Goal: Ask a question: Seek information or help from site administrators or community

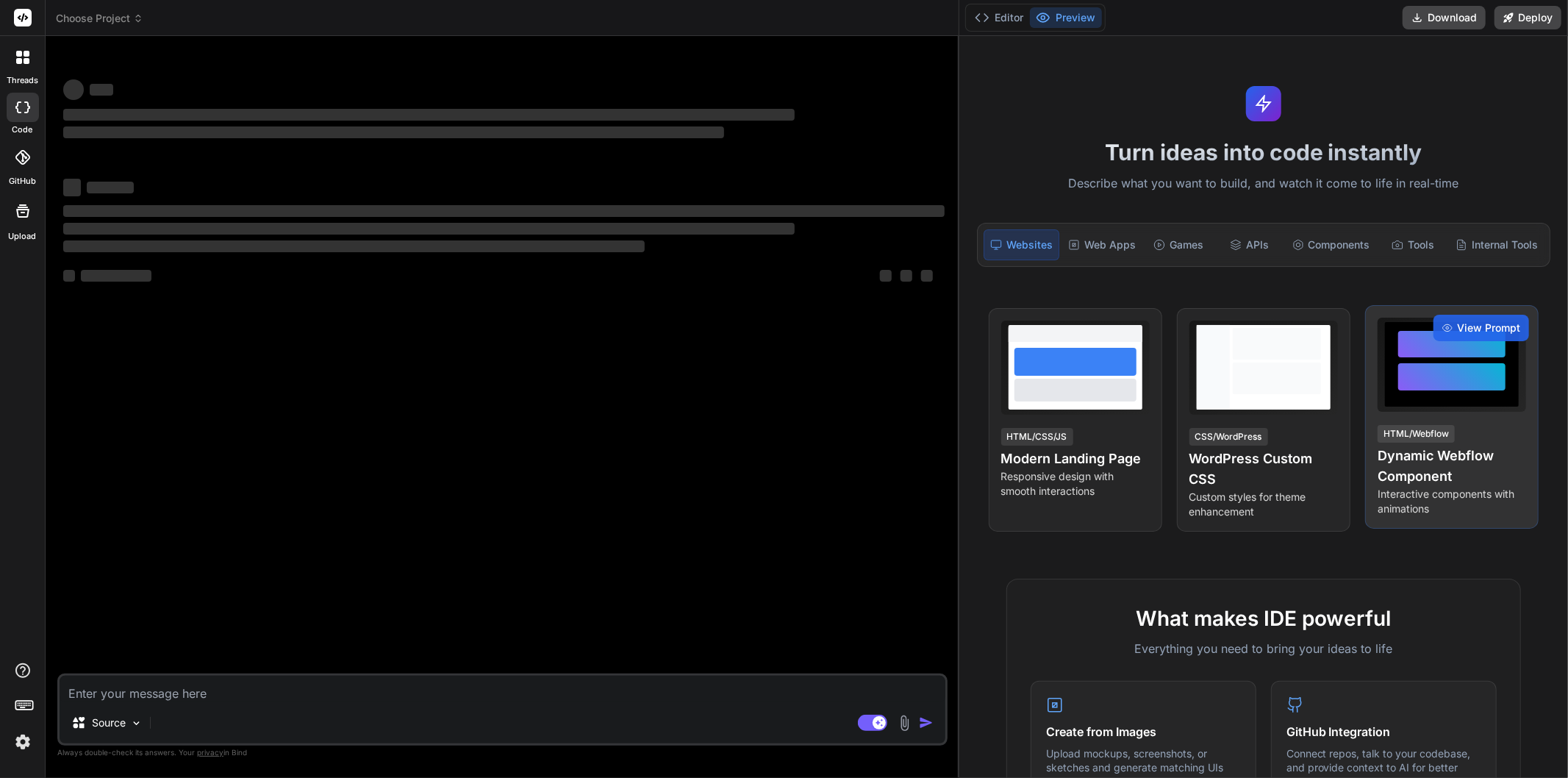
drag, startPoint x: 547, startPoint y: 422, endPoint x: 1509, endPoint y: 454, distance: 962.5
click at [1567, 420] on html "threads code GitHub Upload Choose Project Created with Pixso. Bind AI Web Searc…" at bounding box center [784, 389] width 1568 height 778
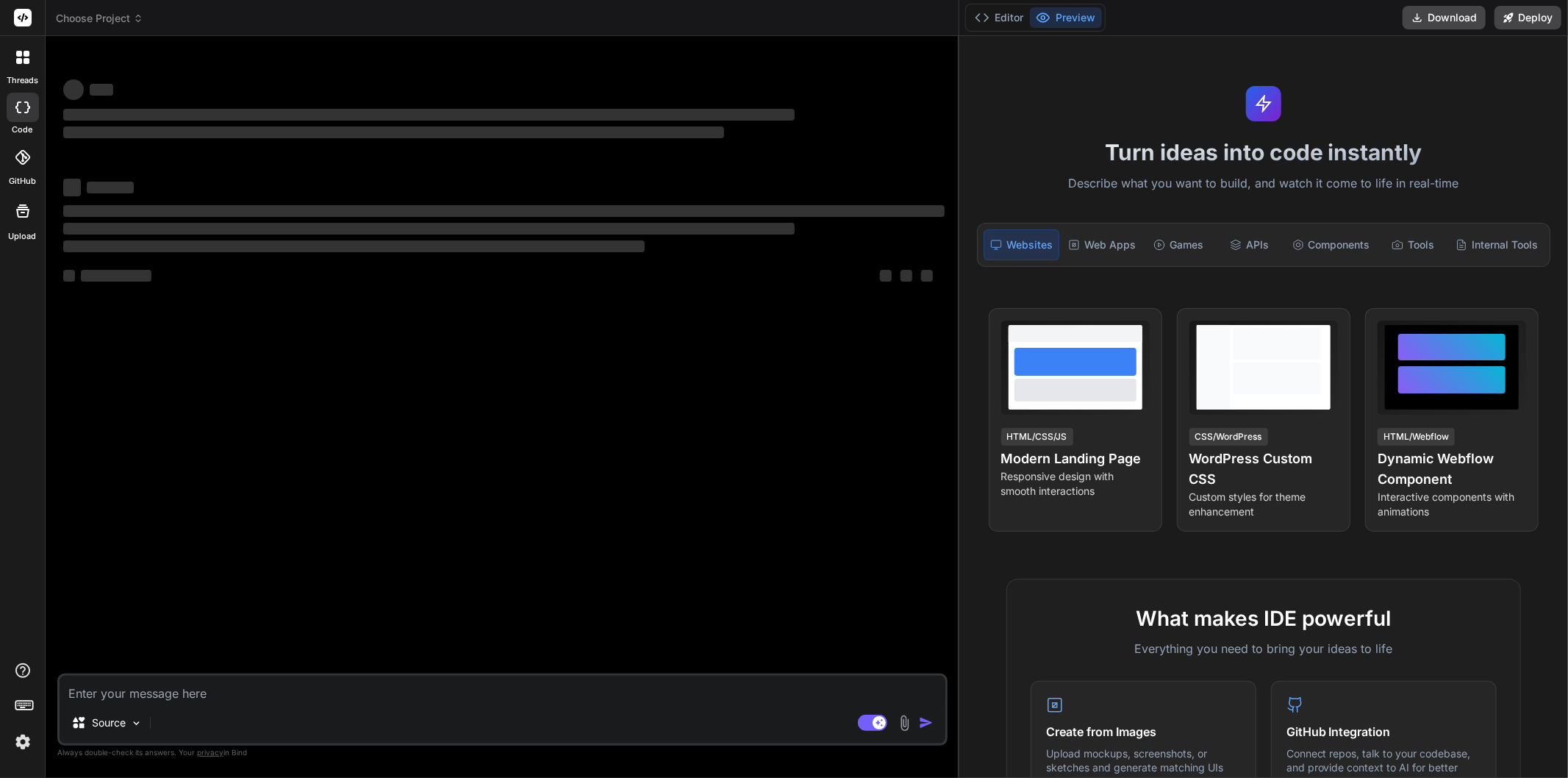
click at [334, 690] on textarea at bounding box center [503, 689] width 886 height 27
type textarea "x"
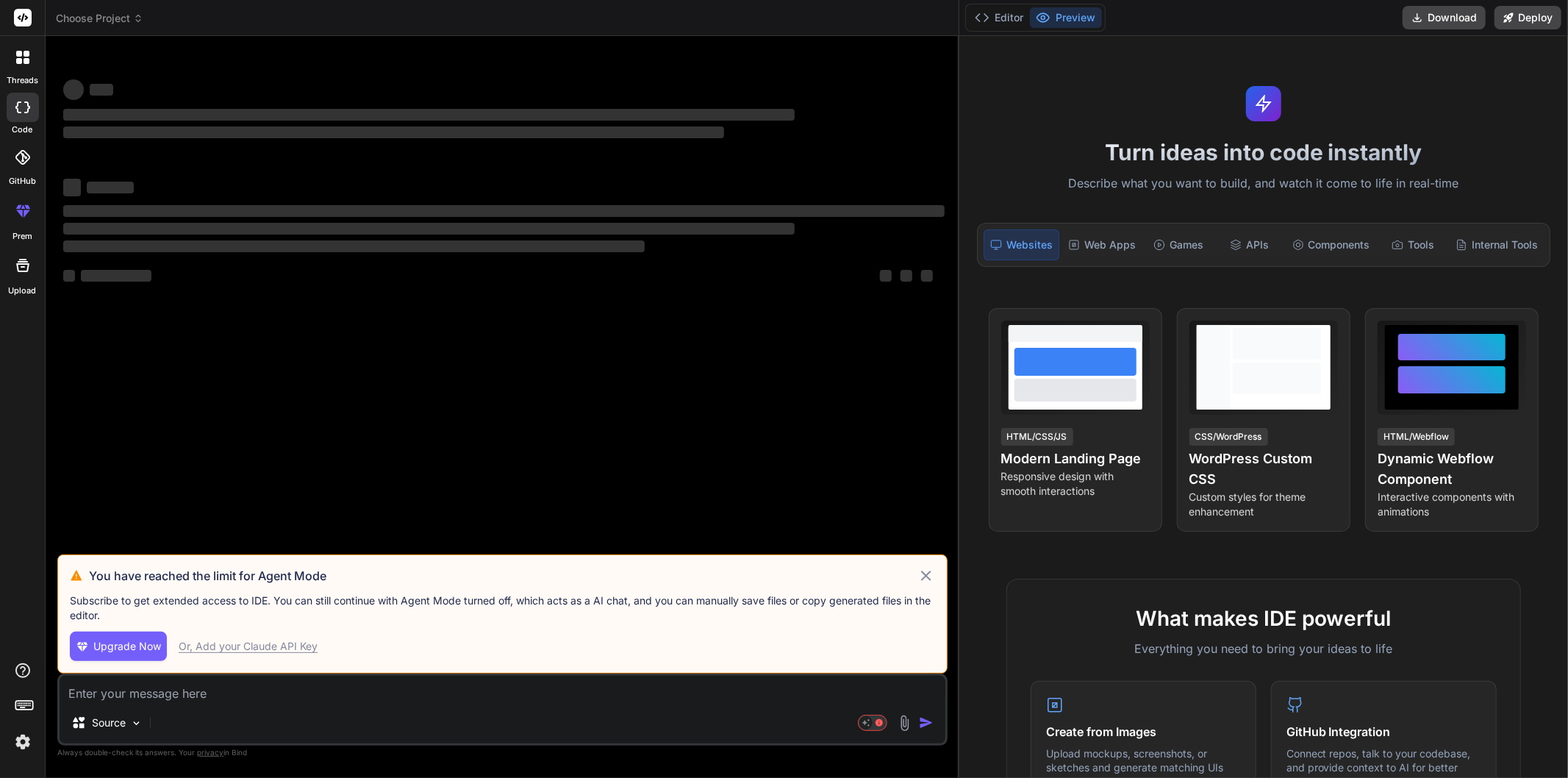
type textarea "h"
type textarea "x"
type textarea "ho"
type textarea "x"
type textarea "how"
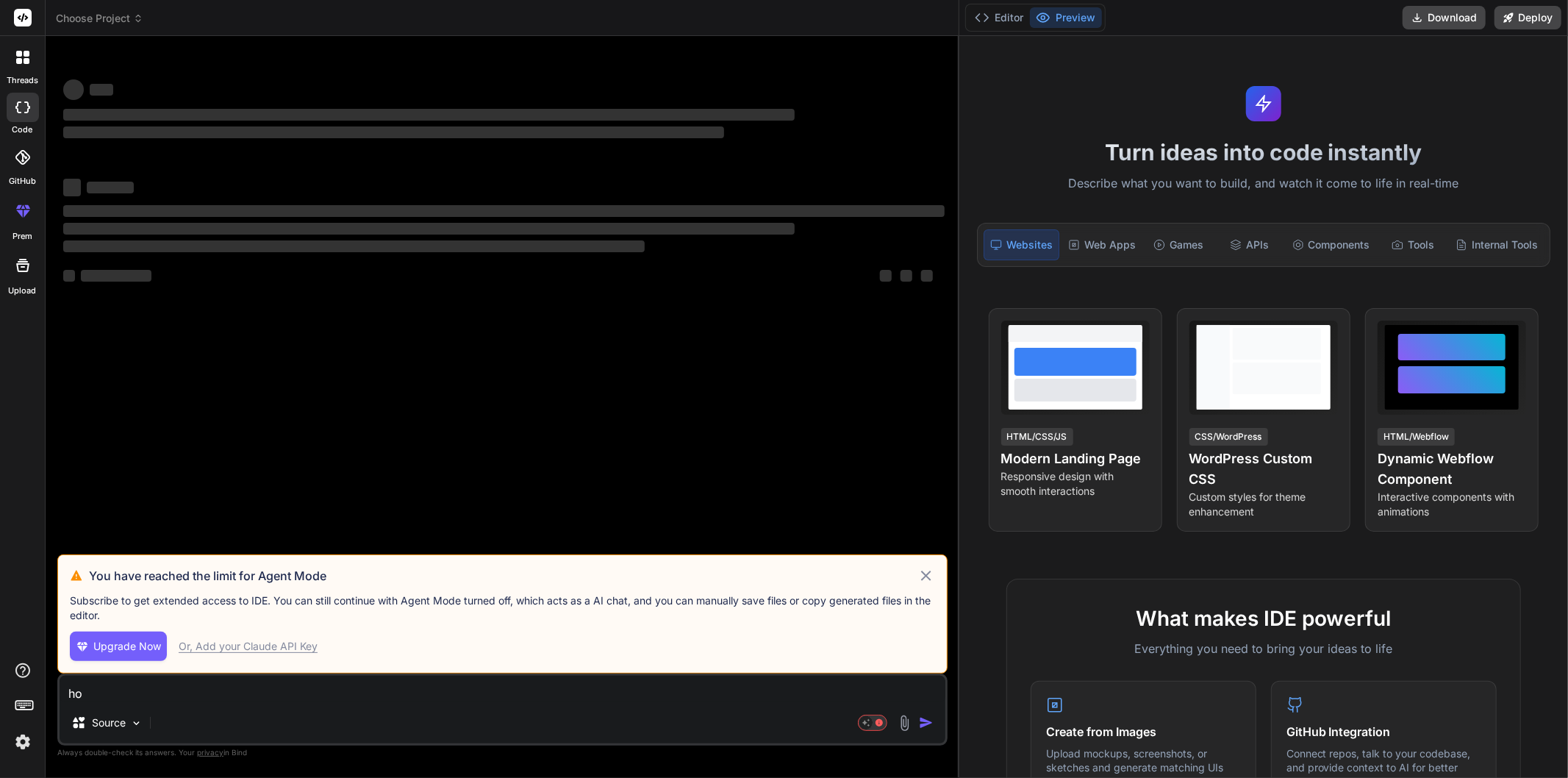
type textarea "x"
type textarea "how"
type textarea "x"
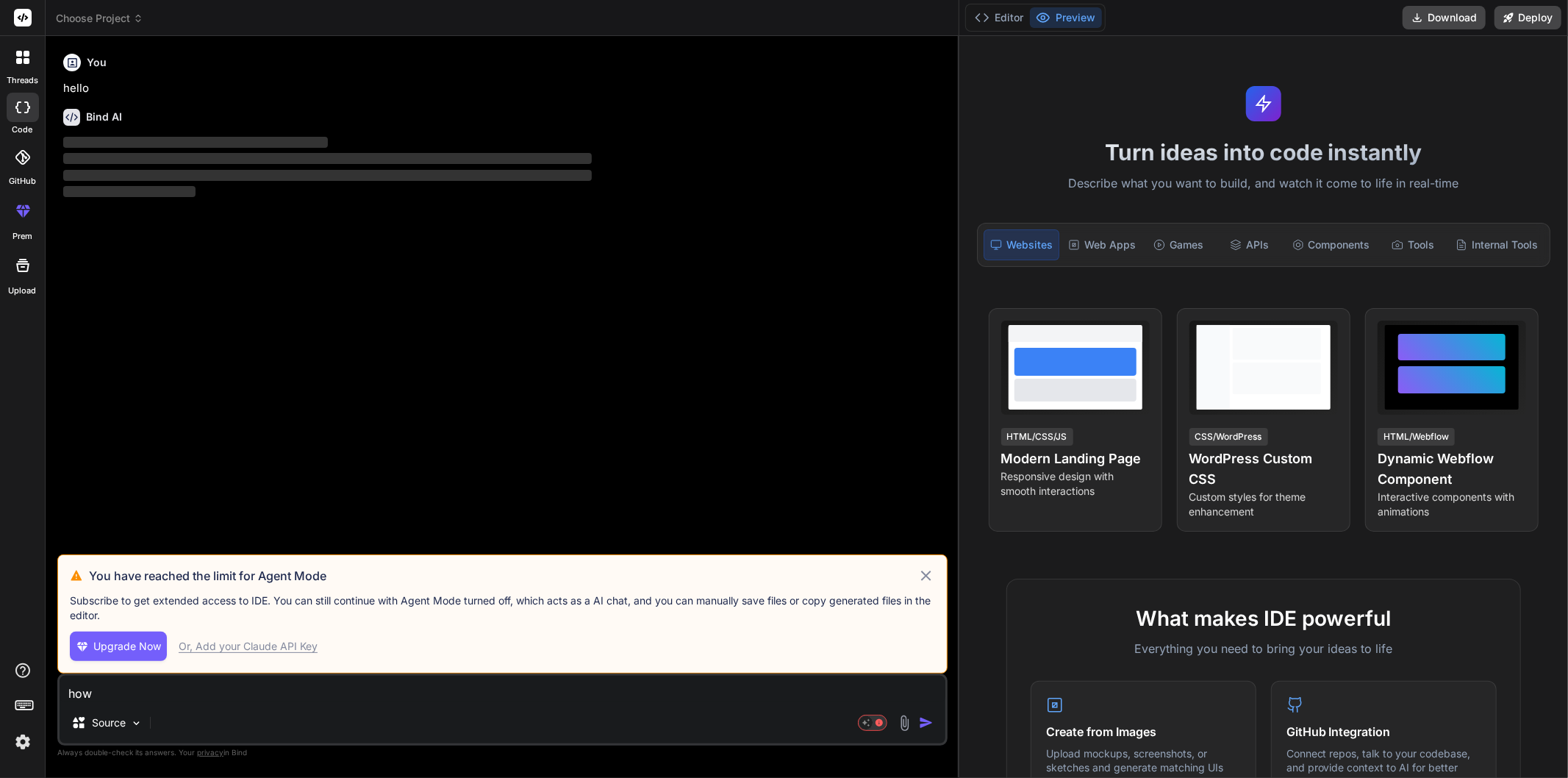
type textarea "how"
click at [923, 578] on icon at bounding box center [926, 575] width 10 height 10
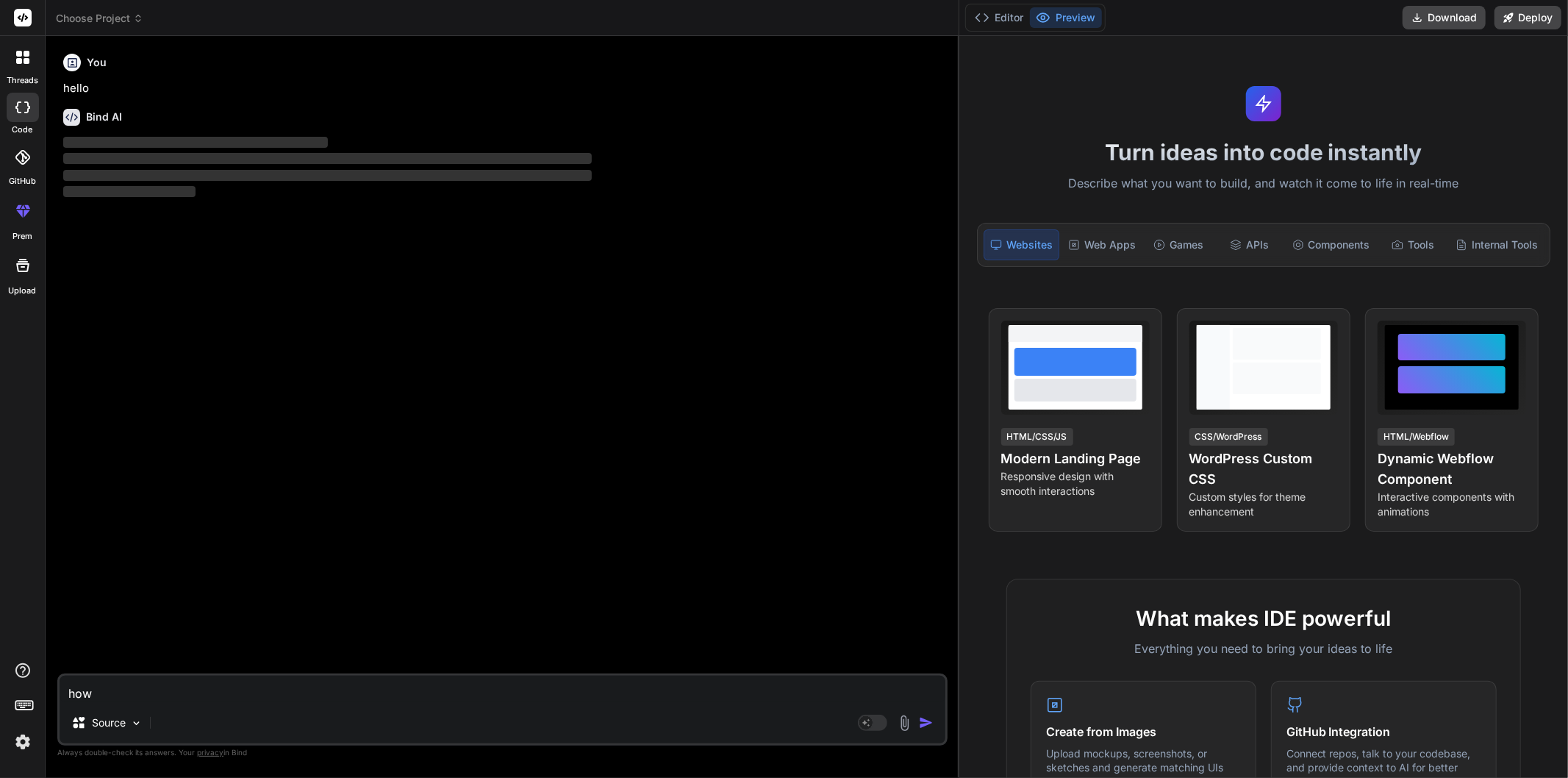
click at [145, 682] on textarea "how" at bounding box center [503, 689] width 886 height 27
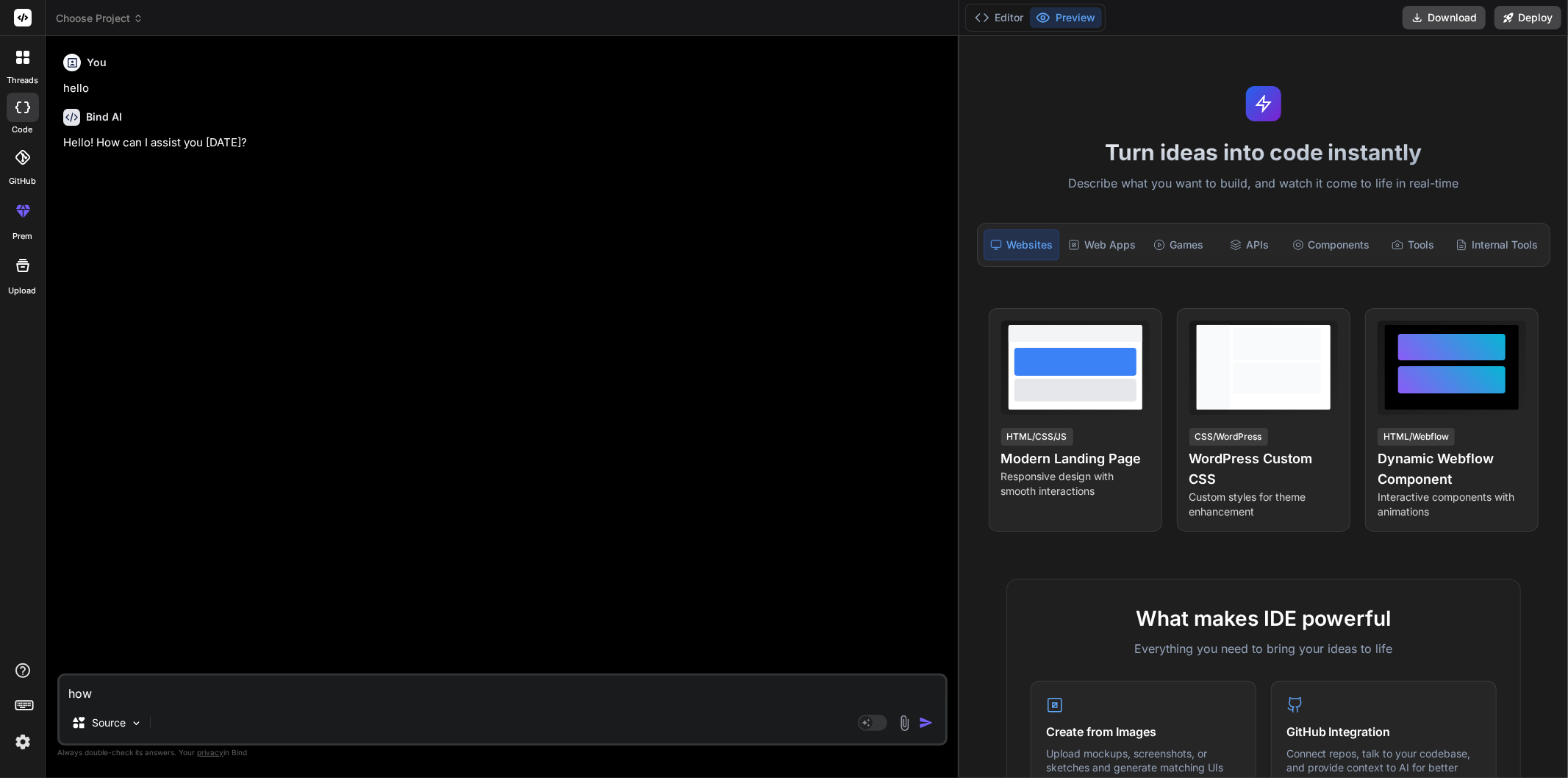
type textarea "x"
type textarea "how d"
type textarea "x"
type textarea "how do"
type textarea "x"
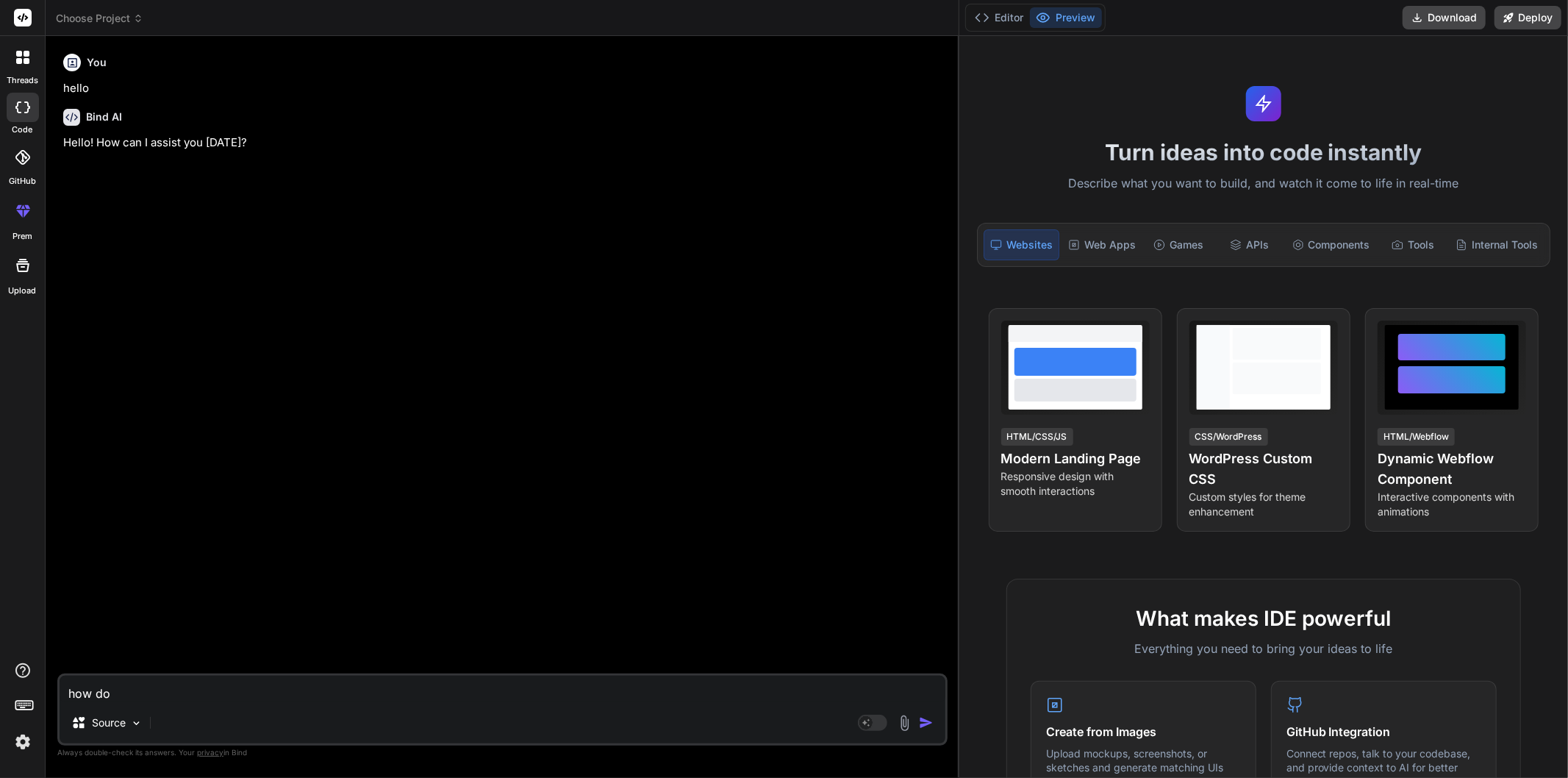
type textarea "how doe"
type textarea "x"
type textarea "how does"
type textarea "x"
type textarea "how does"
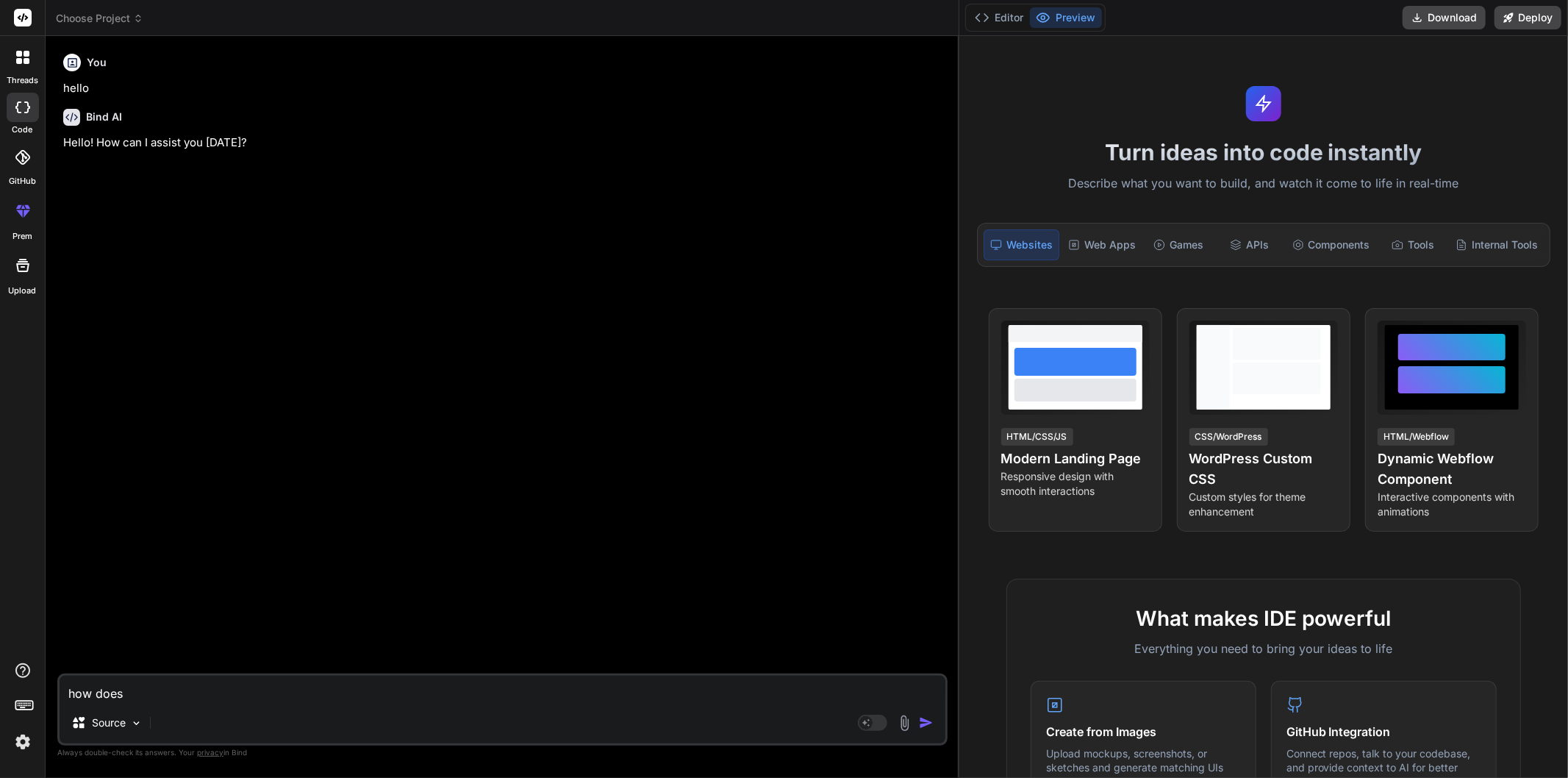
type textarea "x"
type textarea "how does h"
type textarea "x"
type textarea "how does hy"
type textarea "x"
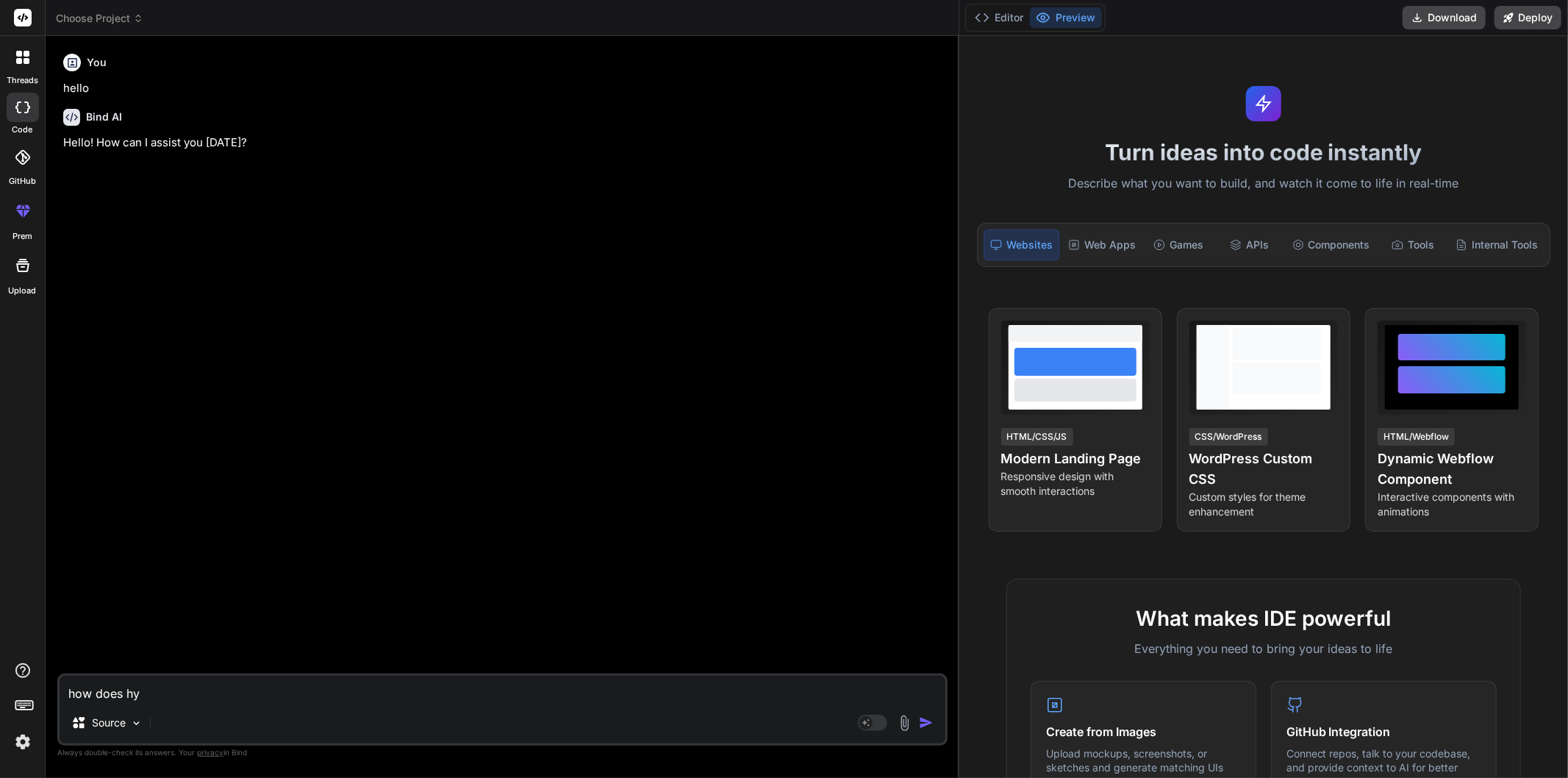
type textarea "how does hyd"
type textarea "x"
type textarea "how does hydr"
type textarea "x"
type textarea "how does hydra"
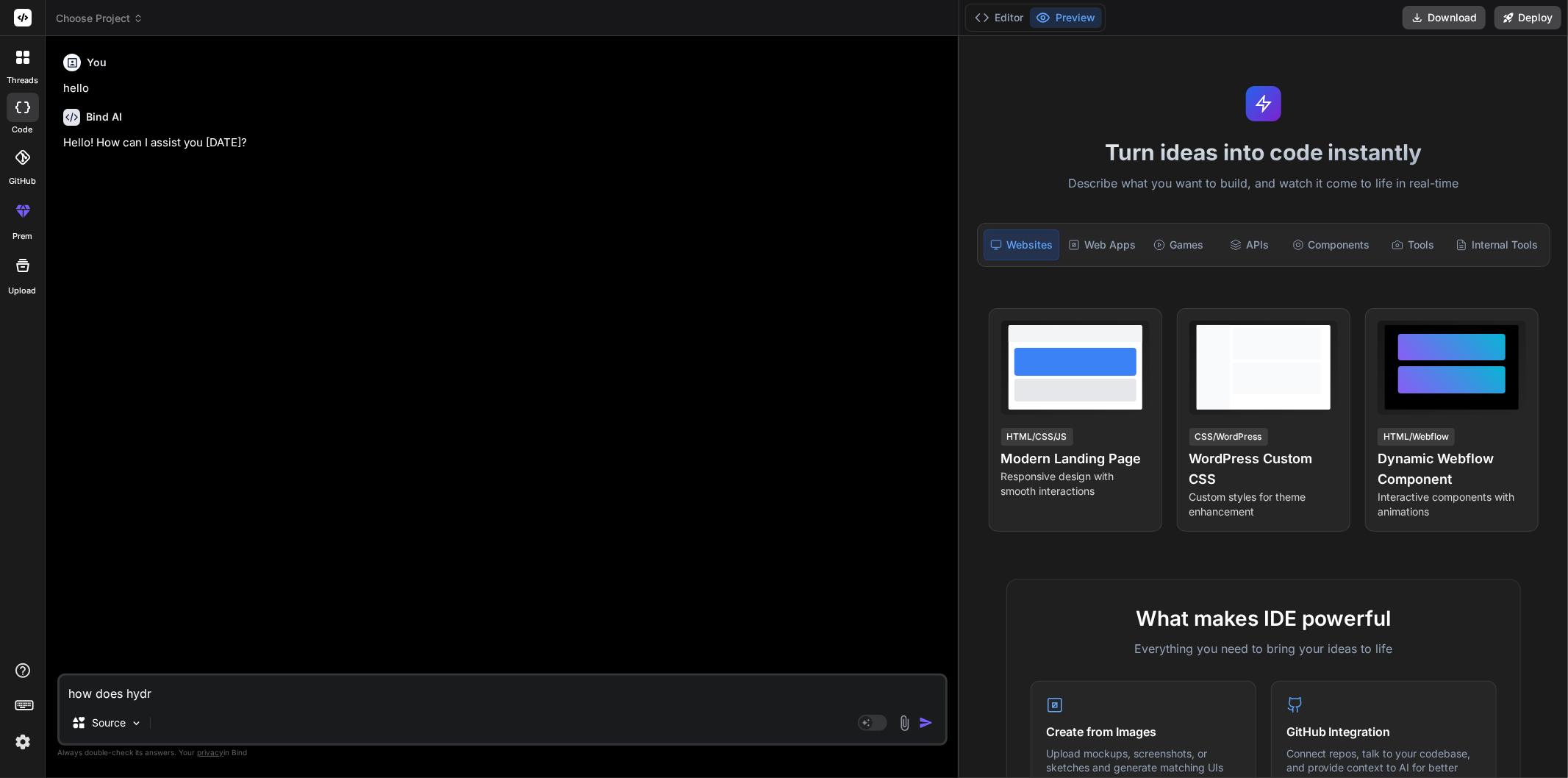
type textarea "x"
type textarea "how does hydrat"
type textarea "x"
type textarea "how does hydrati"
type textarea "x"
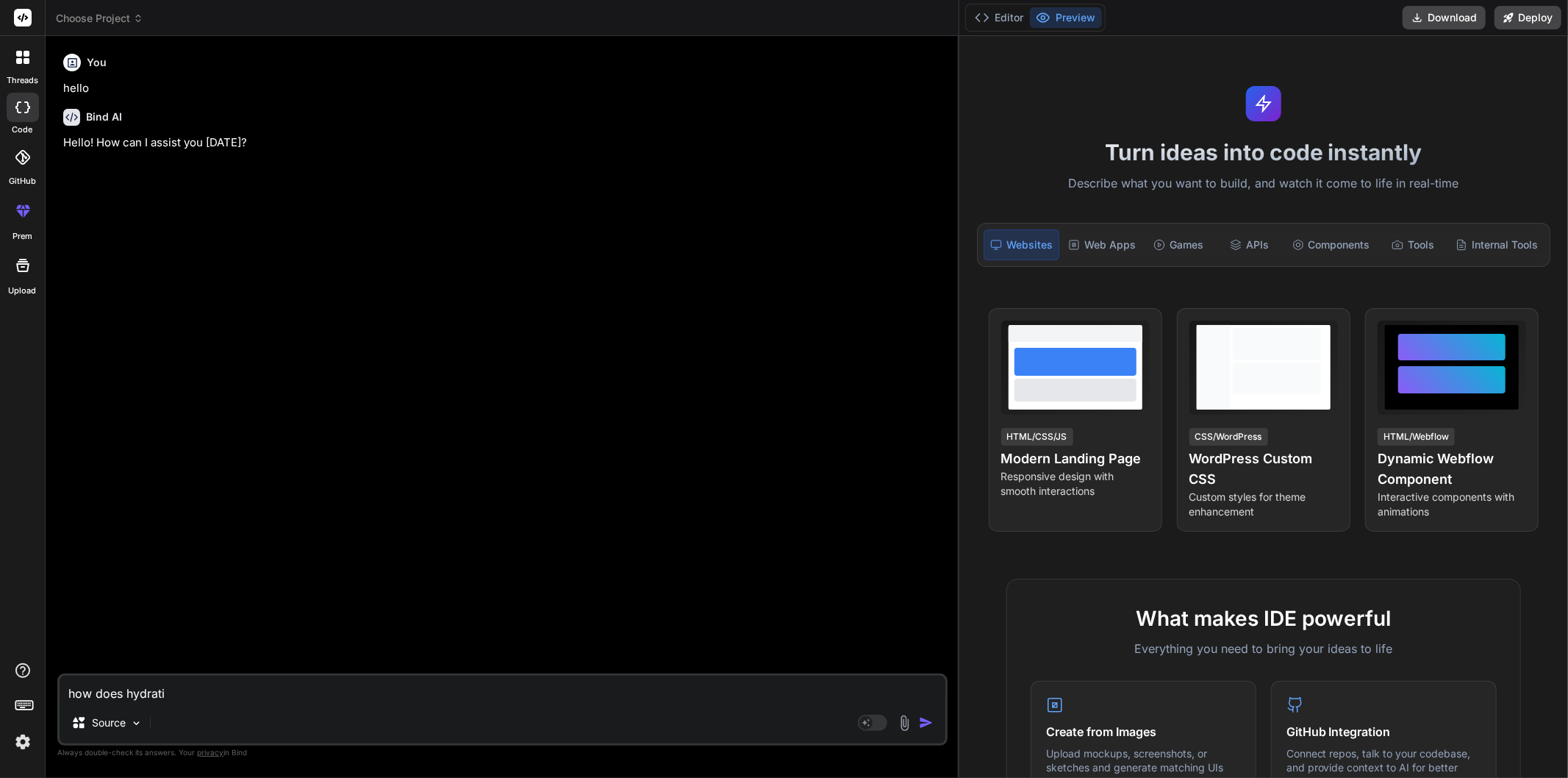
type textarea "how does hydratio"
type textarea "x"
type textarea "how does hydration"
type textarea "x"
type textarea "how does hydration"
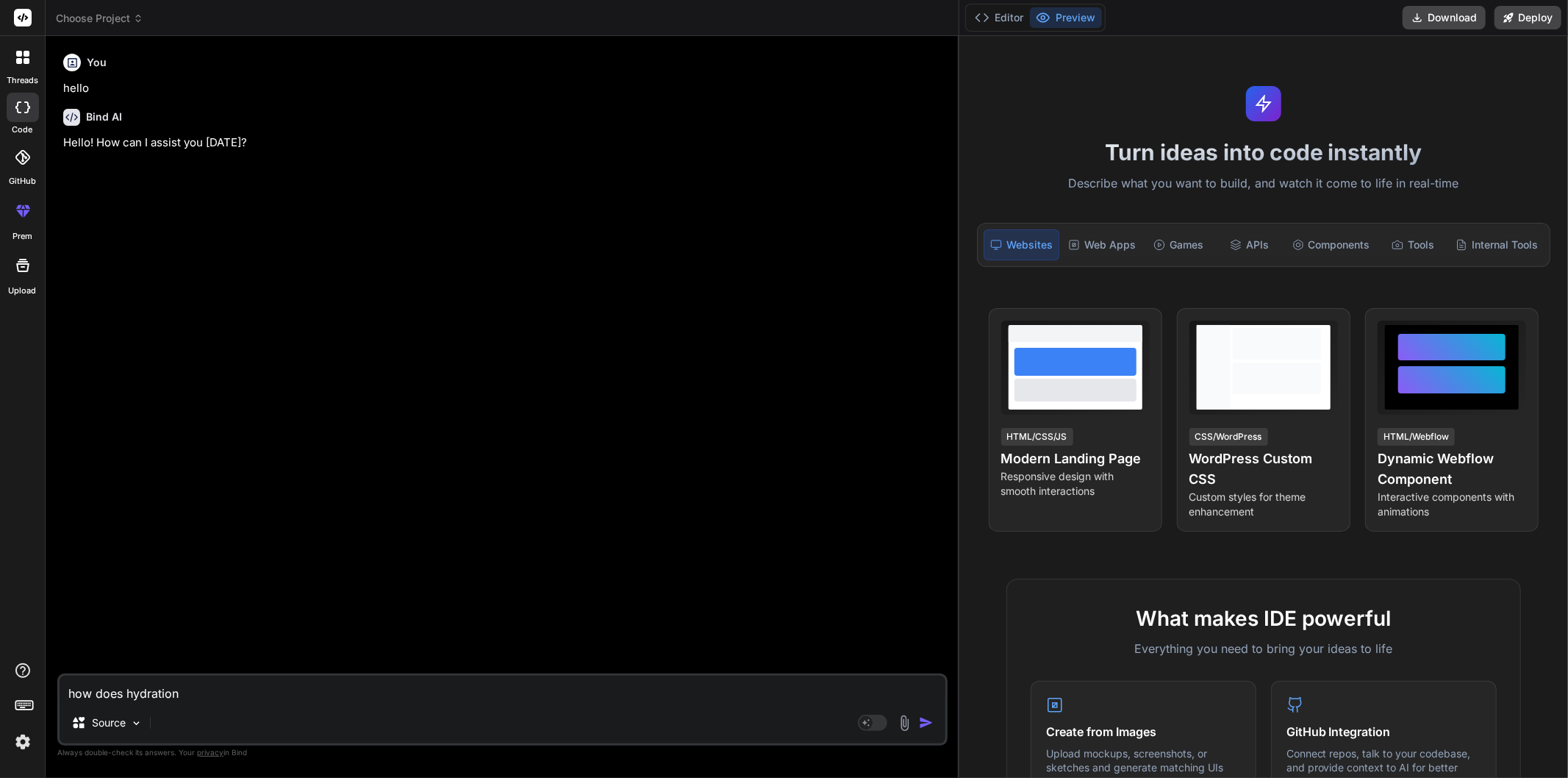
type textarea "x"
type textarea "how does hydration e"
type textarea "x"
type textarea "how does hydration er"
type textarea "x"
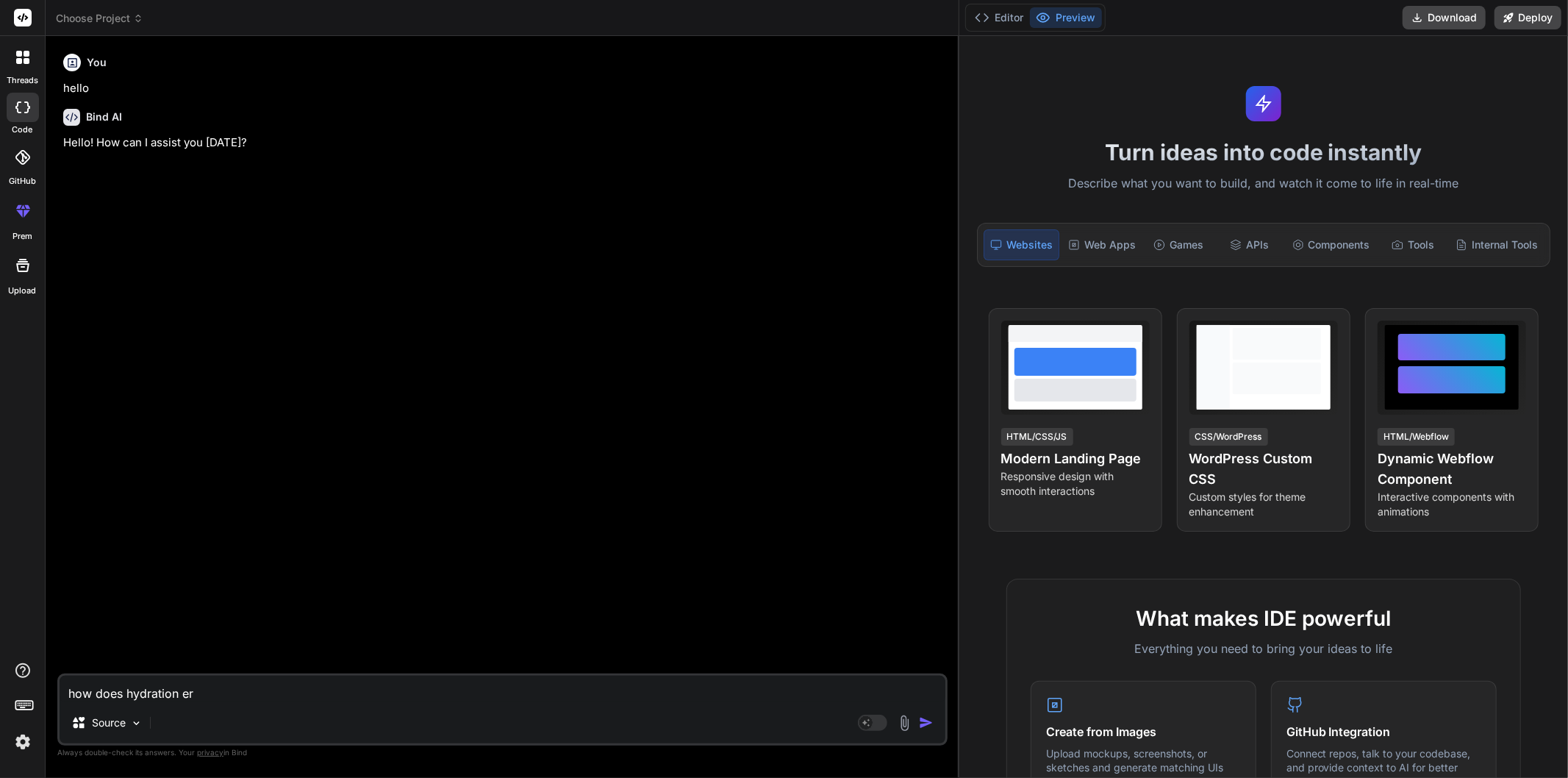
type textarea "how does hydration err"
type textarea "x"
type textarea "how does hydration erro"
type textarea "x"
type textarea "how does hydration error"
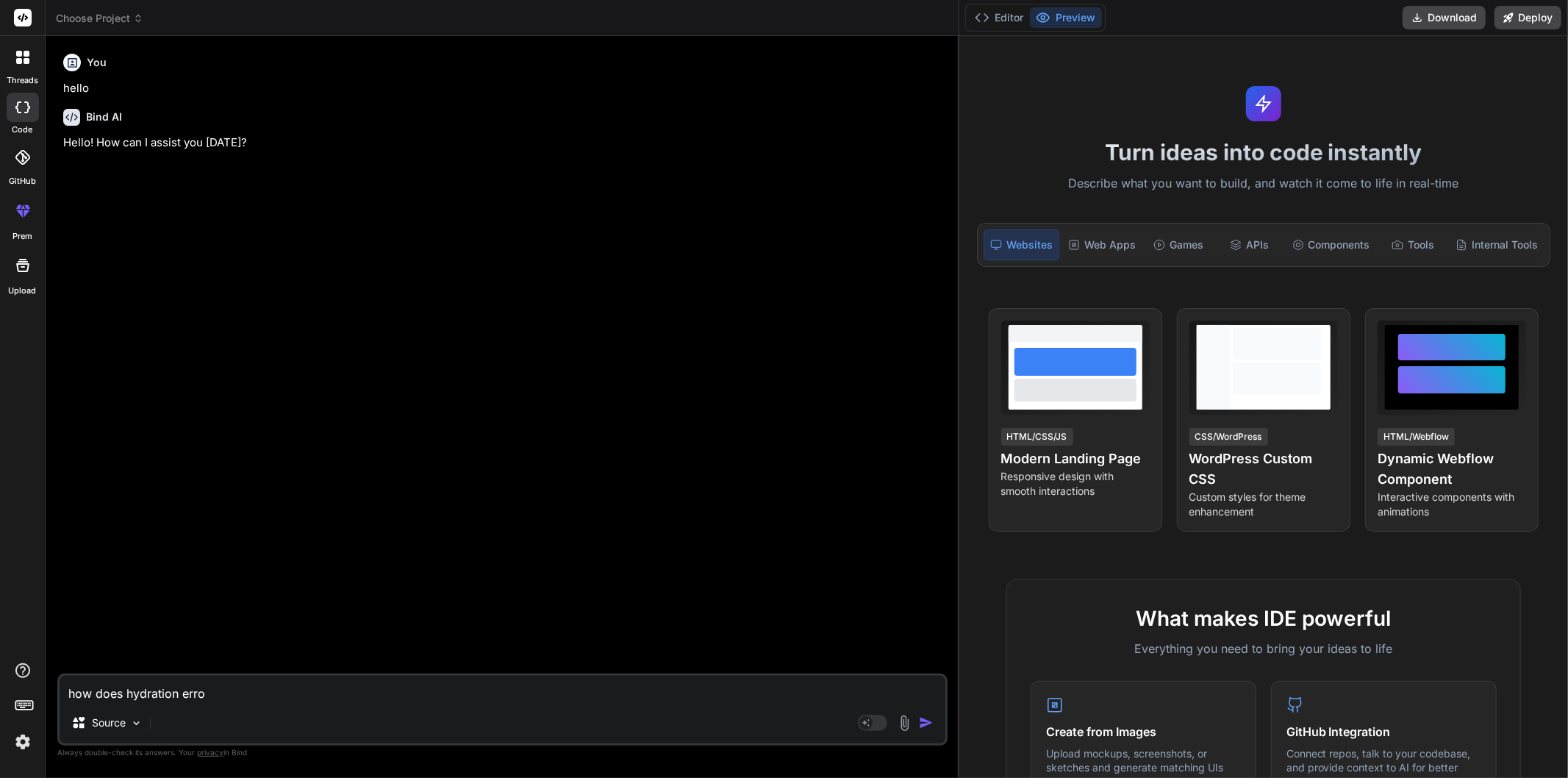
type textarea "x"
type textarea "how does hydration error"
type textarea "x"
type textarea "how does hydration error d"
type textarea "x"
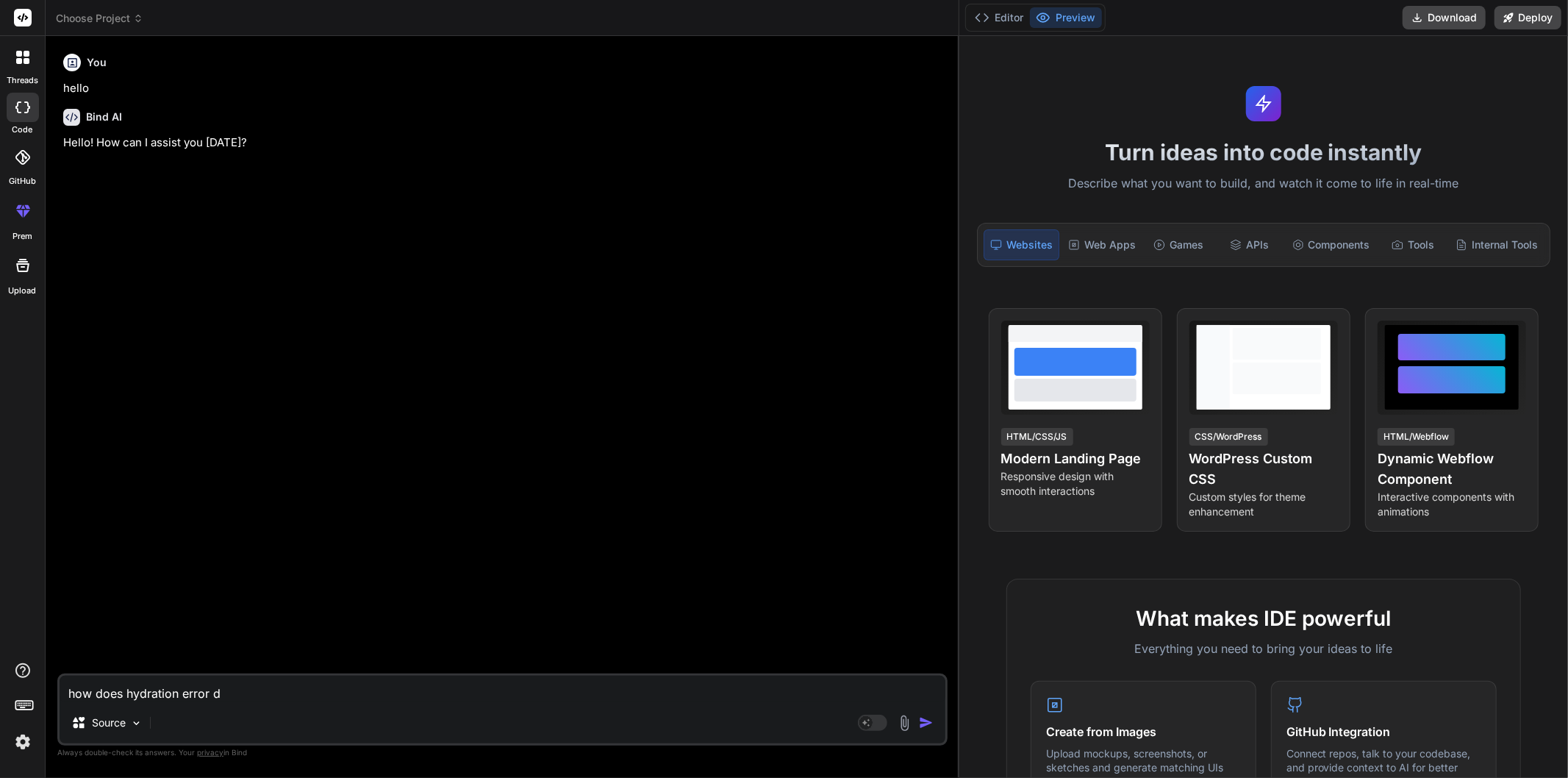
type textarea "how does hydration error do"
type textarea "x"
type textarea "how does hydration error d"
type textarea "x"
type textarea "how does hydration error"
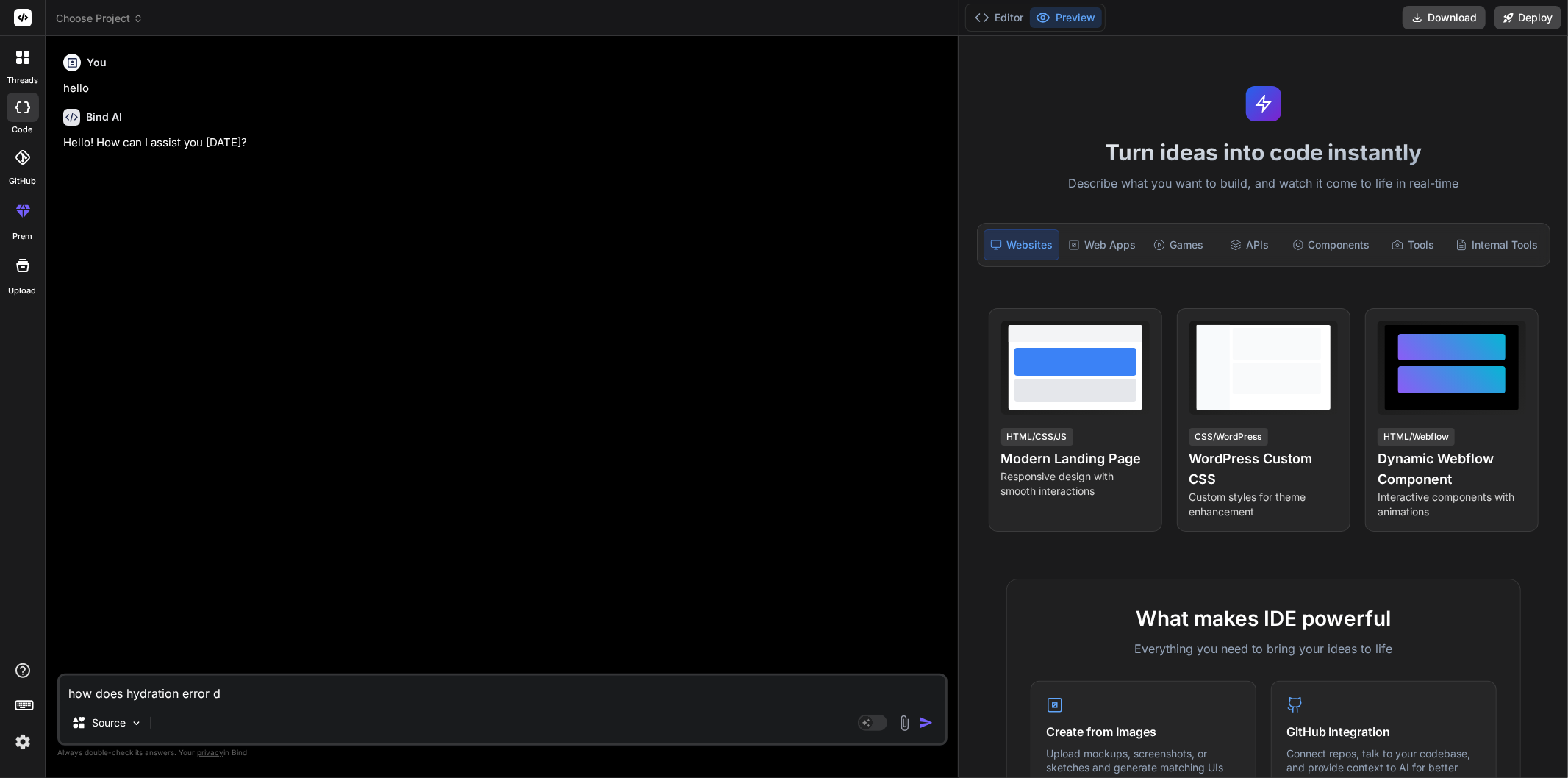
type textarea "x"
type textarea "how does hydration error c"
type textarea "x"
type textarea "how does hydration error ca"
type textarea "x"
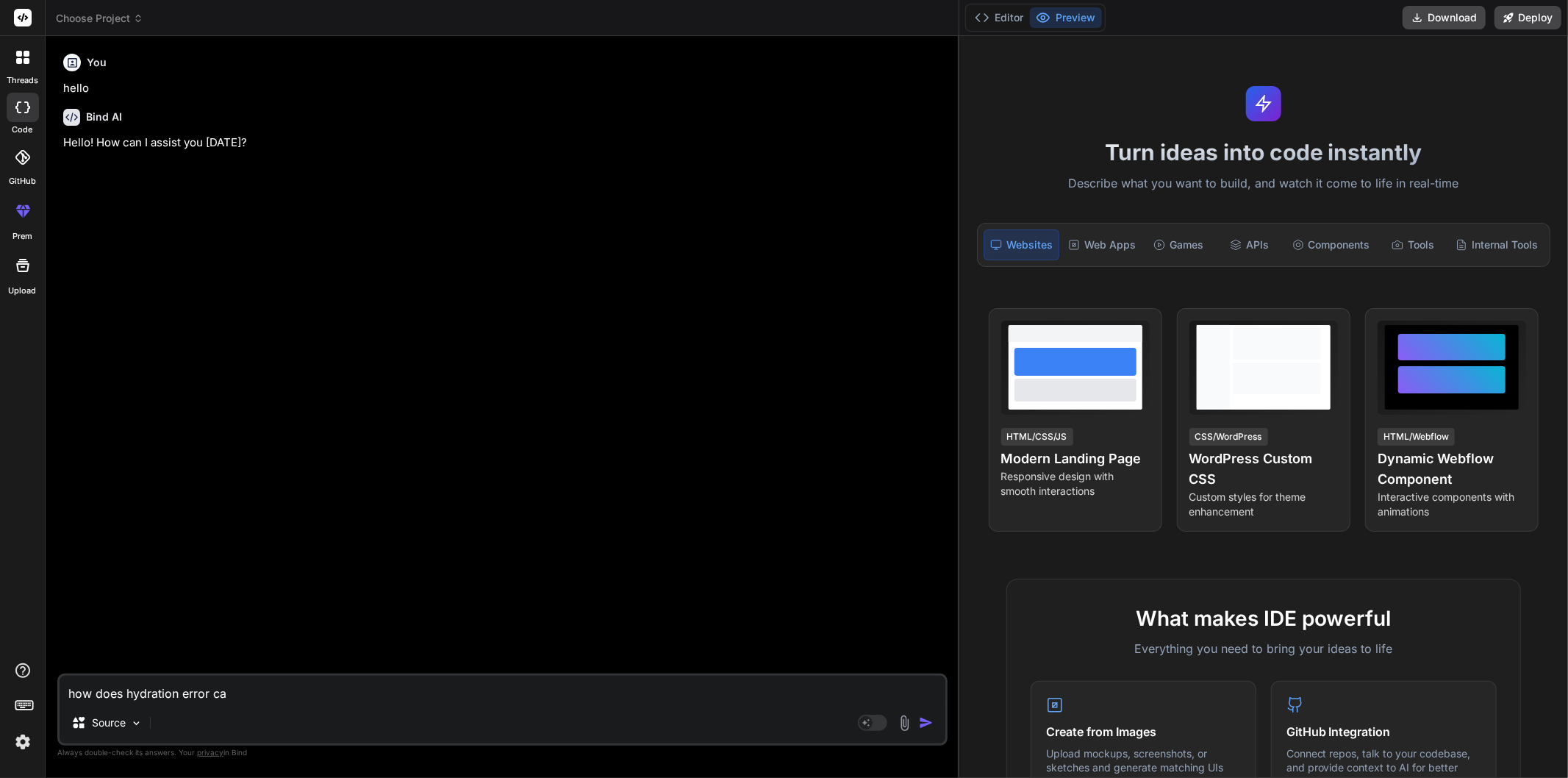
type textarea "how does hydration error can"
type textarea "x"
type textarea "how does hydration error can"
type textarea "x"
type textarea "how does hydration error can"
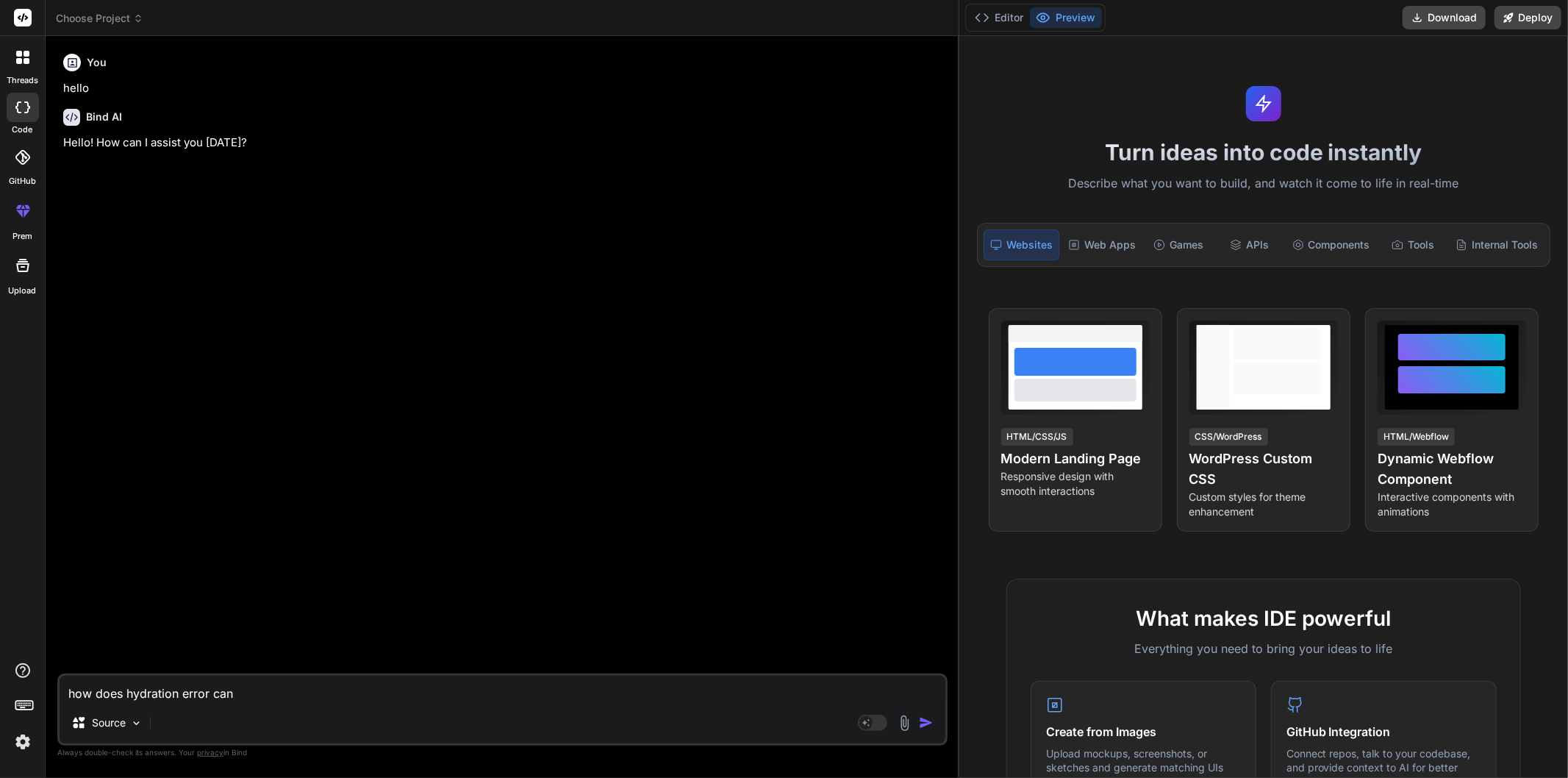
type textarea "x"
type textarea "how does hydration error ca"
type textarea "x"
type textarea "how does hydration error c"
type textarea "x"
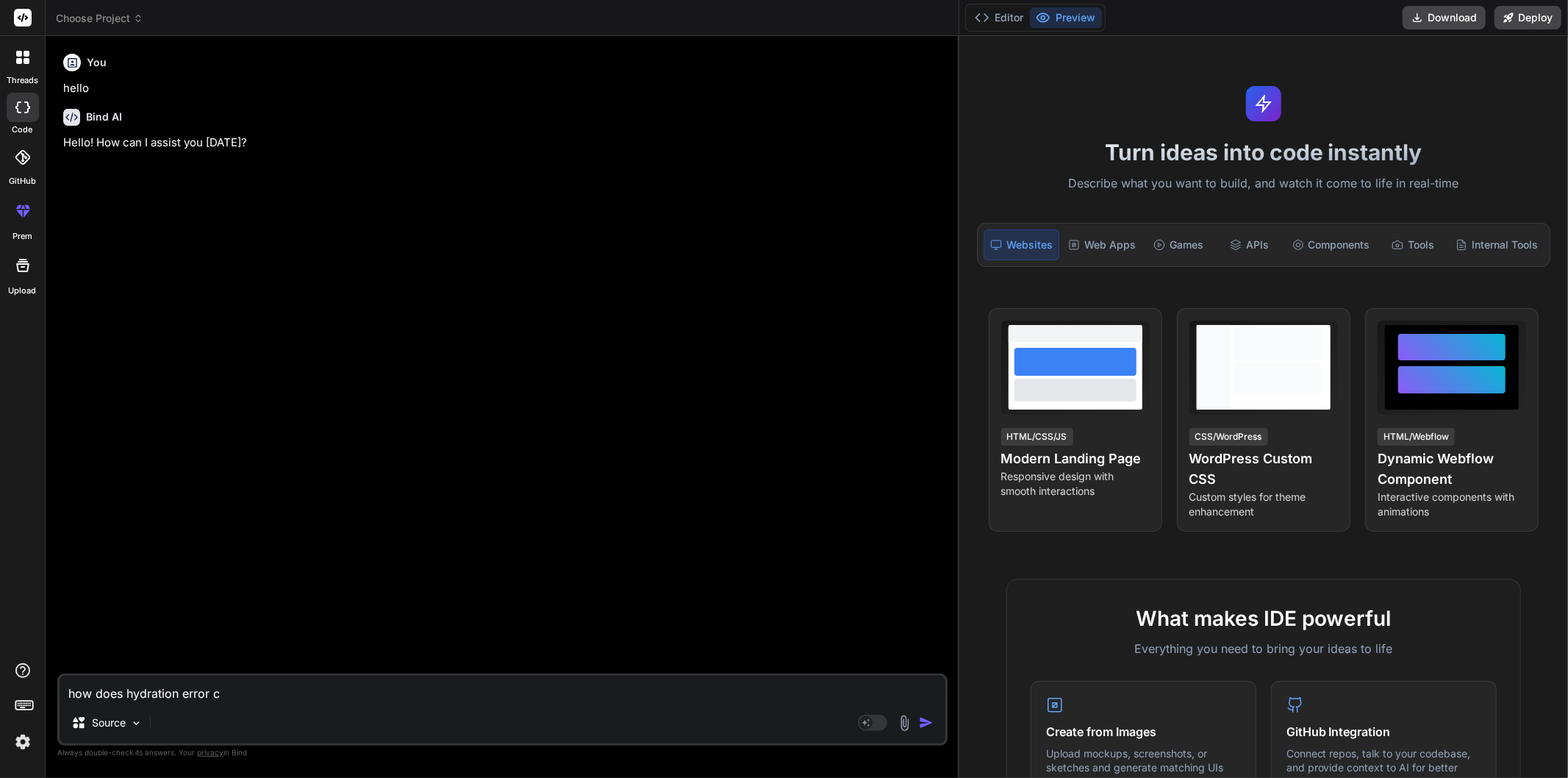
type textarea "how does hydration error"
type textarea "x"
type textarea "how does hydration error c"
type textarea "x"
type textarea "how does hydration error co"
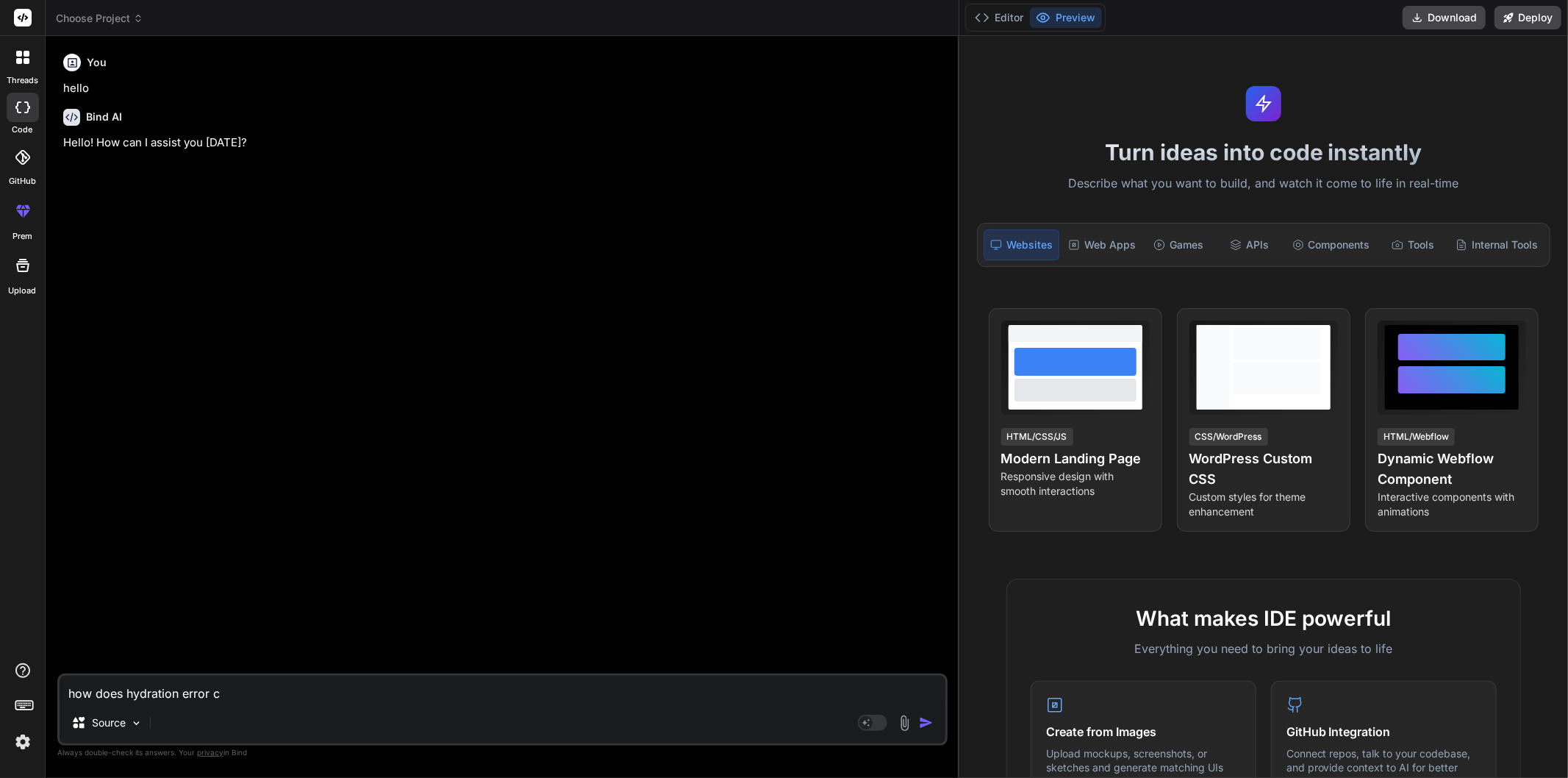
type textarea "x"
type textarea "how does hydration error com"
type textarea "x"
type textarea "how does hydration error come"
type textarea "x"
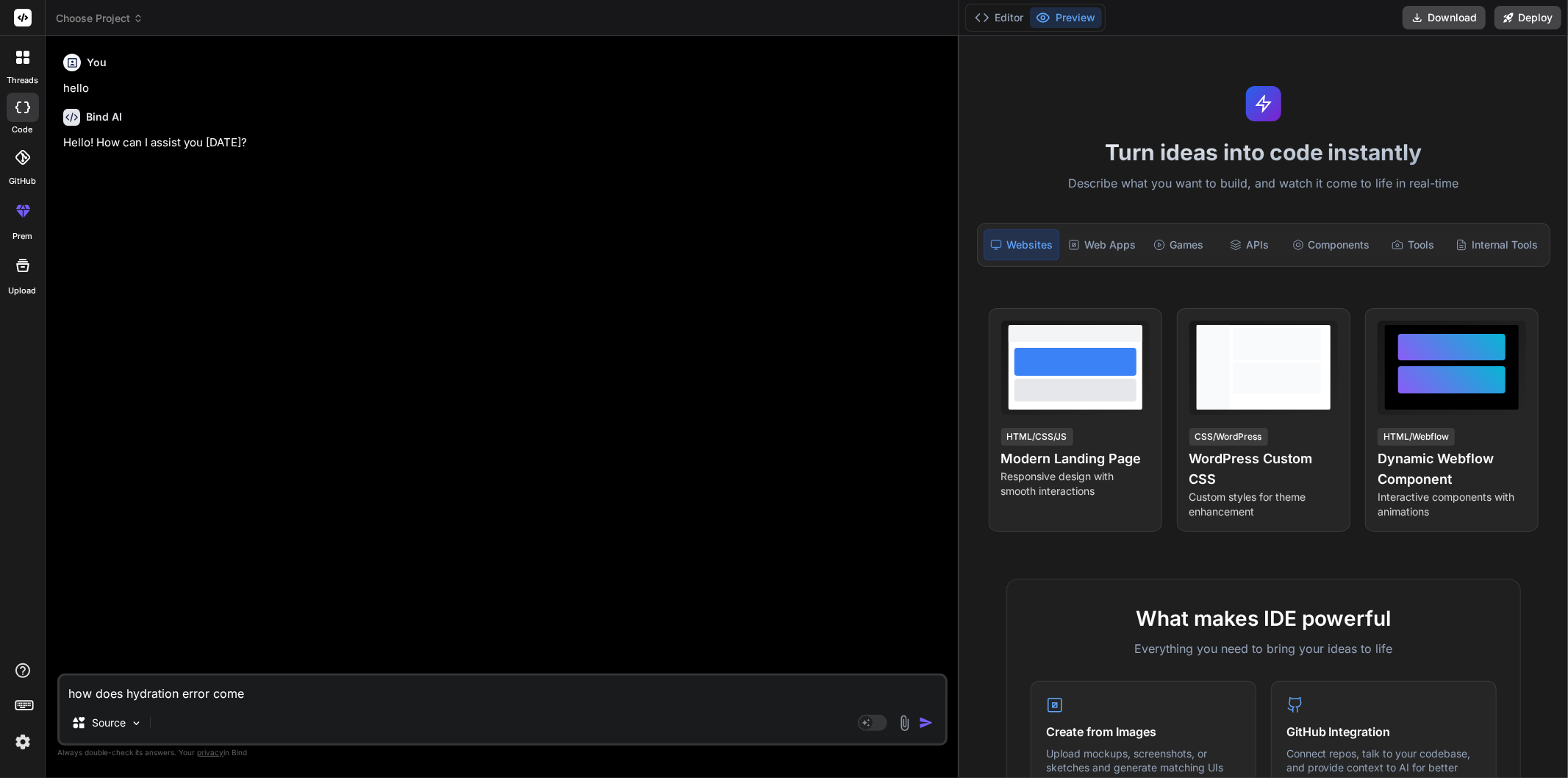
type textarea "how does hydration error comes"
type textarea "x"
type textarea "how does hydration error comes"
type textarea "x"
type textarea "how does hydration error comes i"
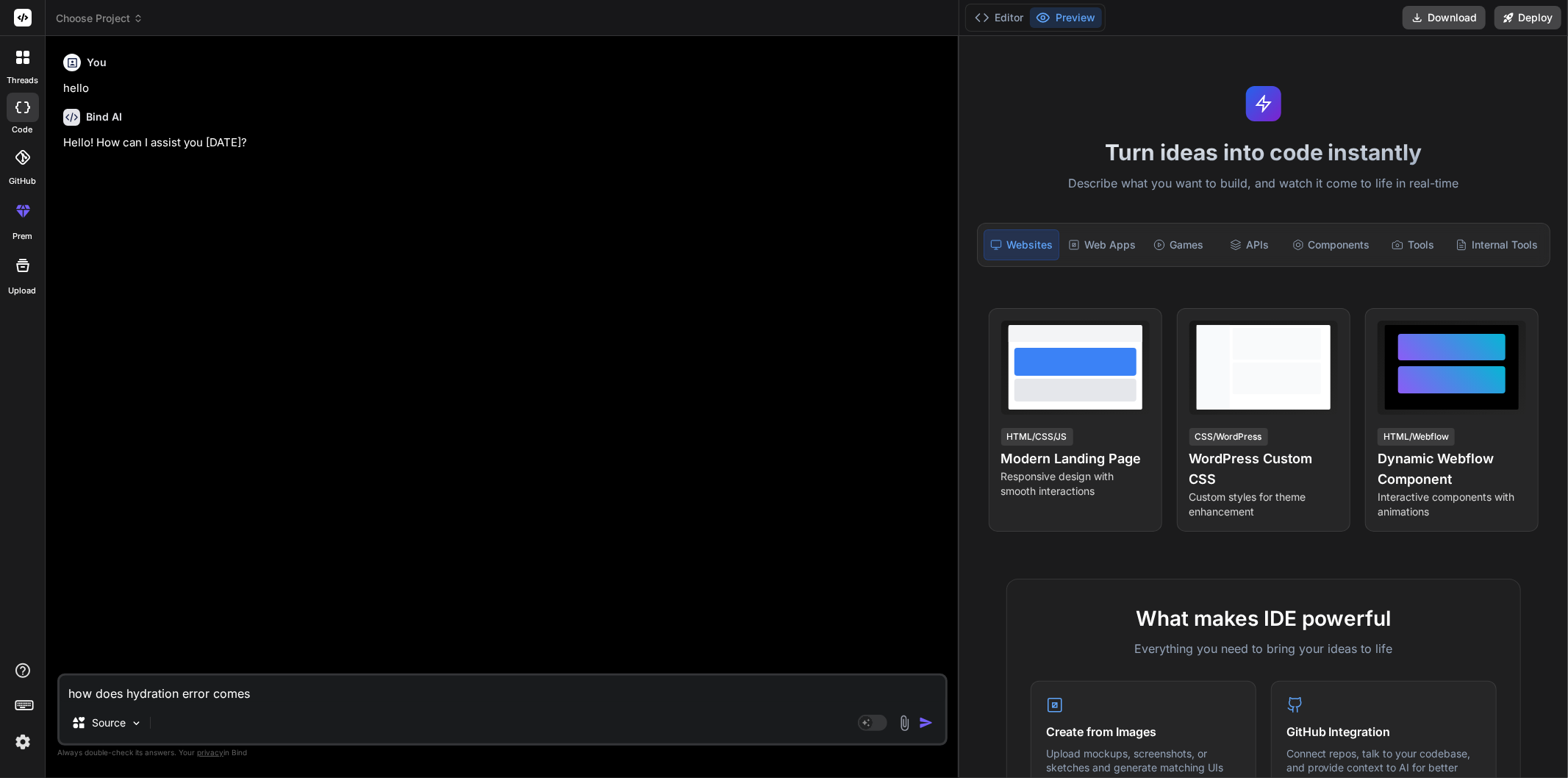
type textarea "x"
type textarea "how does hydration error comes in"
type textarea "x"
type textarea "how does hydration error comes in"
type textarea "x"
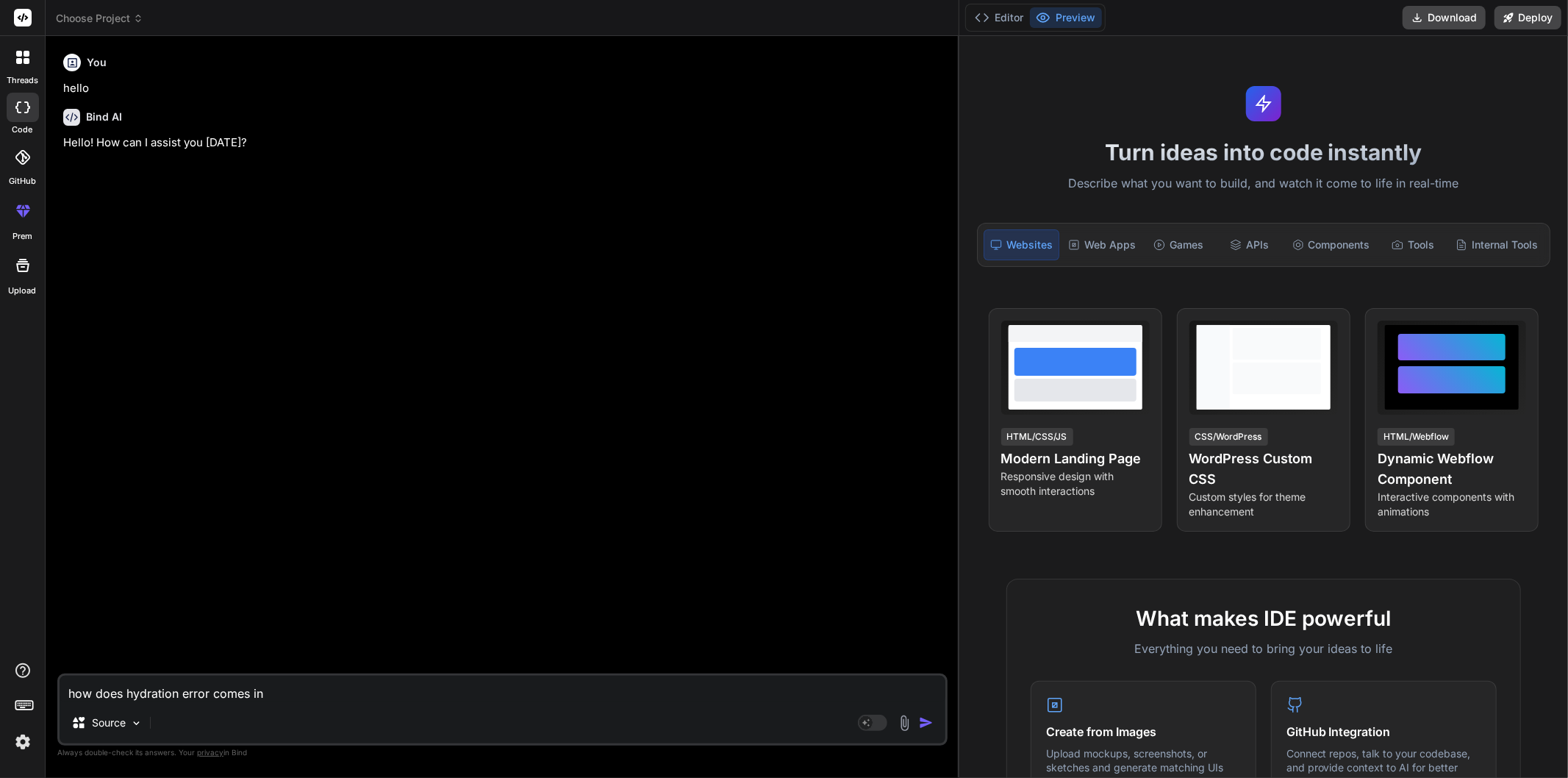
type textarea "how does hydration error comes in n"
type textarea "x"
type textarea "how does hydration error comes in ne"
type textarea "x"
type textarea "how does hydration error comes in nex"
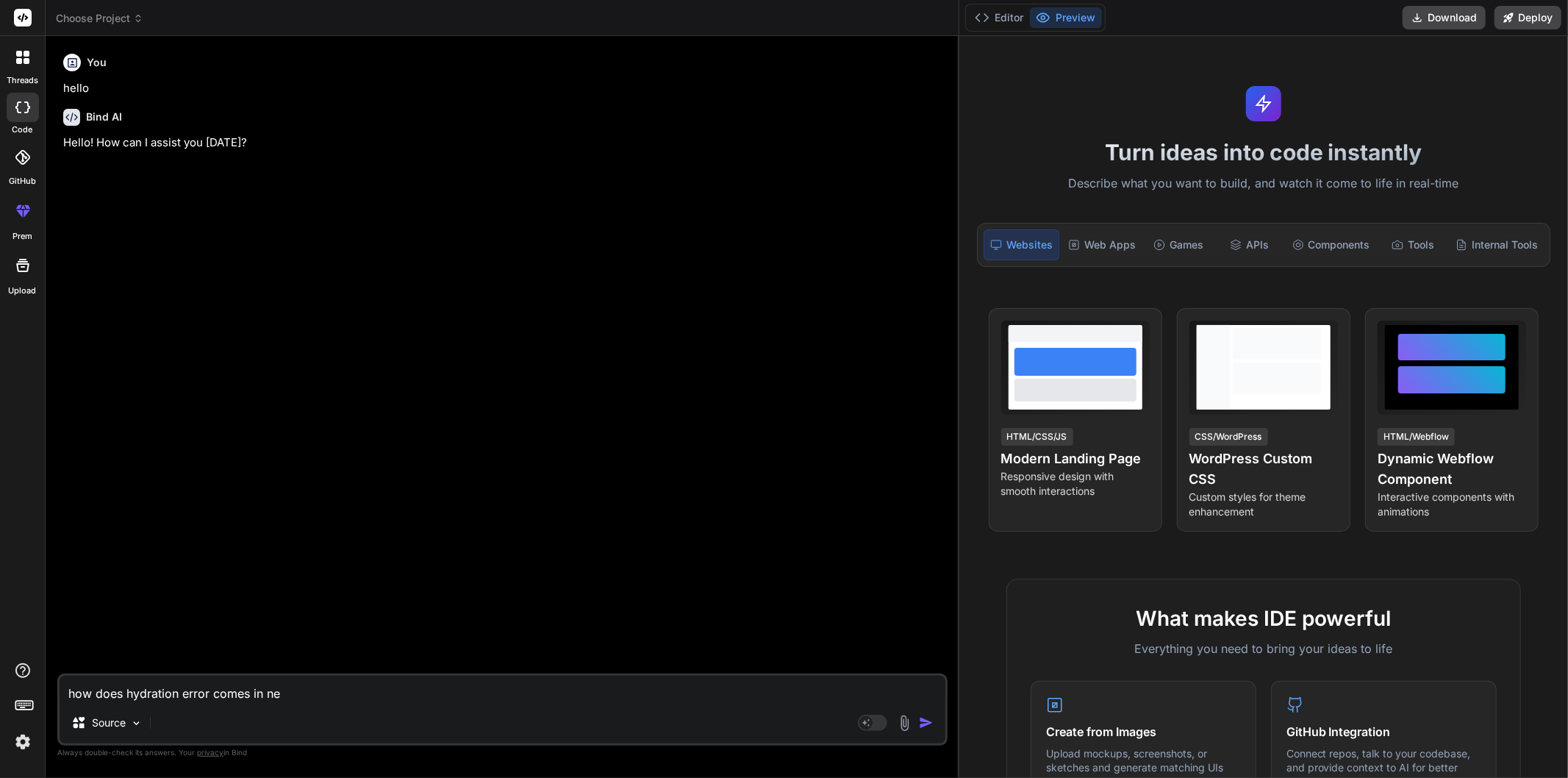
type textarea "x"
type textarea "how does hydration error comes in next"
type textarea "x"
type textarea "how does hydration error comes in next"
type textarea "x"
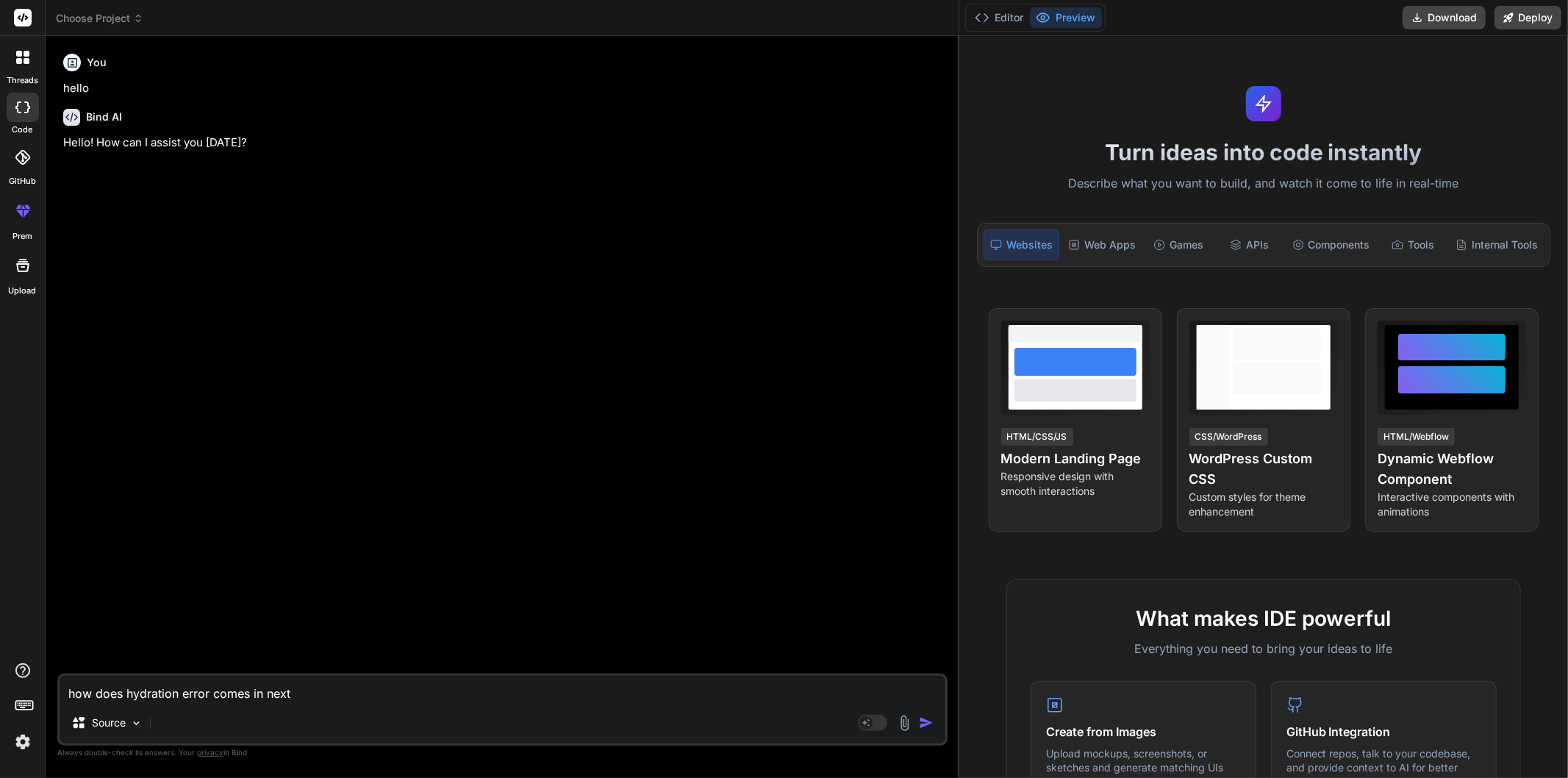
type textarea "how does hydration error comes in next j"
type textarea "x"
type textarea "how does hydration error comes in next js"
type textarea "x"
type textarea "how does hydration error comes in next js"
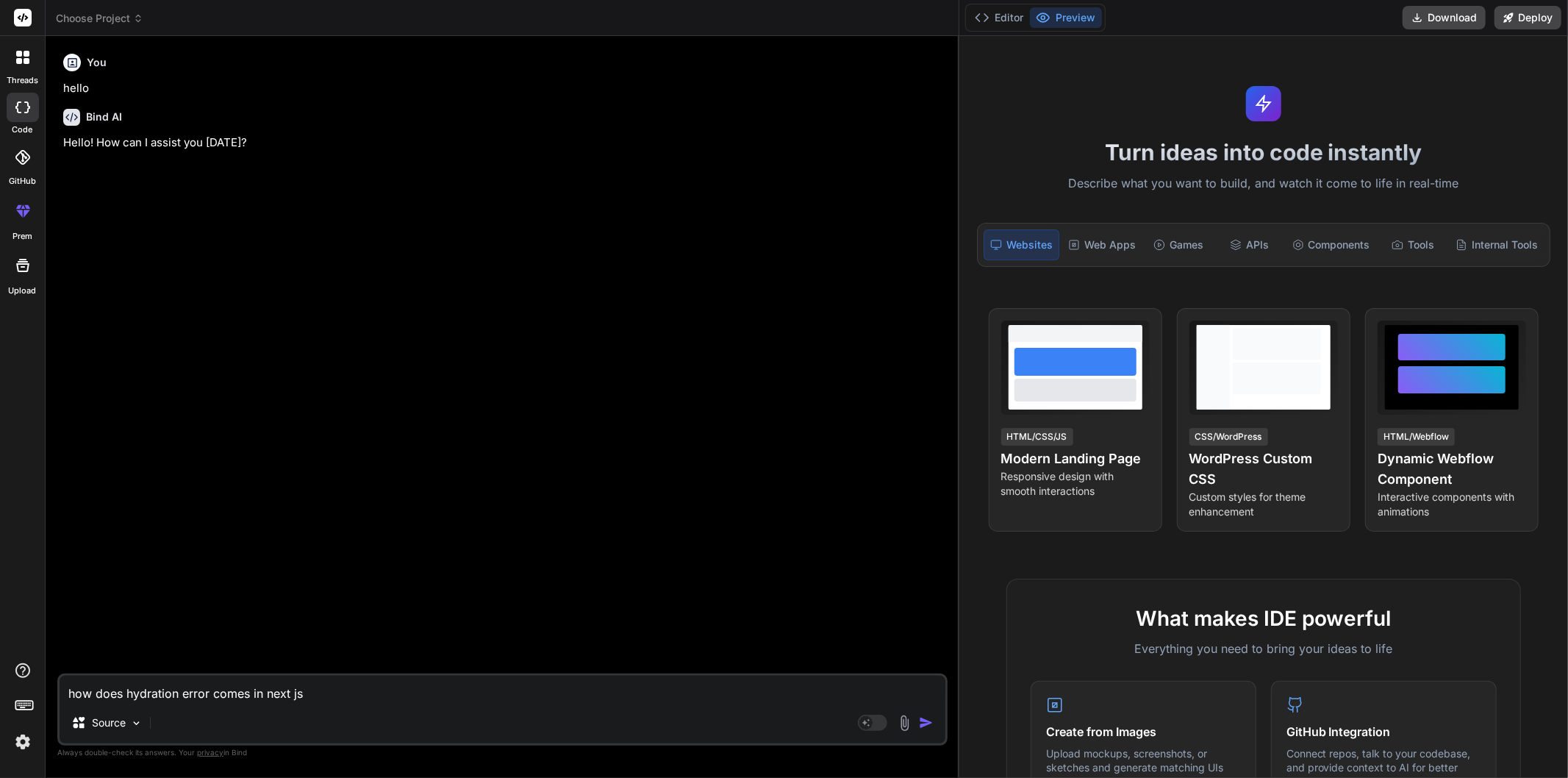
type textarea "x"
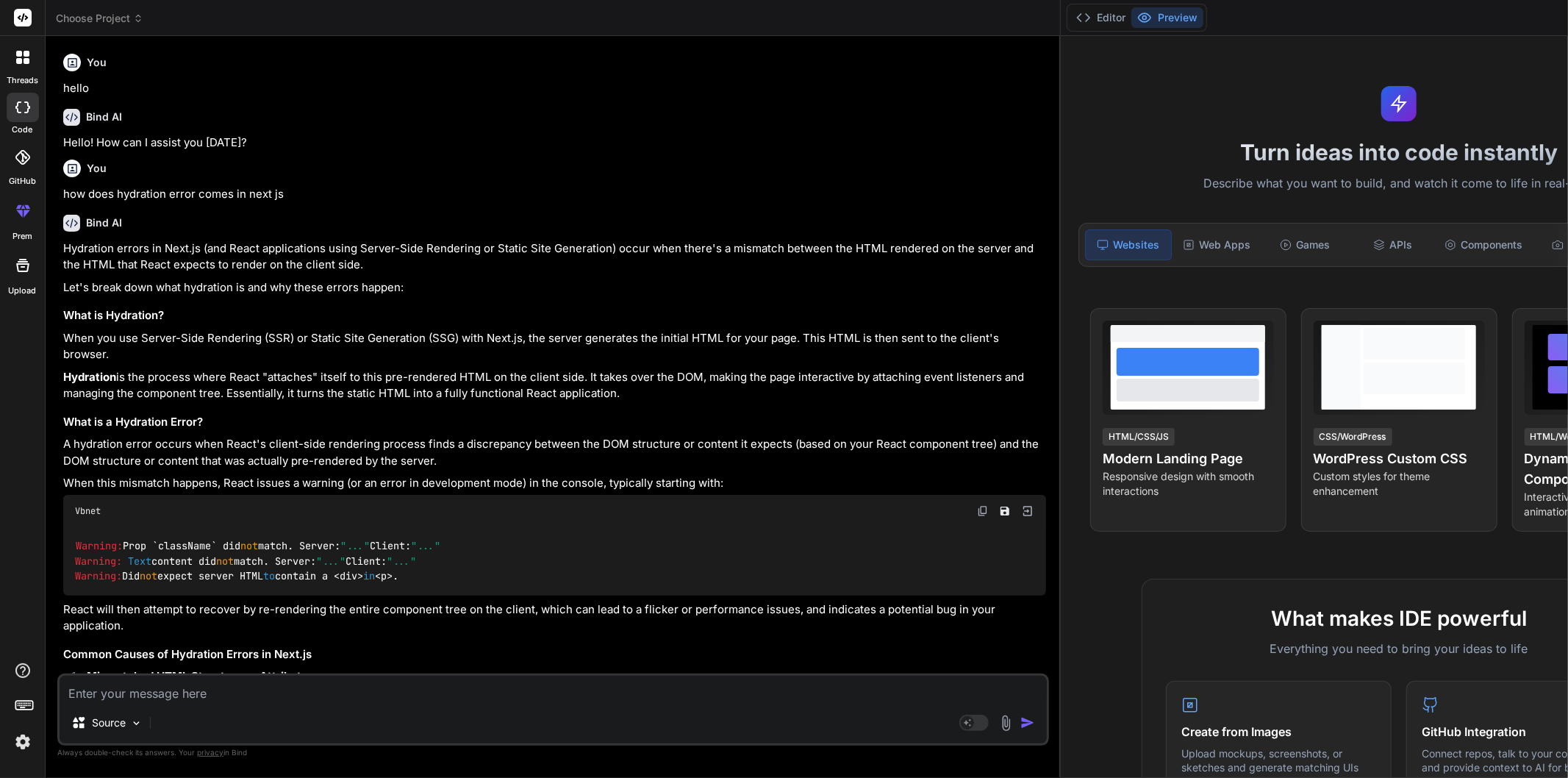
type textarea "x"
drag, startPoint x: 129, startPoint y: 264, endPoint x: 439, endPoint y: 272, distance: 310.1
click at [439, 272] on p "Hydration errors in Next.js (and React applications using Server-Side Rendering…" at bounding box center [554, 256] width 983 height 33
click at [472, 290] on p "Let's break down what hydration is and why these errors happen:" at bounding box center [554, 287] width 983 height 17
drag, startPoint x: 171, startPoint y: 394, endPoint x: 299, endPoint y: 399, distance: 128.1
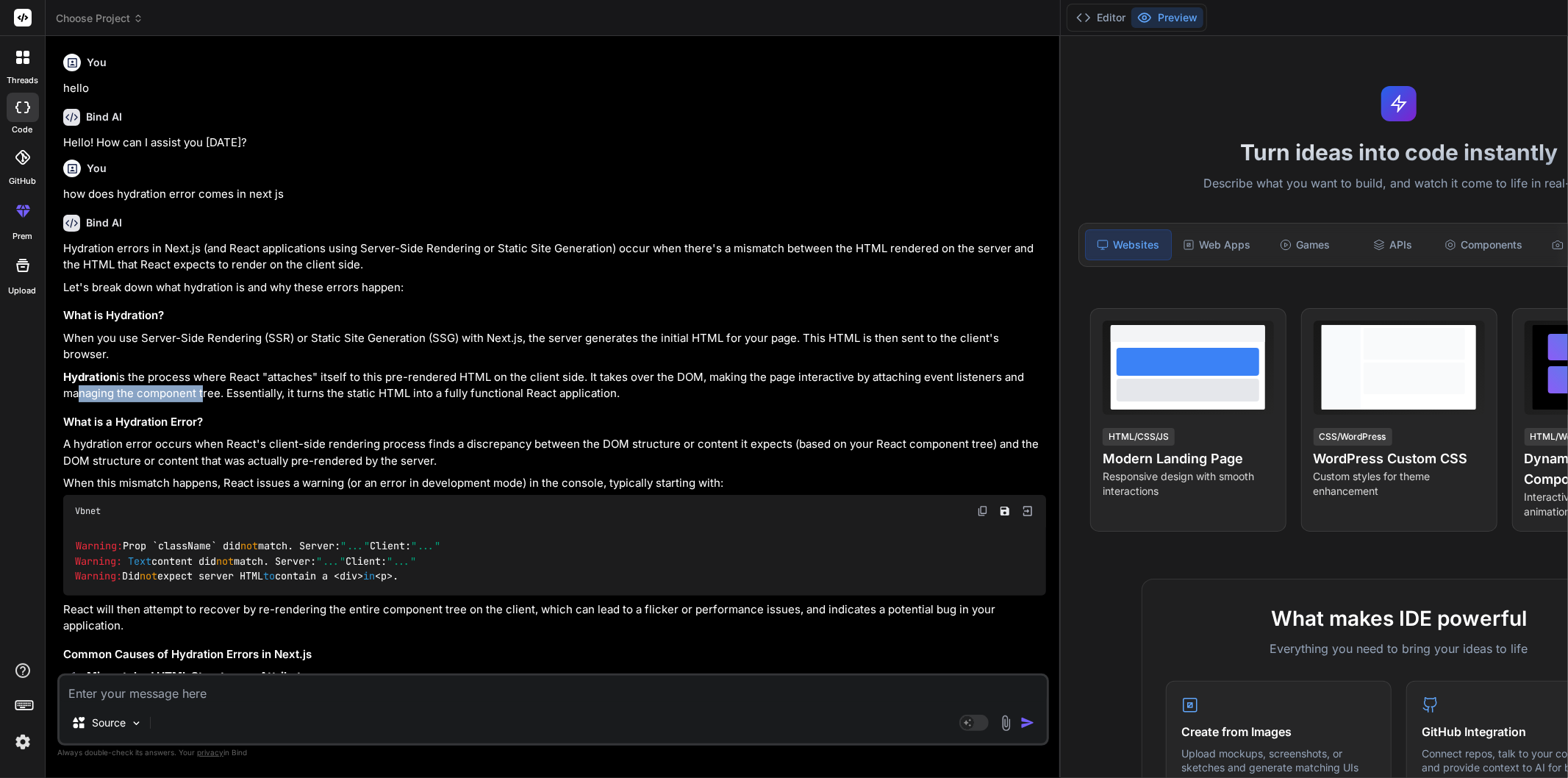
click at [299, 399] on p "Hydration is the process where React "attaches" itself to this pre-rendered HTM…" at bounding box center [554, 385] width 983 height 33
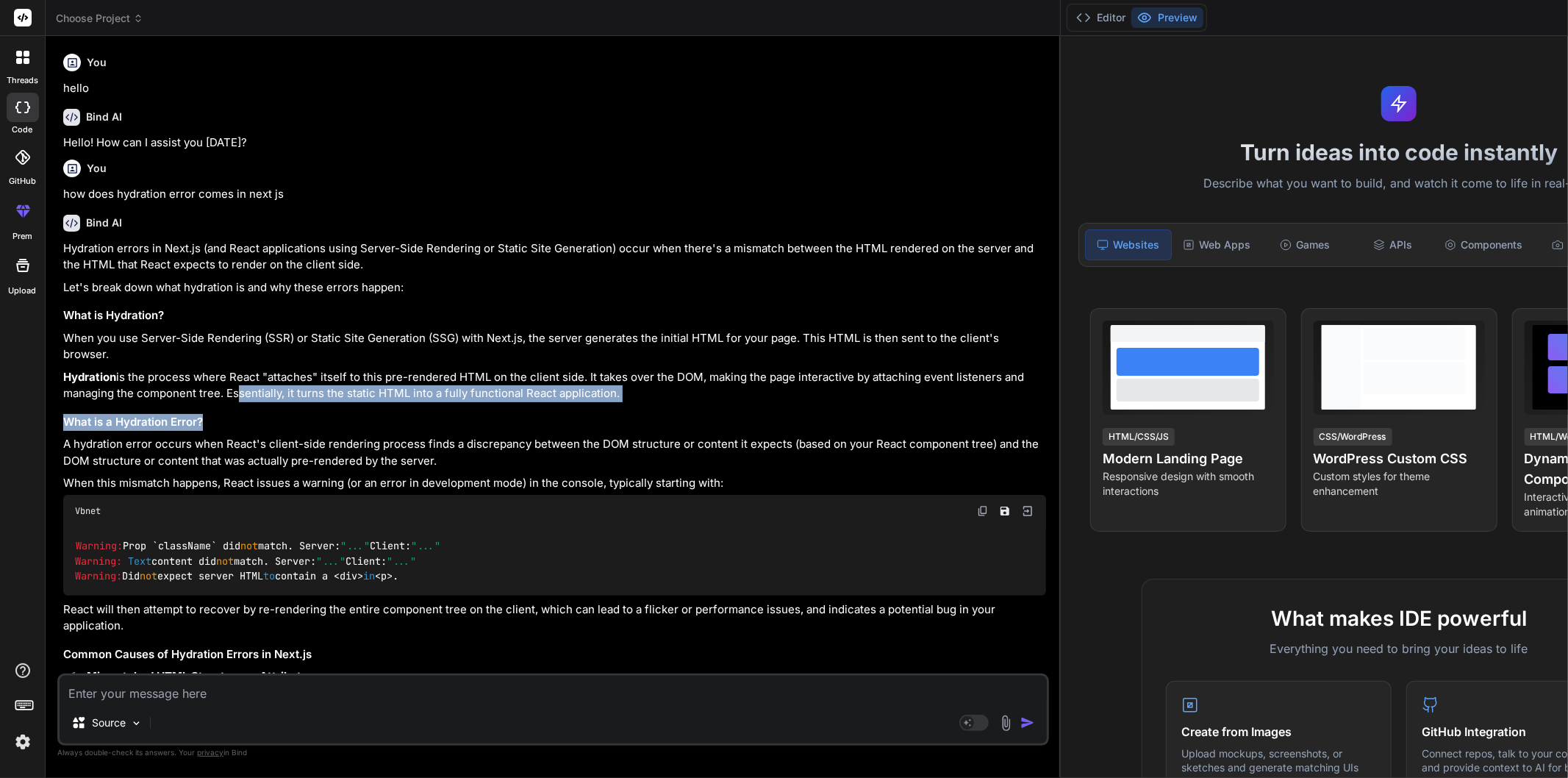
drag, startPoint x: 335, startPoint y: 394, endPoint x: 711, endPoint y: 402, distance: 376.1
click at [720, 415] on h3 "What is a Hydration Error?" at bounding box center [554, 422] width 983 height 17
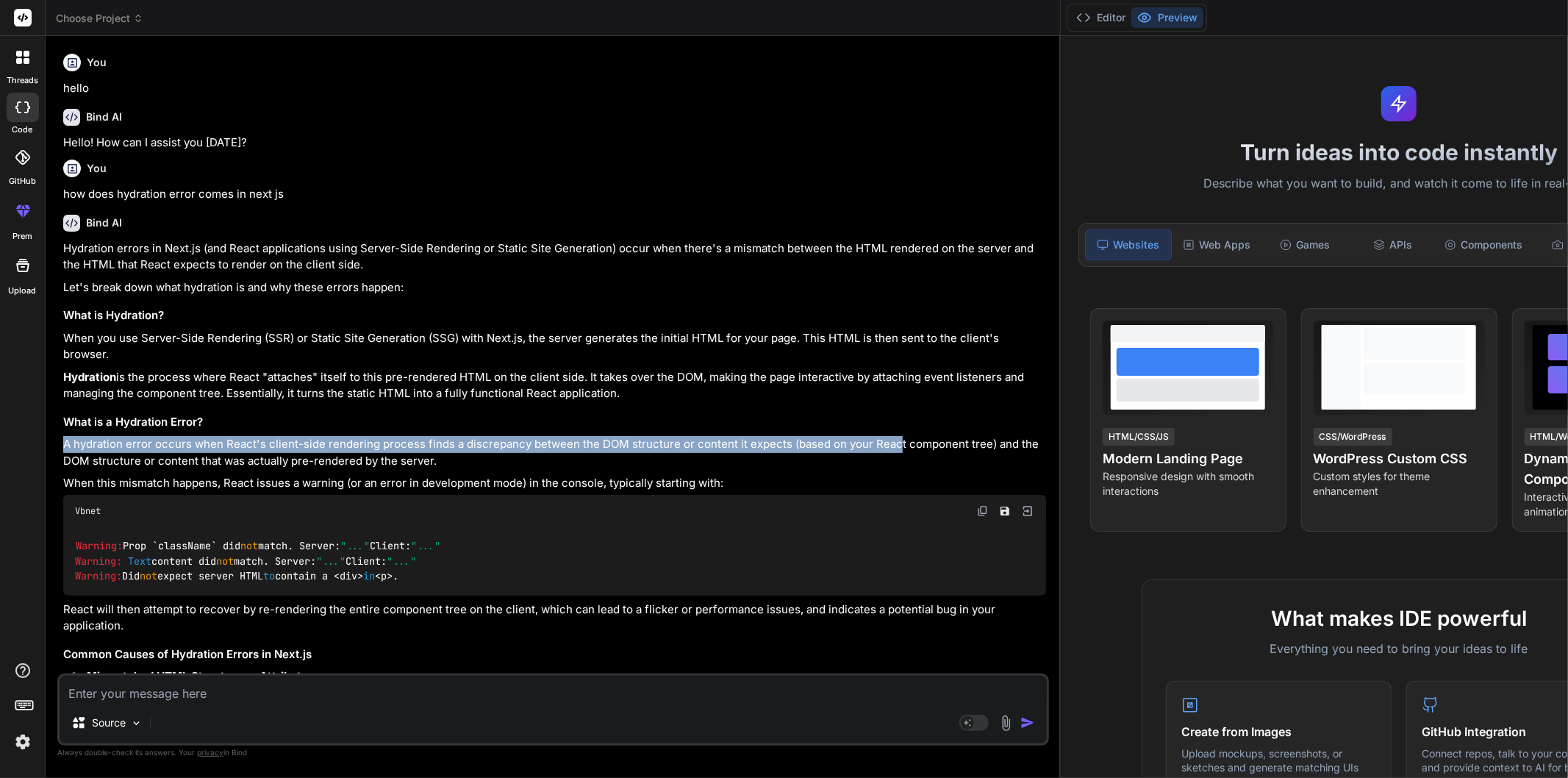
drag, startPoint x: 64, startPoint y: 442, endPoint x: 894, endPoint y: 450, distance: 830.0
click at [894, 450] on p "A hydration error occurs when React's client-side rendering process finds a dis…" at bounding box center [554, 452] width 983 height 33
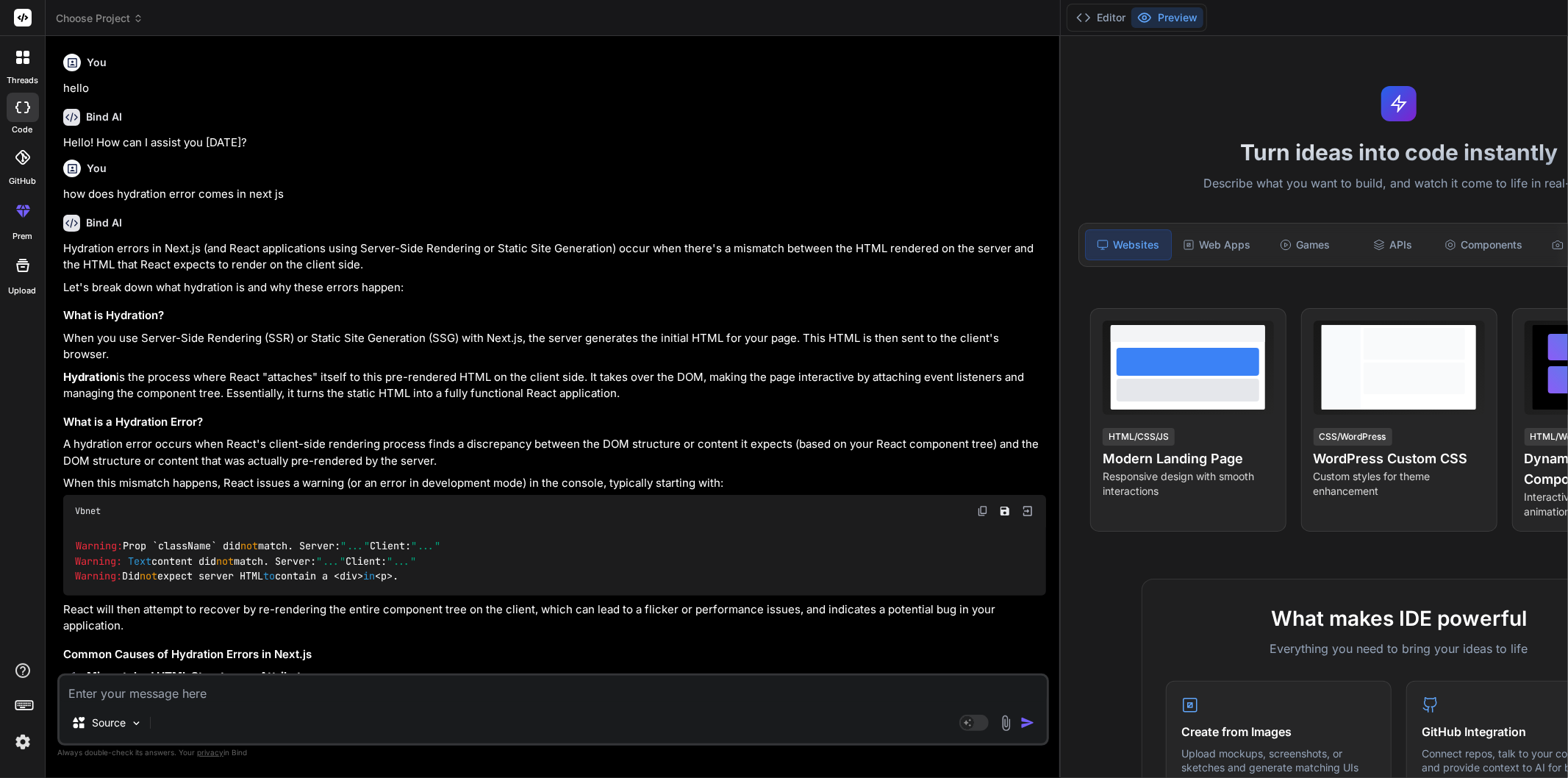
click at [187, 459] on p "A hydration error occurs when React's client-side rendering process finds a dis…" at bounding box center [554, 452] width 983 height 33
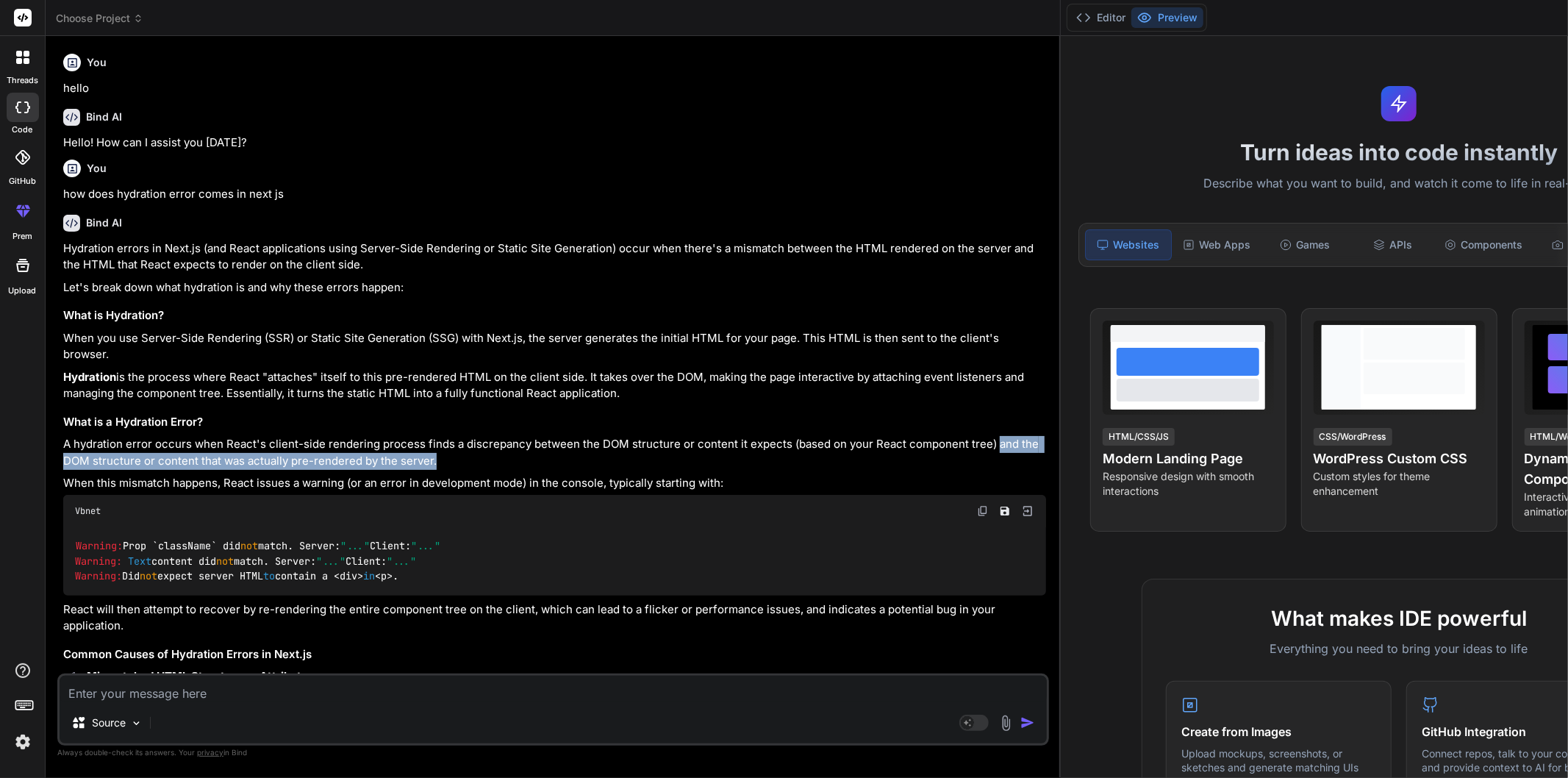
drag, startPoint x: 151, startPoint y: 459, endPoint x: 689, endPoint y: 465, distance: 538.0
click at [594, 465] on p "A hydration error occurs when React's client-side rendering process finds a dis…" at bounding box center [554, 452] width 983 height 33
click at [710, 463] on p "A hydration error occurs when React's client-side rendering process finds a dis…" at bounding box center [554, 452] width 983 height 33
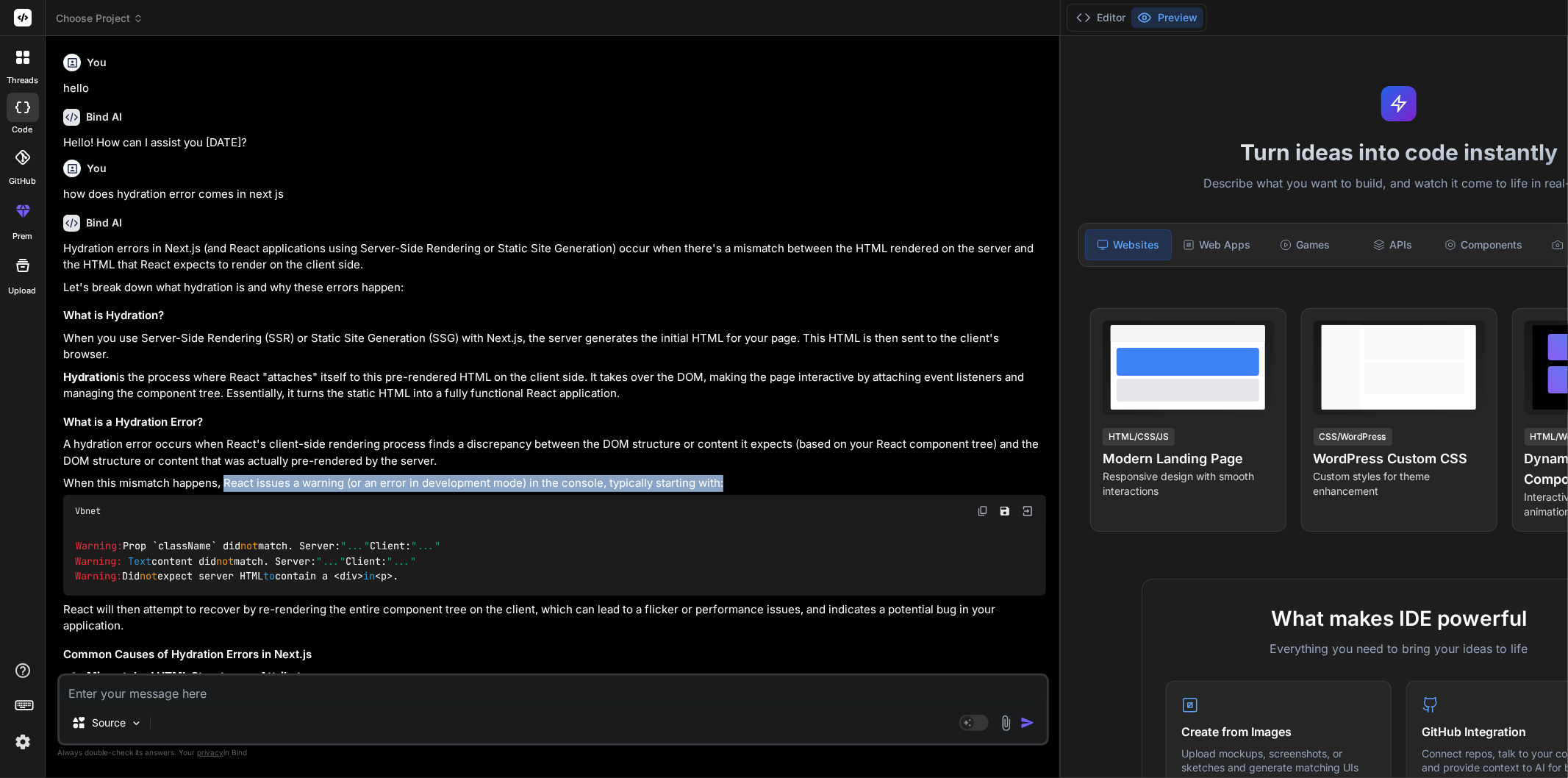
drag, startPoint x: 223, startPoint y: 488, endPoint x: 767, endPoint y: 488, distance: 544.0
click at [767, 488] on p "When this mismatch happens, React issues a warning (or an error in development …" at bounding box center [554, 483] width 983 height 17
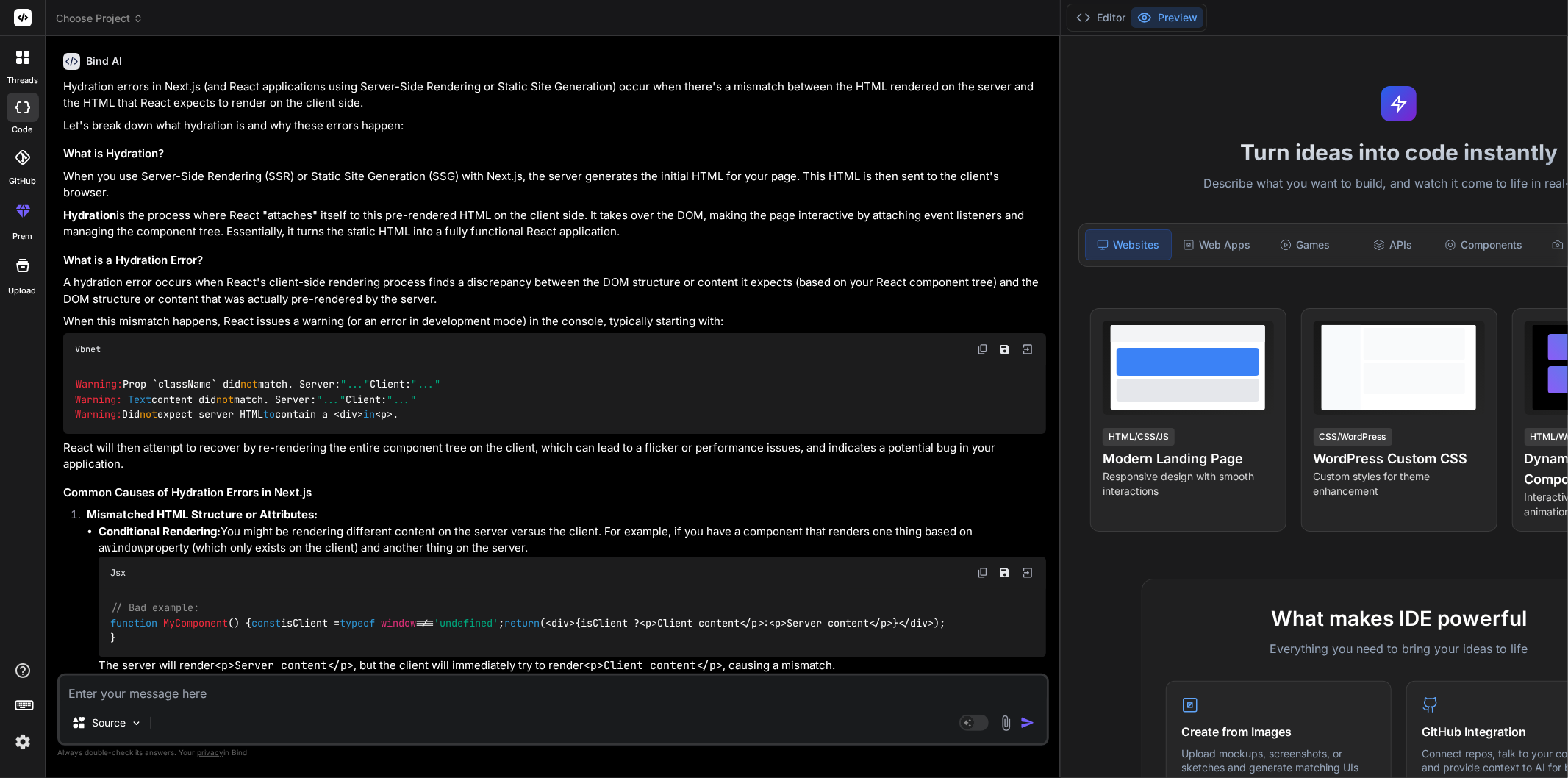
scroll to position [163, 0]
drag, startPoint x: 404, startPoint y: 454, endPoint x: 432, endPoint y: 495, distance: 49.6
click at [432, 495] on h3 "Common Causes of Hydration Errors in Next.js" at bounding box center [554, 491] width 983 height 17
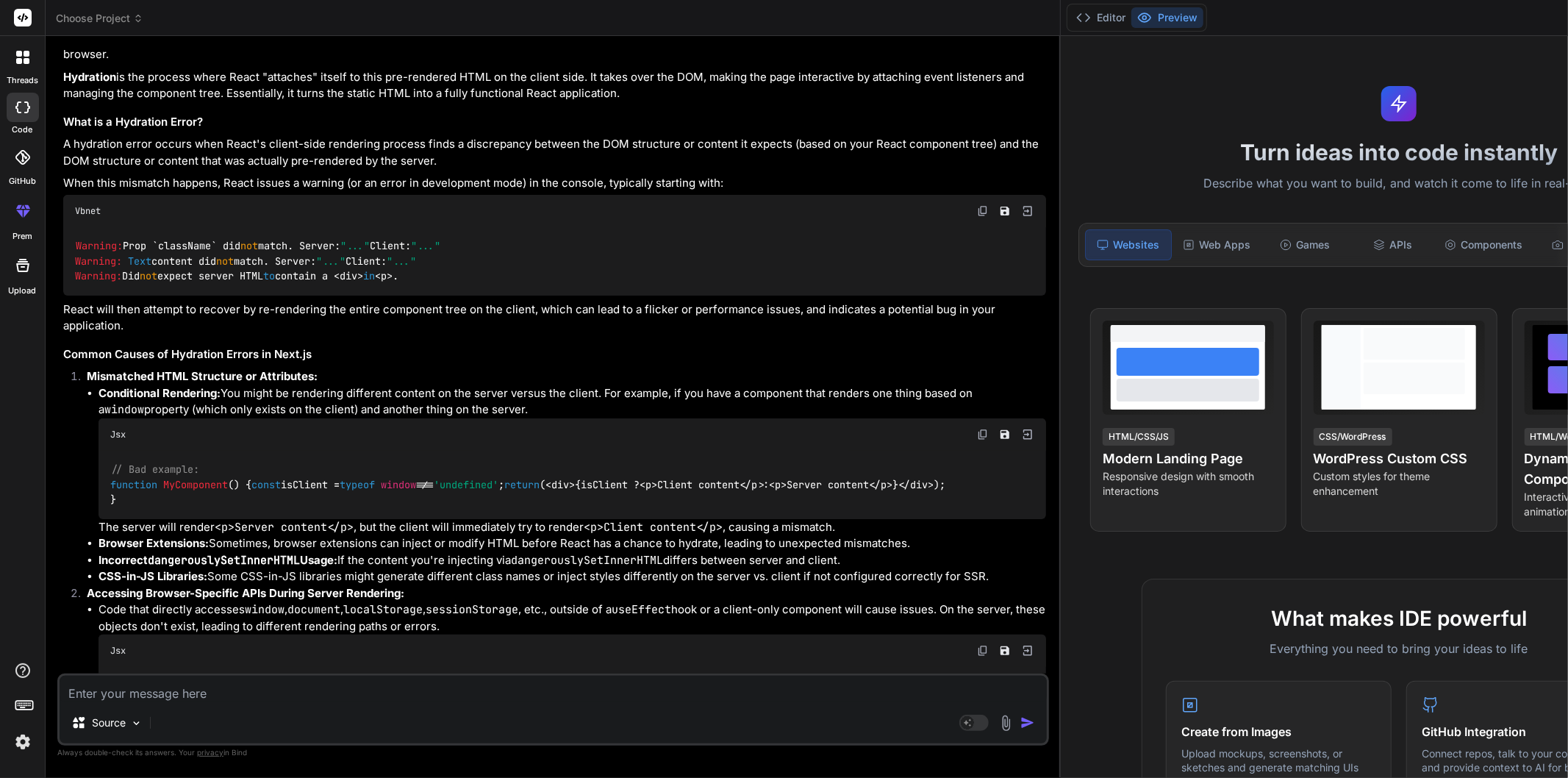
scroll to position [327, 0]
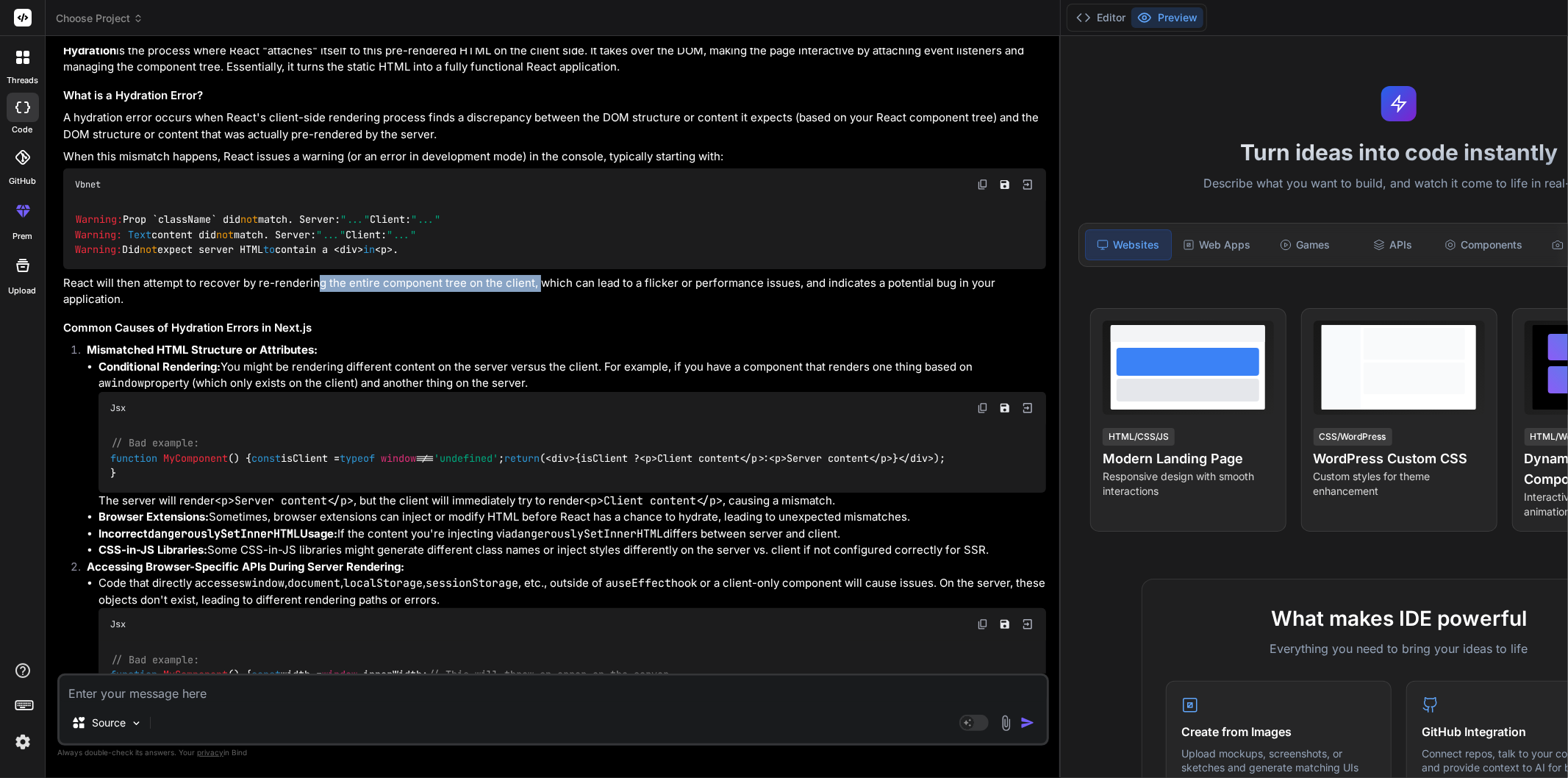
drag, startPoint x: 315, startPoint y: 280, endPoint x: 533, endPoint y: 285, distance: 218.1
click at [533, 285] on p "React will then attempt to recover by re-rendering the entire component tree on…" at bounding box center [554, 291] width 983 height 33
click at [510, 309] on div "Hydration errors in Next.js (and React applications using Server-Side Rendering…" at bounding box center [554, 719] width 983 height 1613
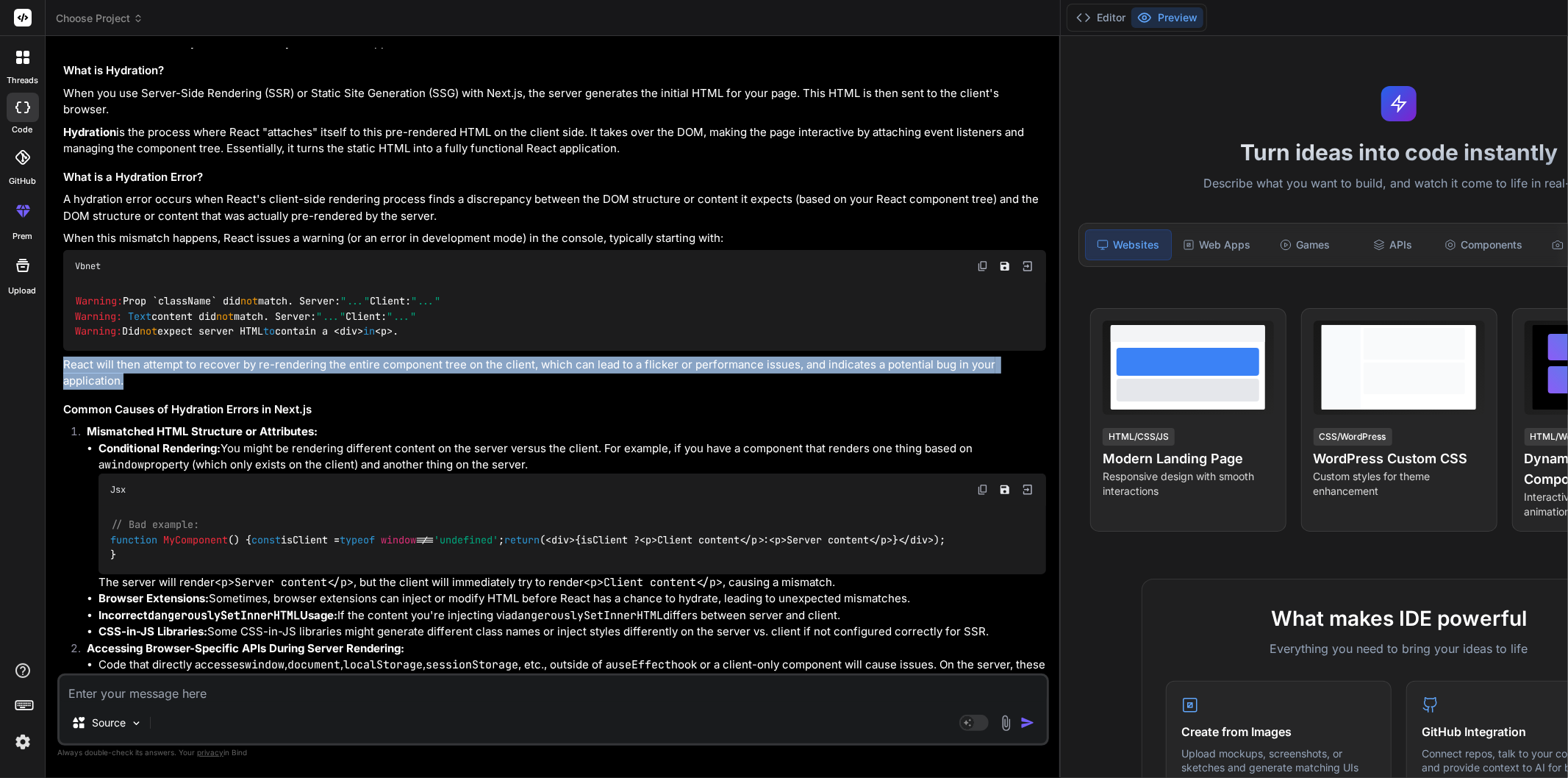
drag, startPoint x: 196, startPoint y: 376, endPoint x: 50, endPoint y: 358, distance: 147.1
click at [50, 358] on div "Bind AI Web Search Created with Pixso. Code Generator You hello Bind AI Hello! …" at bounding box center [553, 406] width 1016 height 741
copy p "React will then attempt to recover by re-rendering the entire component tree on…"
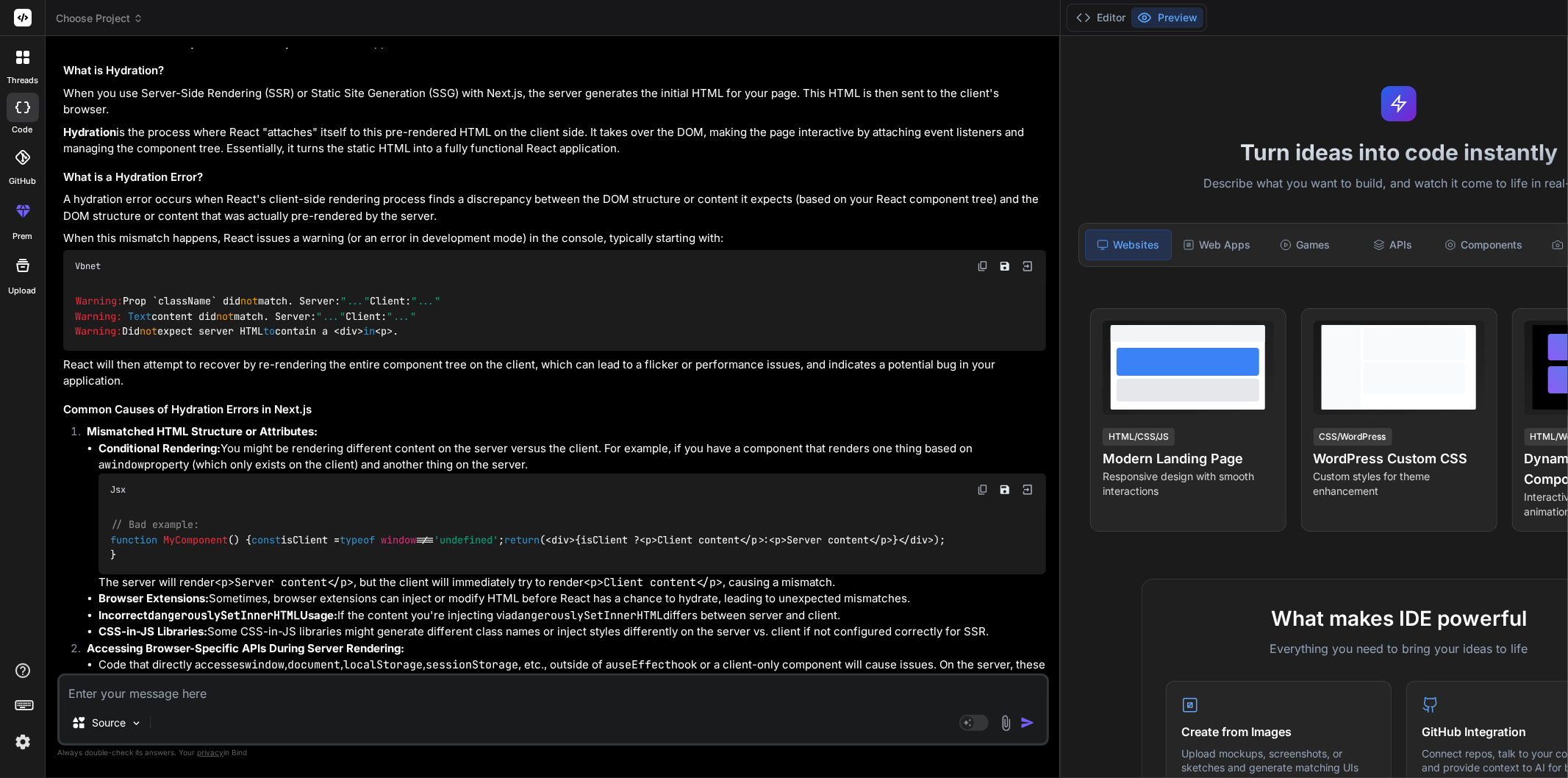
click at [197, 693] on textarea at bounding box center [553, 689] width 988 height 27
paste textarea "React will then attempt to recover by re-rendering the entire component tree on…"
type textarea "React will then attempt to recover by re-rendering the entire component tree on…"
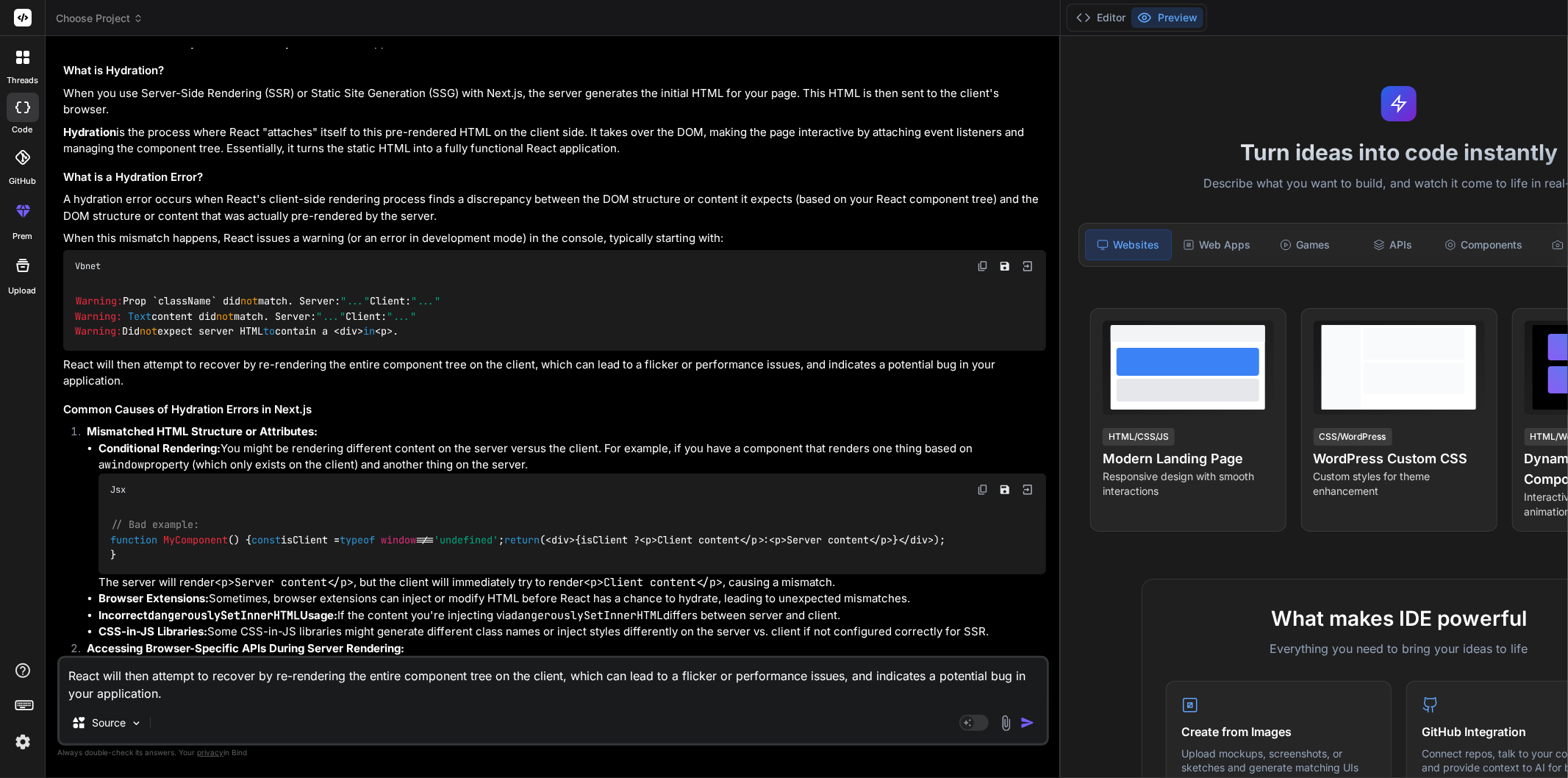
type textarea "x"
type textarea "React will then attempt to recover by re-rendering the entire component tree on…"
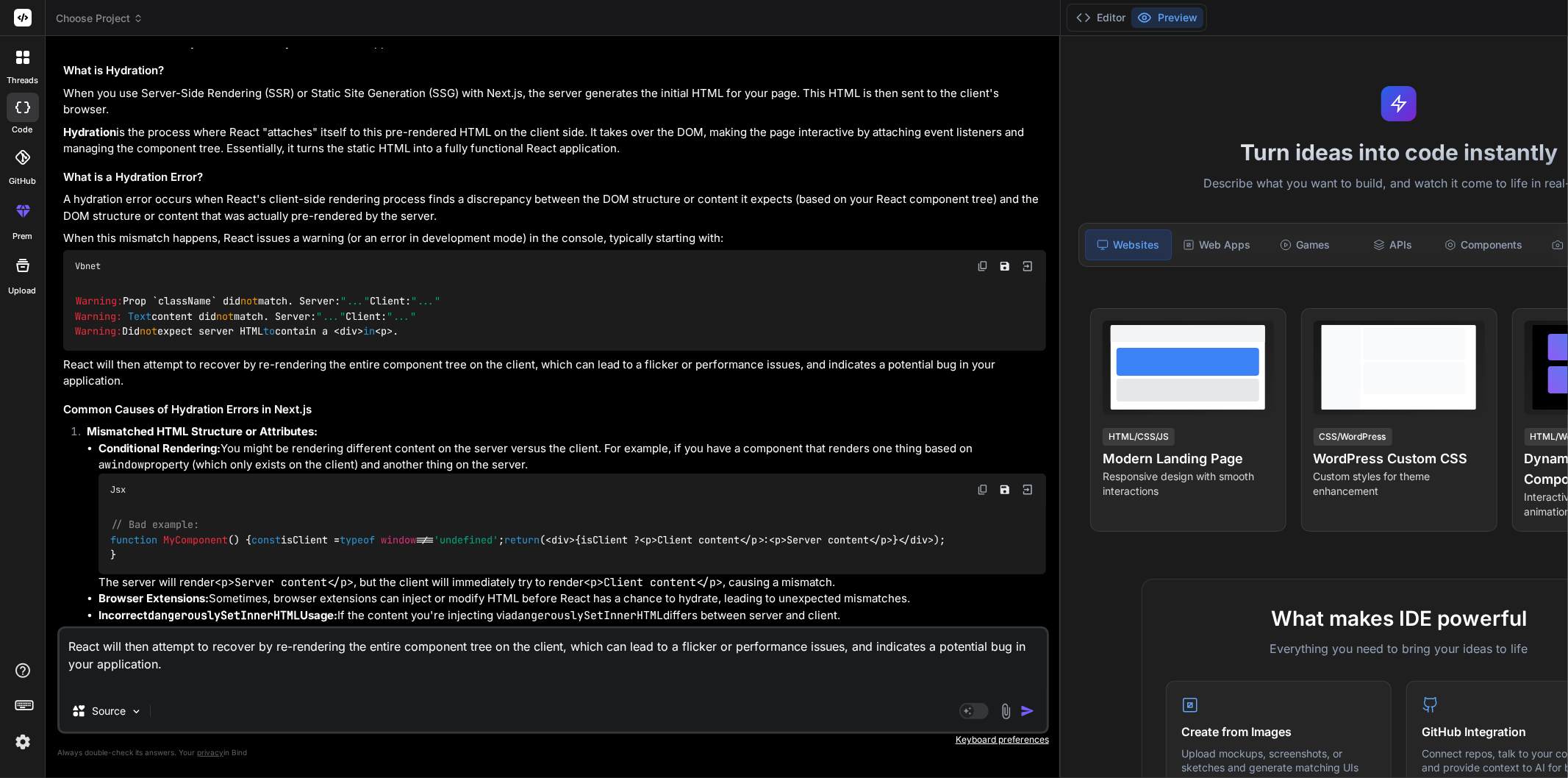
type textarea "x"
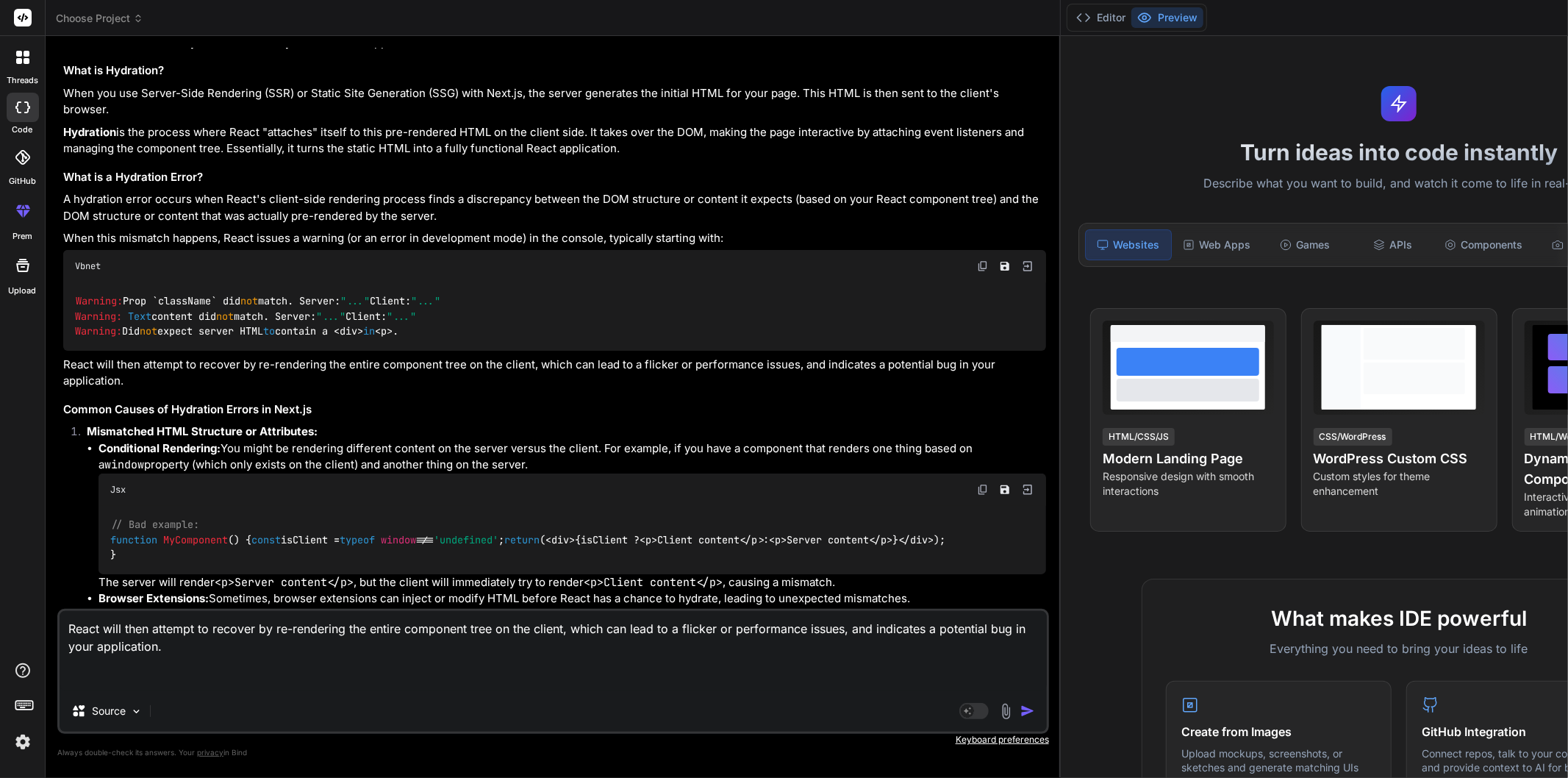
type textarea "React will then attempt to recover by re-rendering the entire component tree on…"
type textarea "x"
type textarea "React will then attempt to recover by re-rendering the entire component tree on…"
type textarea "x"
type textarea "React will then attempt to recover by re-rendering the entire component tree on…"
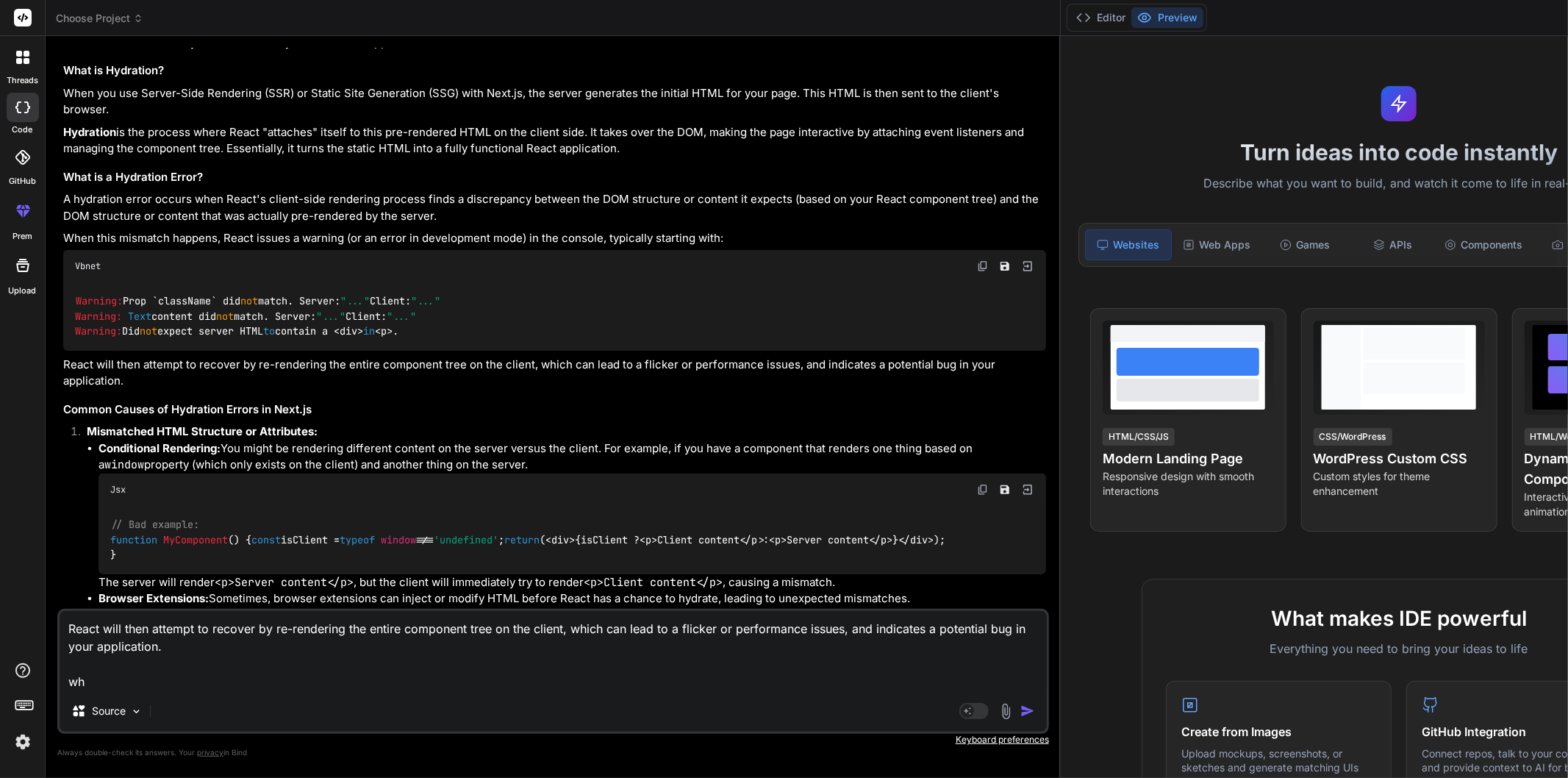
type textarea "x"
type textarea "React will then attempt to recover by re-rendering the entire component tree on…"
type textarea "x"
type textarea "React will then attempt to recover by re-rendering the entire component tree on…"
type textarea "x"
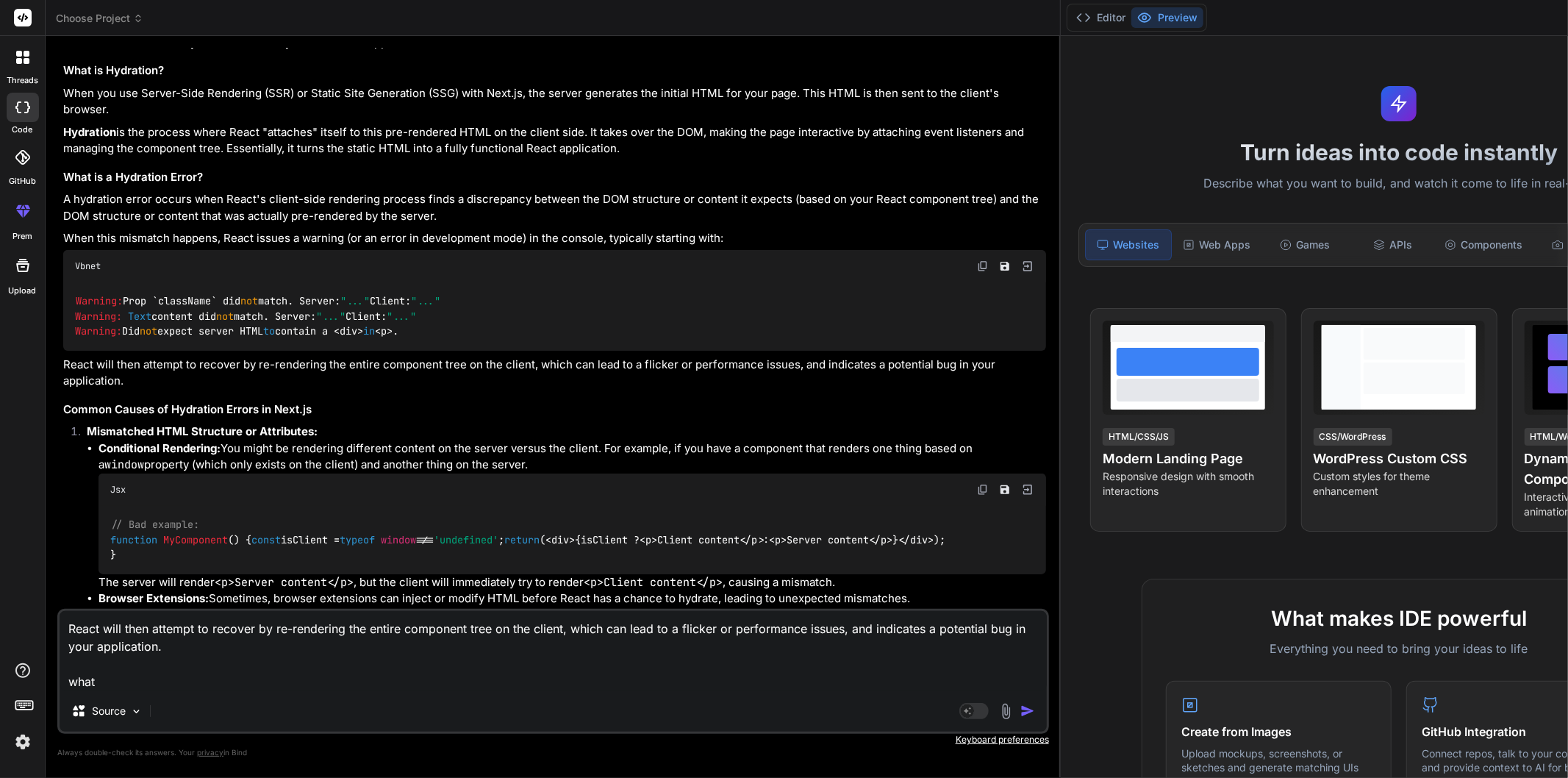
type textarea "React will then attempt to recover by re-rendering the entire component tree on…"
type textarea "x"
type textarea "React will then attempt to recover by re-rendering the entire component tree on…"
type textarea "x"
type textarea "React will then attempt to recover by re-rendering the entire component tree on…"
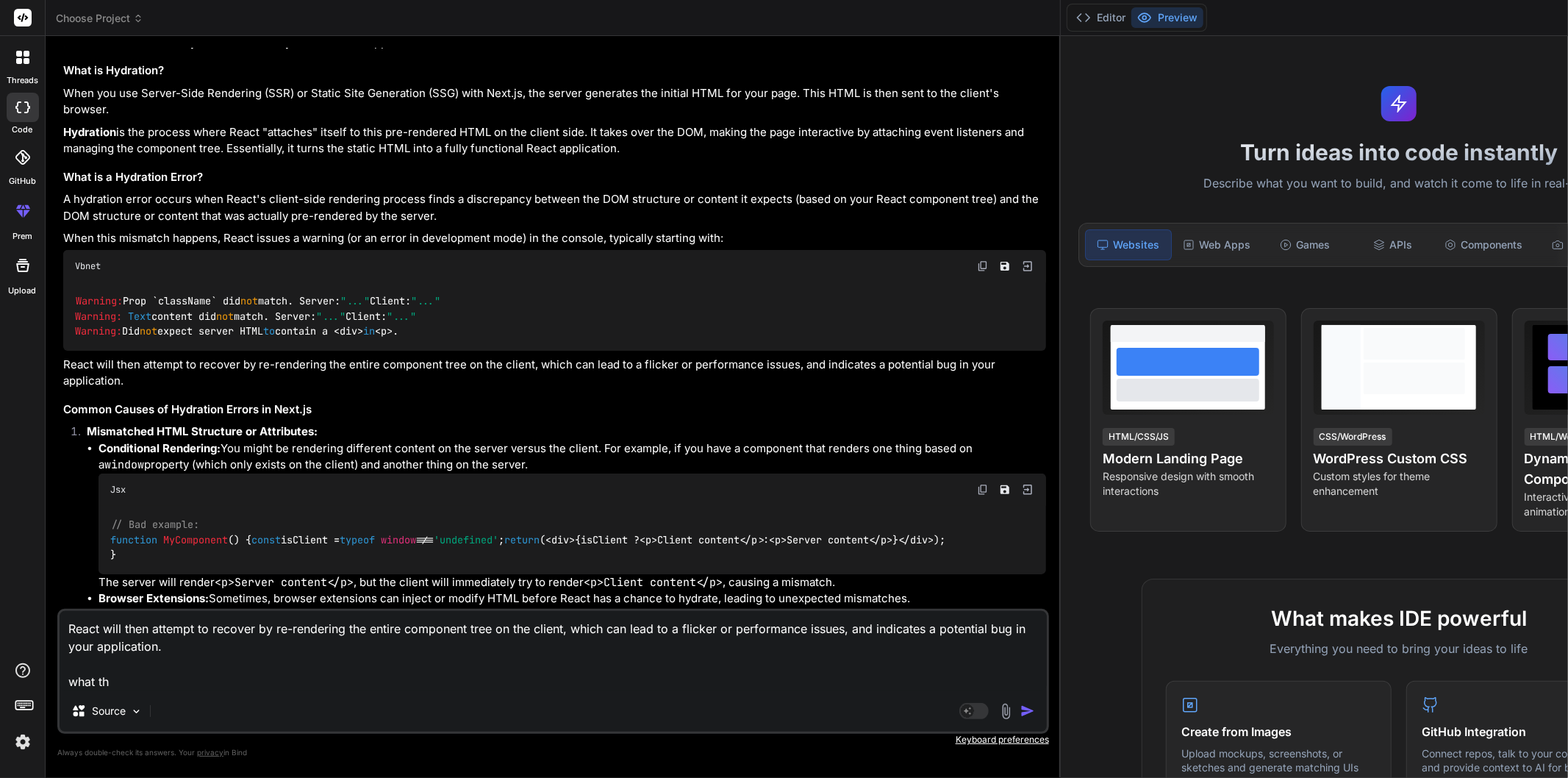
type textarea "x"
type textarea "React will then attempt to recover by re-rendering the entire component tree on…"
type textarea "x"
type textarea "React will then attempt to recover by re-rendering the entire component tree on…"
type textarea "x"
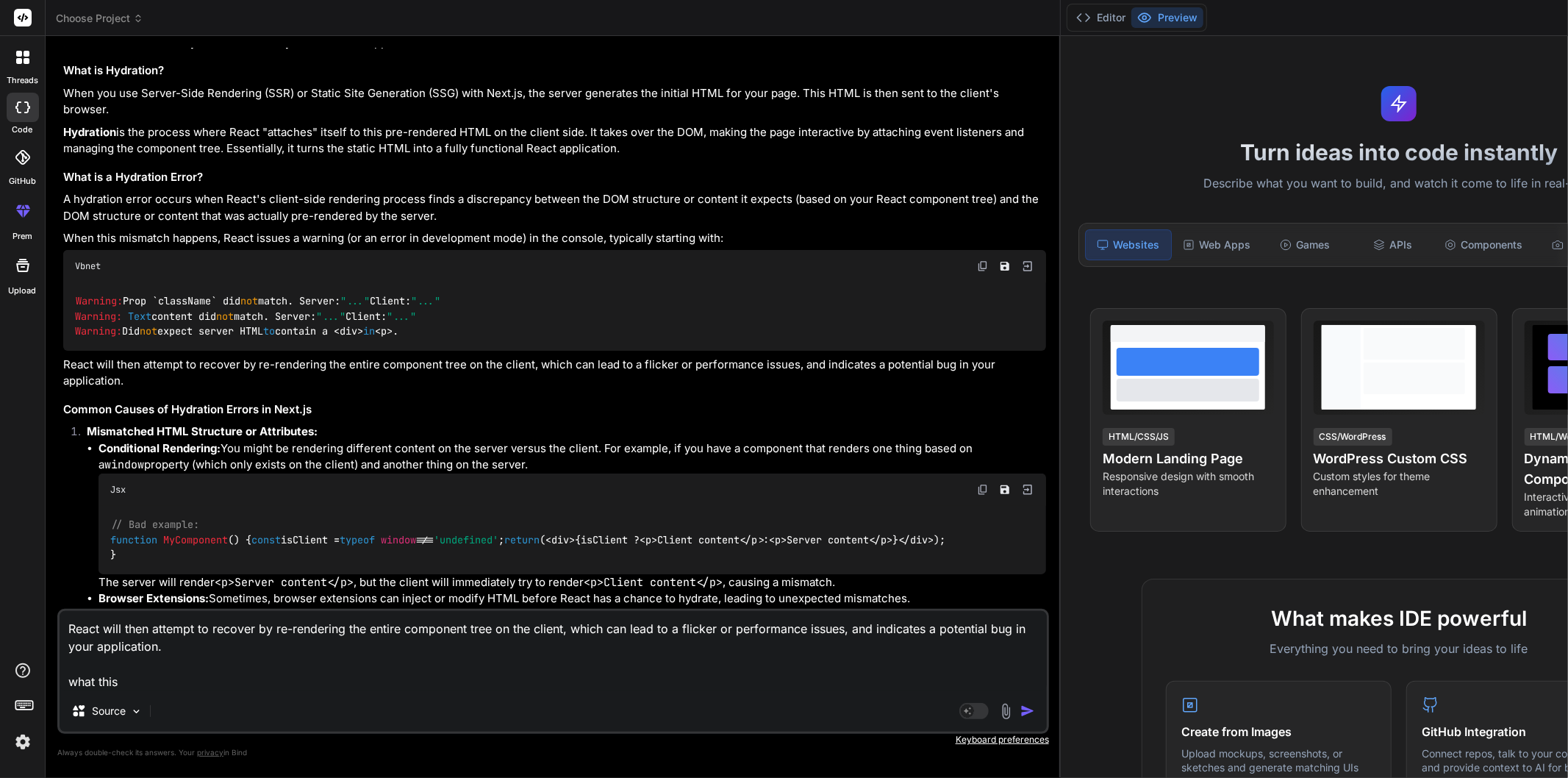
type textarea "React will then attempt to recover by re-rendering the entire component tree on…"
type textarea "x"
type textarea "React will then attempt to recover by re-rendering the entire component tree on…"
type textarea "x"
type textarea "React will then attempt to recover by re-rendering the entire component tree on…"
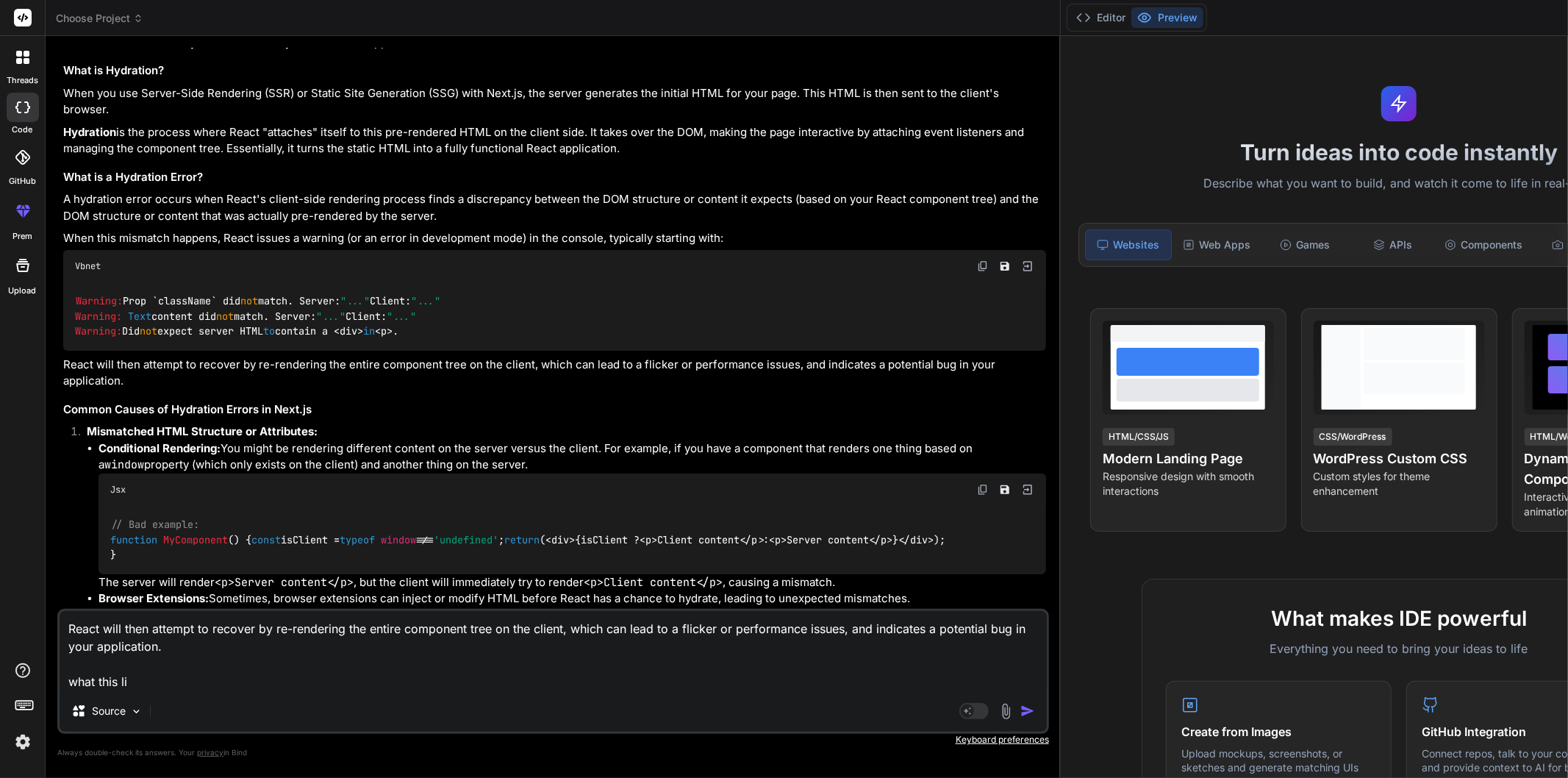
type textarea "x"
type textarea "React will then attempt to recover by re-rendering the entire component tree on…"
type textarea "x"
type textarea "React will then attempt to recover by re-rendering the entire component tree on…"
type textarea "x"
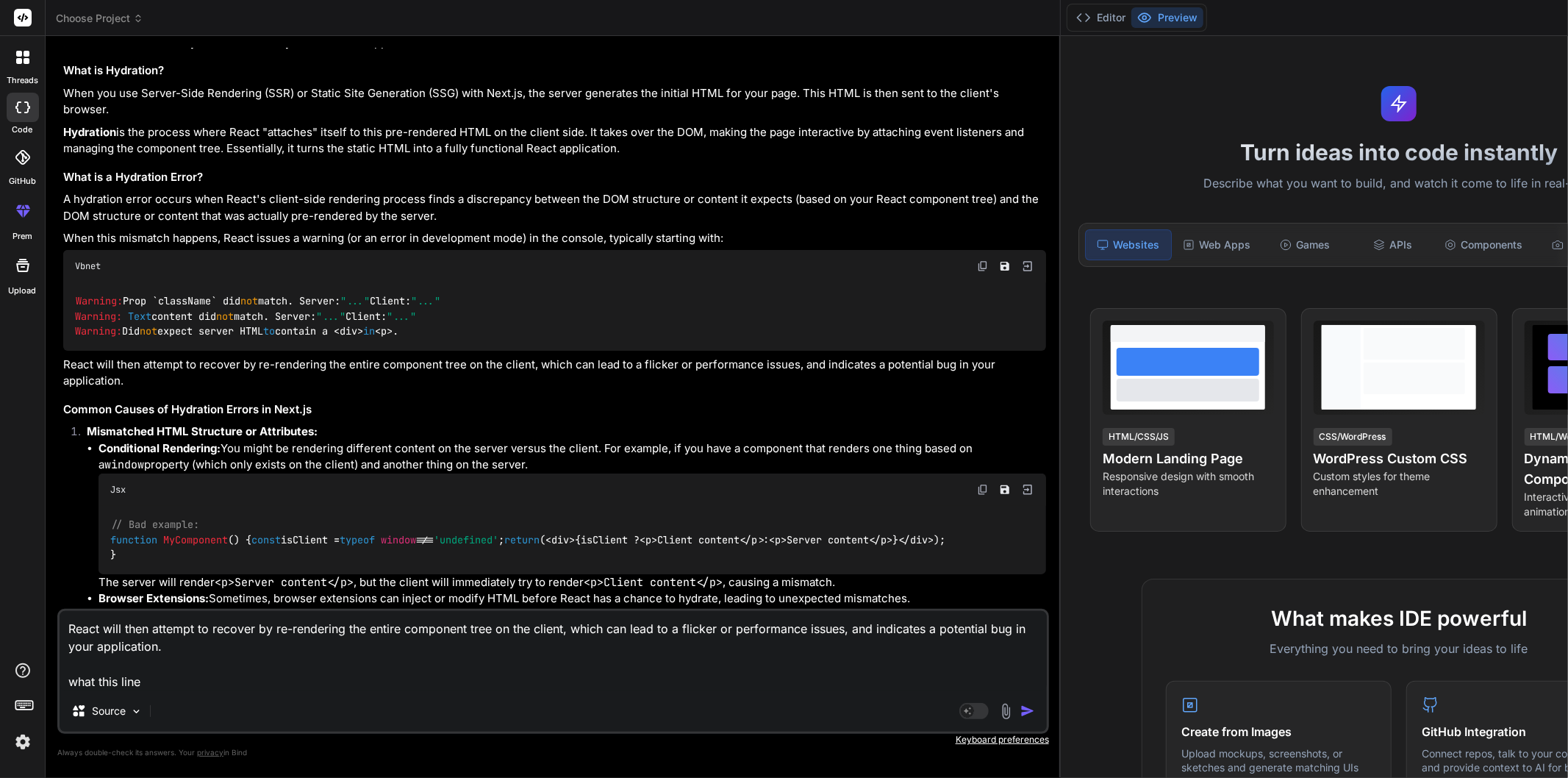
type textarea "React will then attempt to recover by re-rendering the entire component tree on…"
type textarea "x"
type textarea "React will then attempt to recover by re-rendering the entire component tree on…"
type textarea "x"
type textarea "React will then attempt to recover by re-rendering the entire component tree on…"
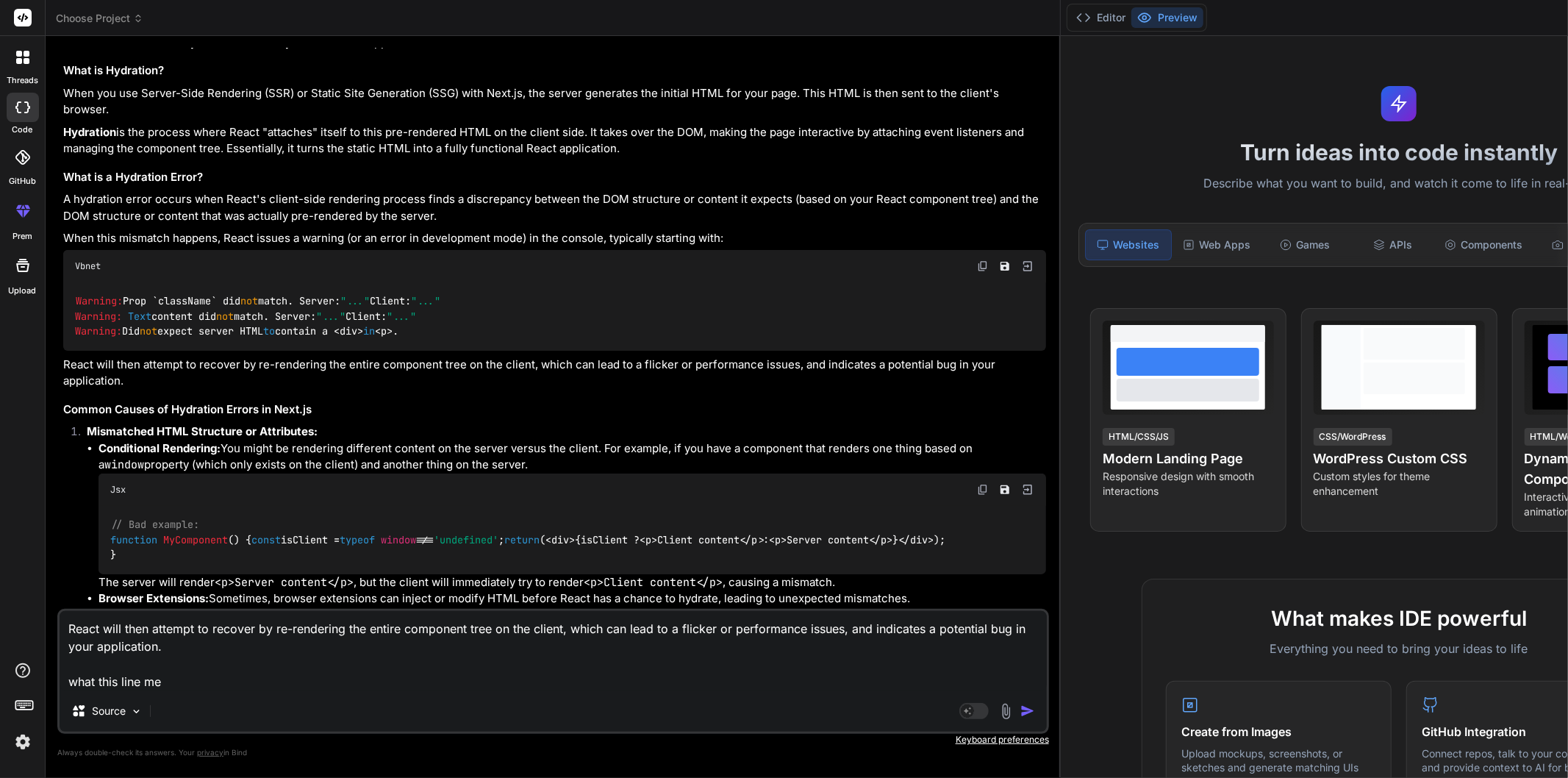
type textarea "x"
type textarea "React will then attempt to recover by re-rendering the entire component tree on…"
type textarea "x"
type textarea "React will then attempt to recover by re-rendering the entire component tree on…"
type textarea "x"
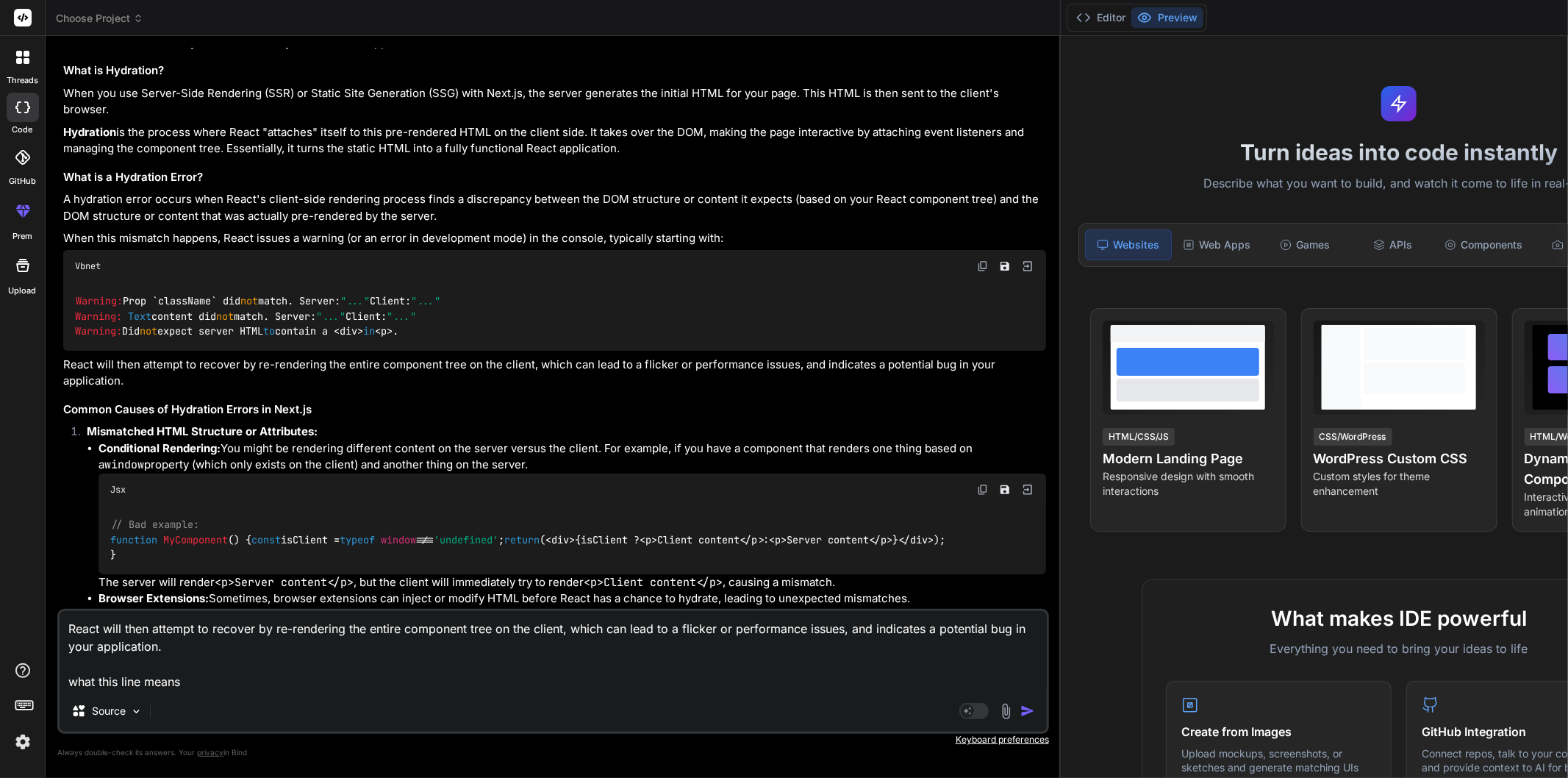
type textarea "React will then attempt to recover by re-rendering the entire component tree on…"
type textarea "x"
type textarea "React will then attempt to recover by re-rendering the entire component tree on…"
type textarea "x"
type textarea "React will then attempt to recover by re-rendering the entire component tree on…"
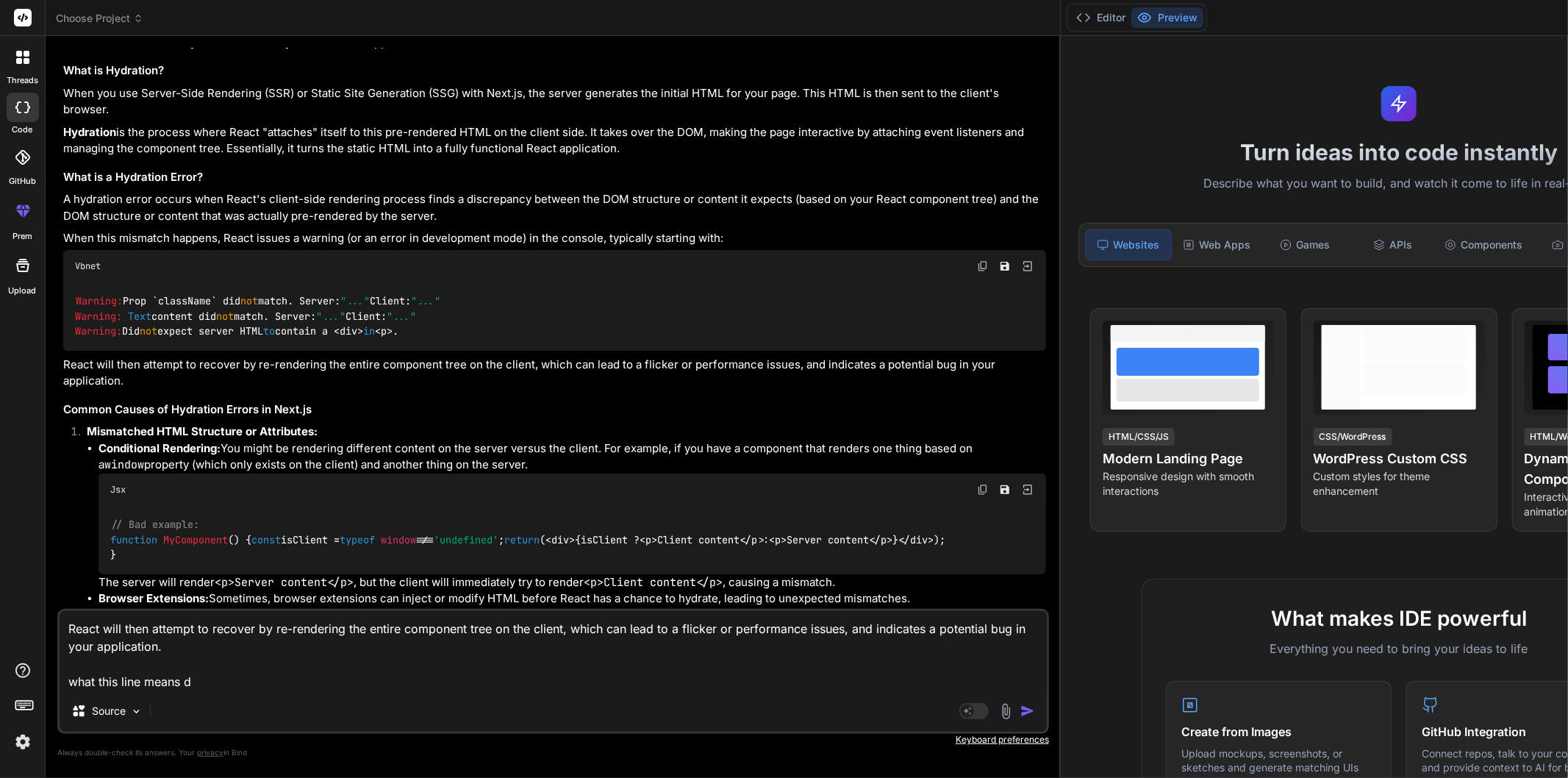
type textarea "x"
type textarea "React will then attempt to recover by re-rendering the entire component tree on…"
type textarea "x"
type textarea "React will then attempt to recover by re-rendering the entire component tree on…"
type textarea "x"
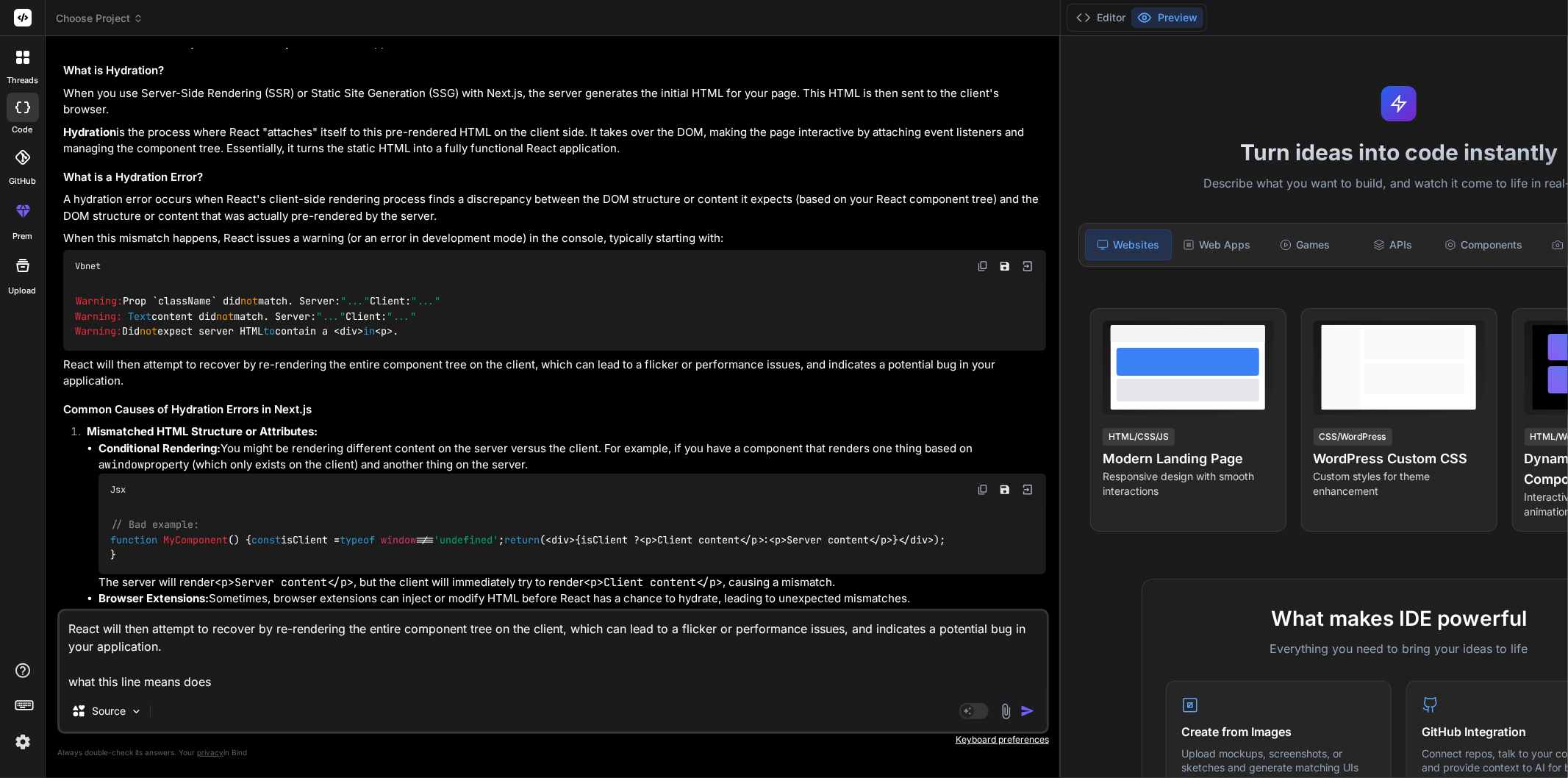
type textarea "React will then attempt to recover by re-rendering the entire component tree on…"
type textarea "x"
type textarea "React will then attempt to recover by re-rendering the entire component tree on…"
type textarea "x"
type textarea "React will then attempt to recover by re-rendering the entire component tree on…"
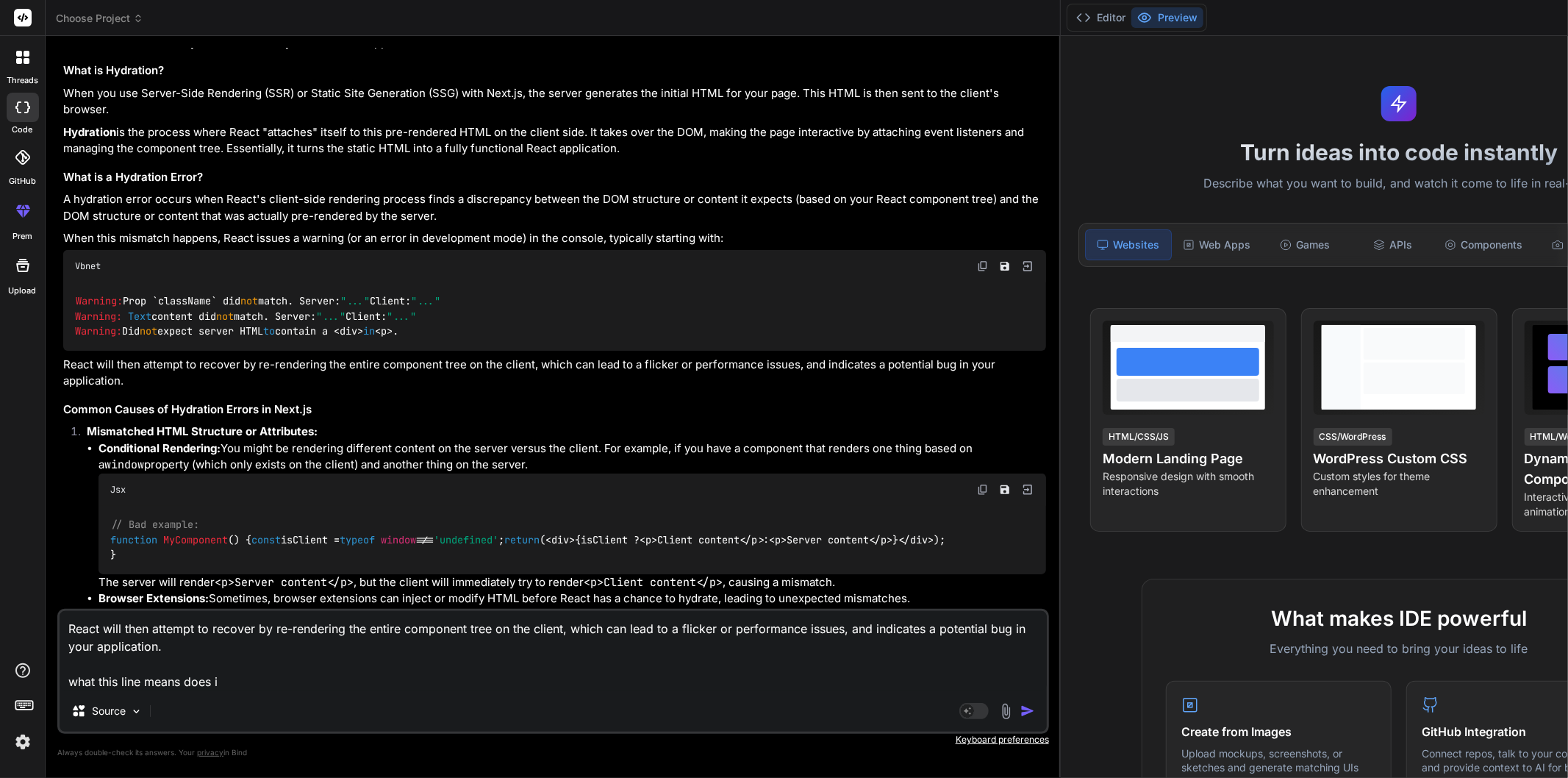
type textarea "x"
type textarea "React will then attempt to recover by re-rendering the entire component tree on…"
type textarea "x"
type textarea "React will then attempt to recover by re-rendering the entire component tree on…"
type textarea "x"
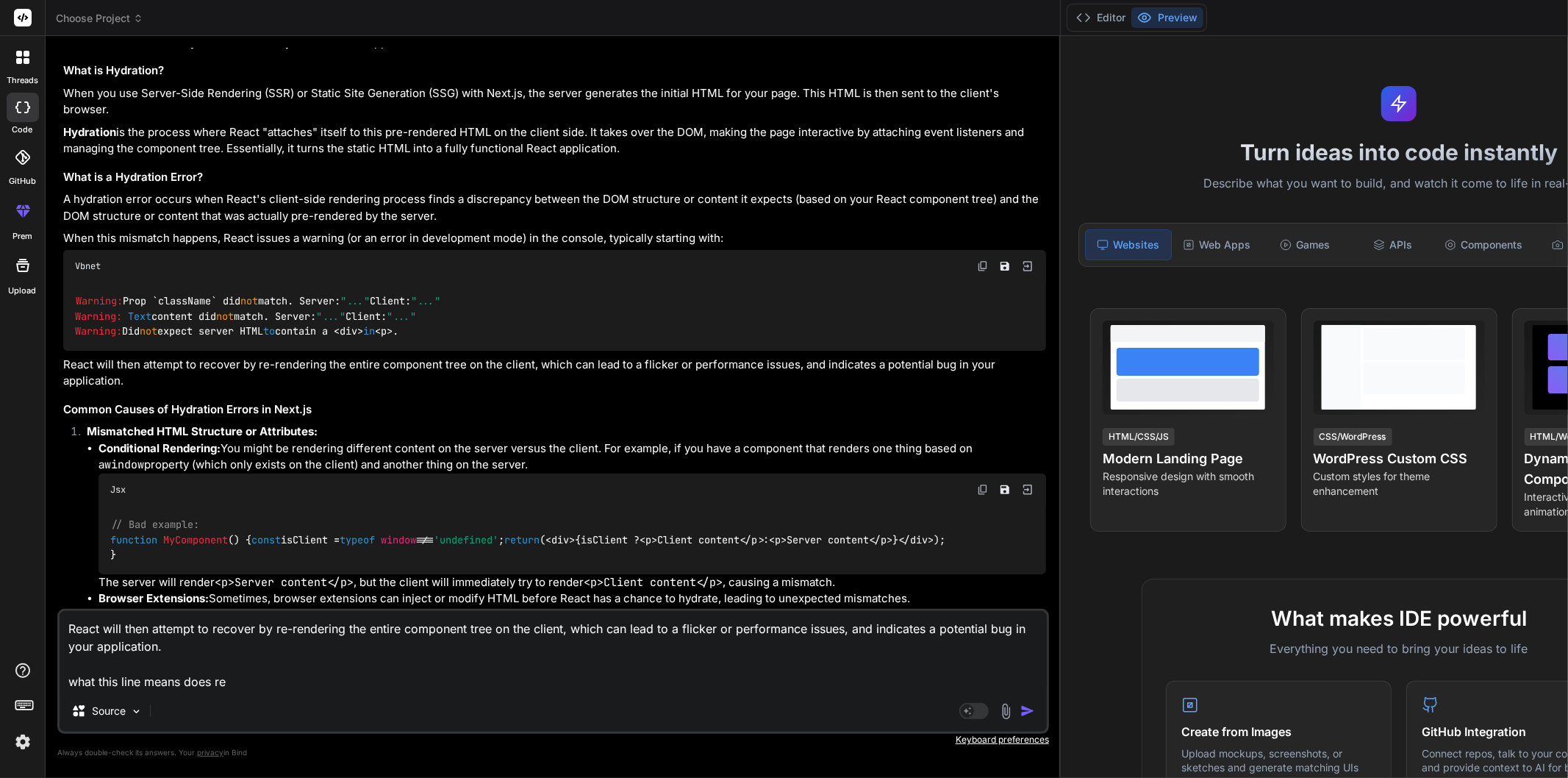
type textarea "React will then attempt to recover by re-rendering the entire component tree on…"
type textarea "x"
type textarea "React will then attempt to recover by re-rendering the entire component tree on…"
type textarea "x"
type textarea "React will then attempt to recover by re-rendering the entire component tree on…"
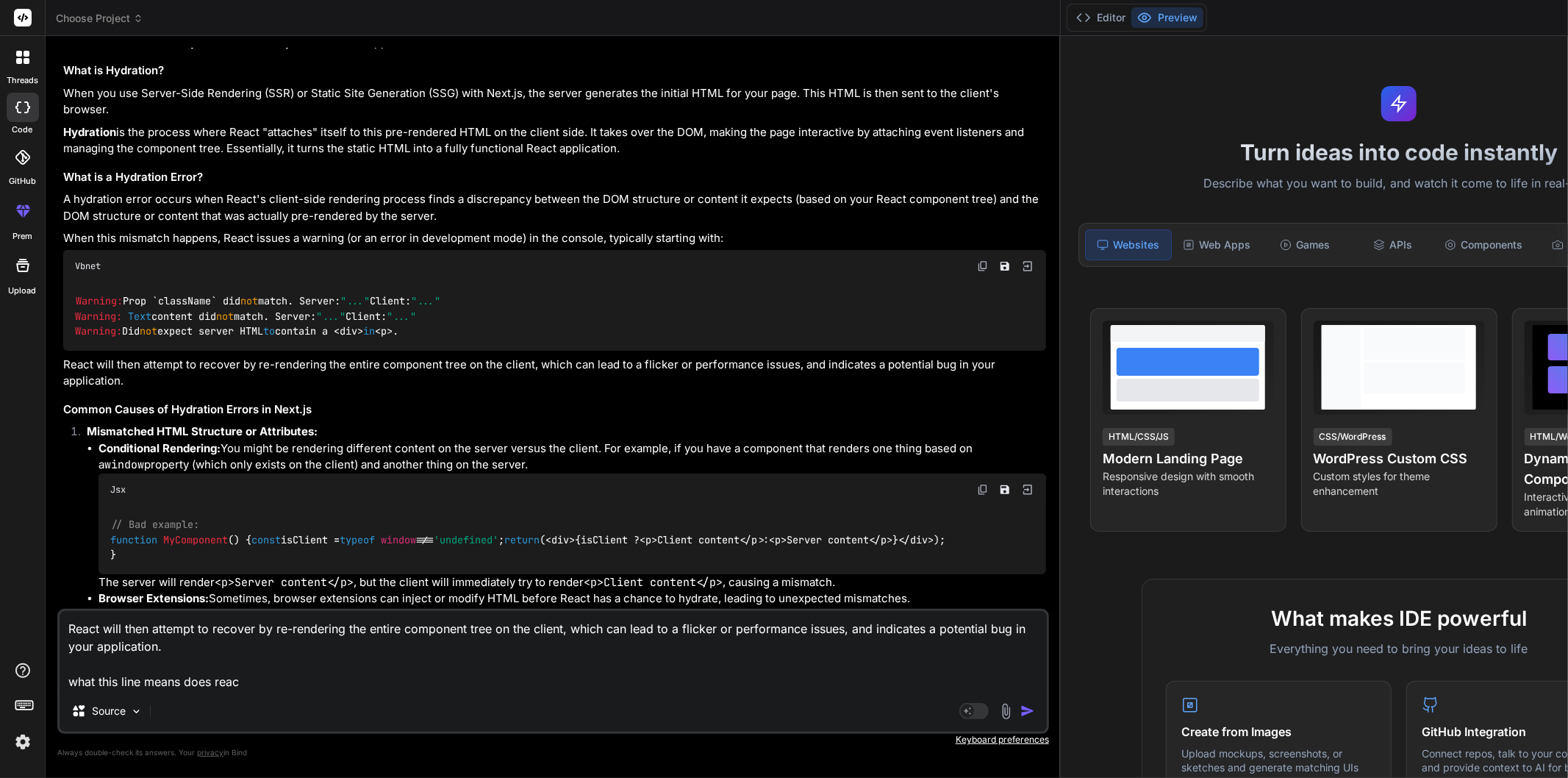
type textarea "x"
type textarea "React will then attempt to recover by re-rendering the entire component tree on…"
type textarea "x"
type textarea "React will then attempt to recover by re-rendering the entire component tree on…"
type textarea "x"
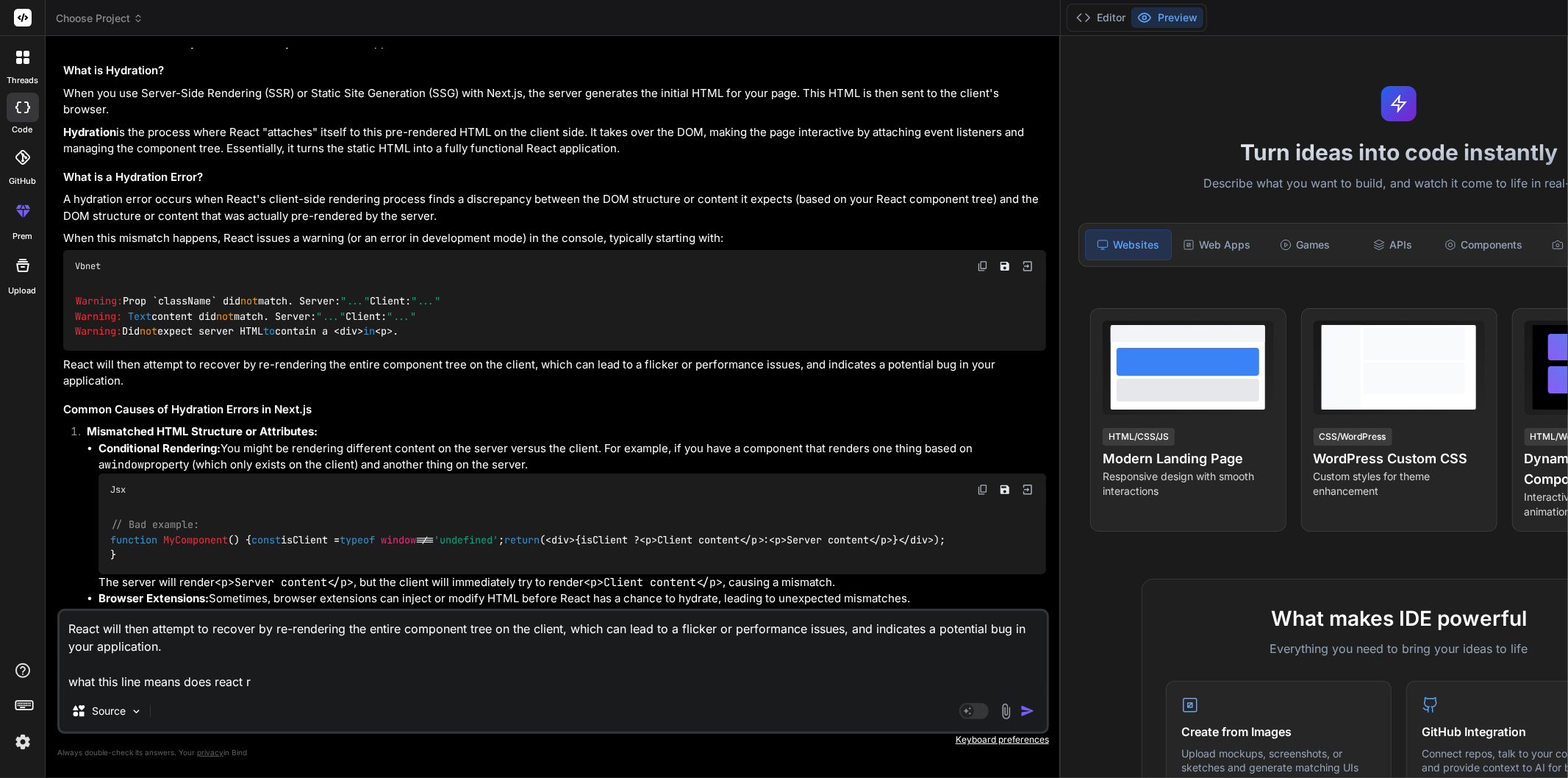
type textarea "React will then attempt to recover by re-rendering the entire component tree on…"
type textarea "x"
type textarea "React will then attempt to recover by re-rendering the entire component tree on…"
type textarea "x"
type textarea "React will then attempt to recover by re-rendering the entire component tree on…"
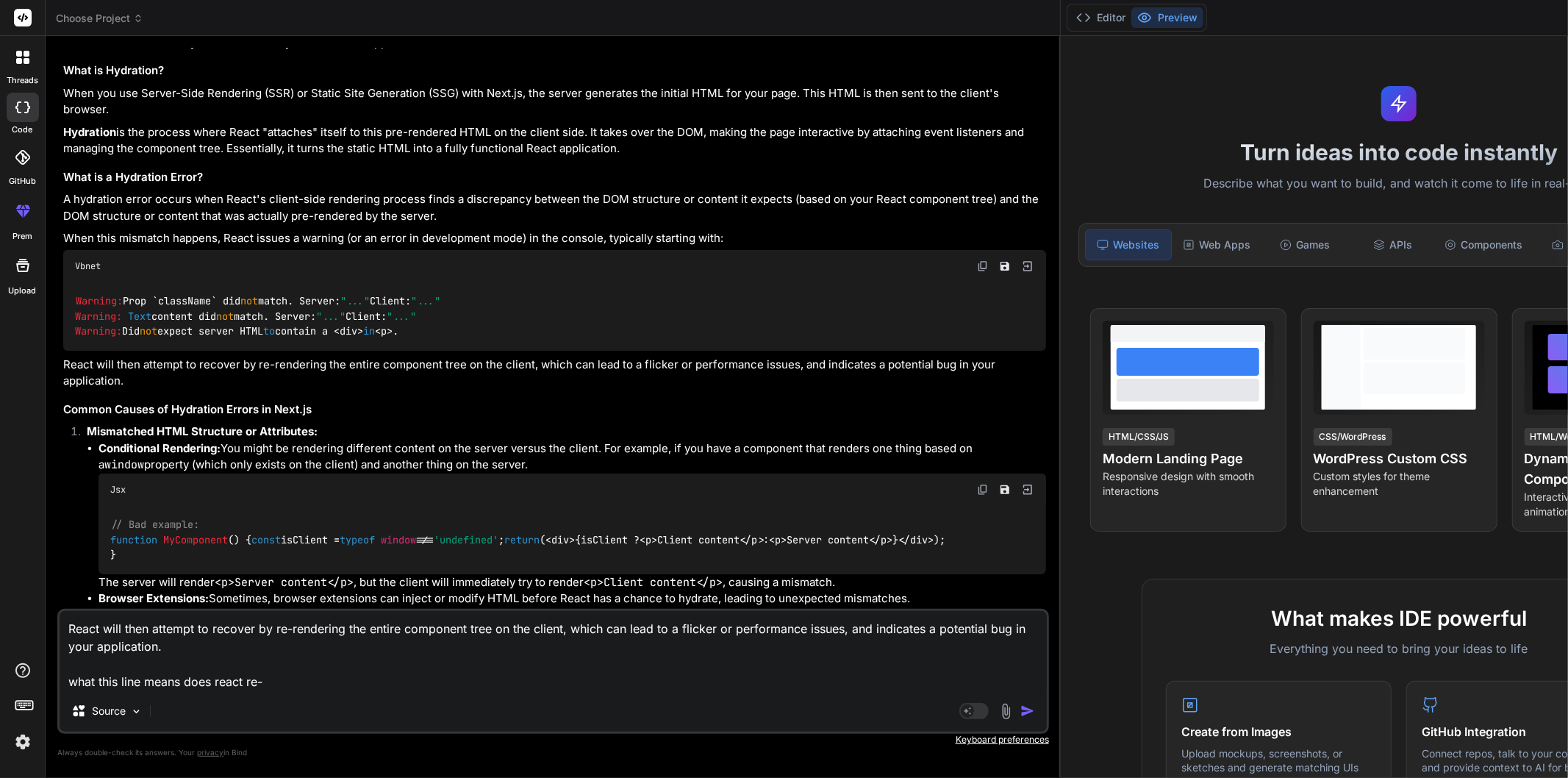
type textarea "x"
type textarea "React will then attempt to recover by re-rendering the entire component tree on…"
type textarea "x"
type textarea "React will then attempt to recover by re-rendering the entire component tree on…"
type textarea "x"
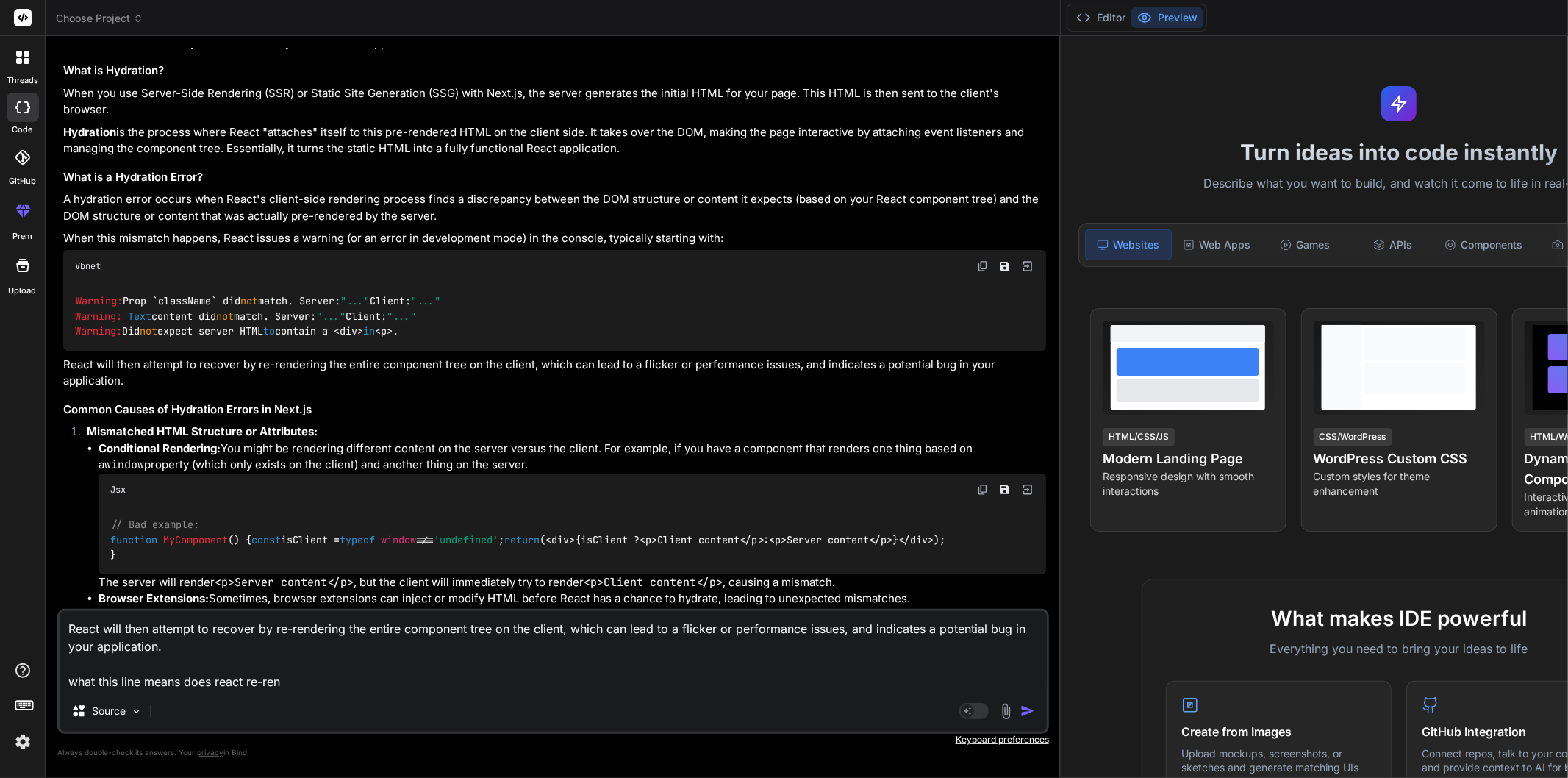
type textarea "React will then attempt to recover by re-rendering the entire component tree on…"
type textarea "x"
type textarea "React will then attempt to recover by re-rendering the entire component tree on…"
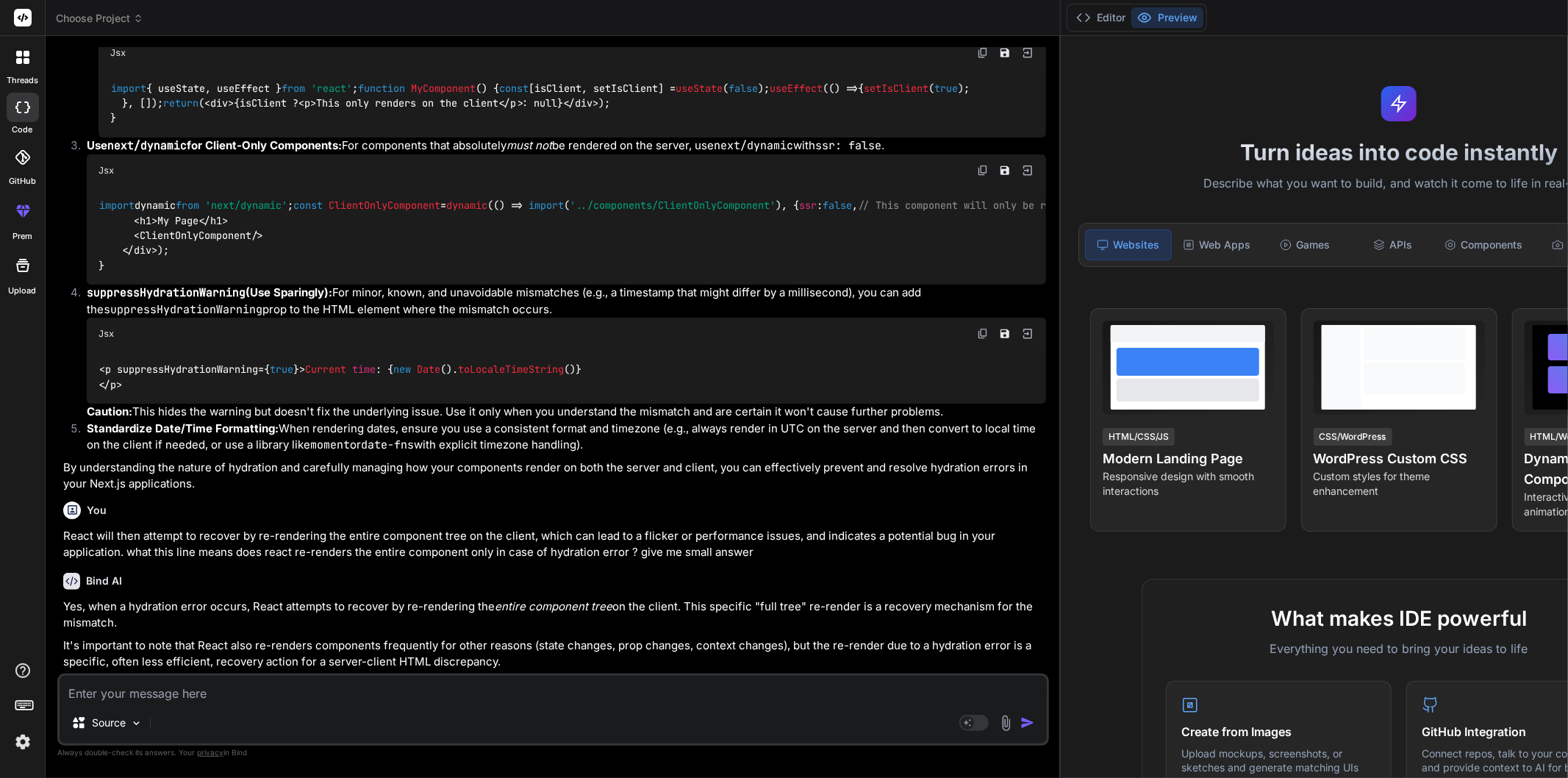
scroll to position [1993, 0]
drag, startPoint x: 616, startPoint y: 644, endPoint x: 725, endPoint y: 647, distance: 109.0
click at [725, 647] on p "It's important to note that React also re-renders components frequently for oth…" at bounding box center [554, 653] width 983 height 33
click at [773, 649] on p "It's important to note that React also re-renders components frequently for oth…" at bounding box center [554, 653] width 983 height 33
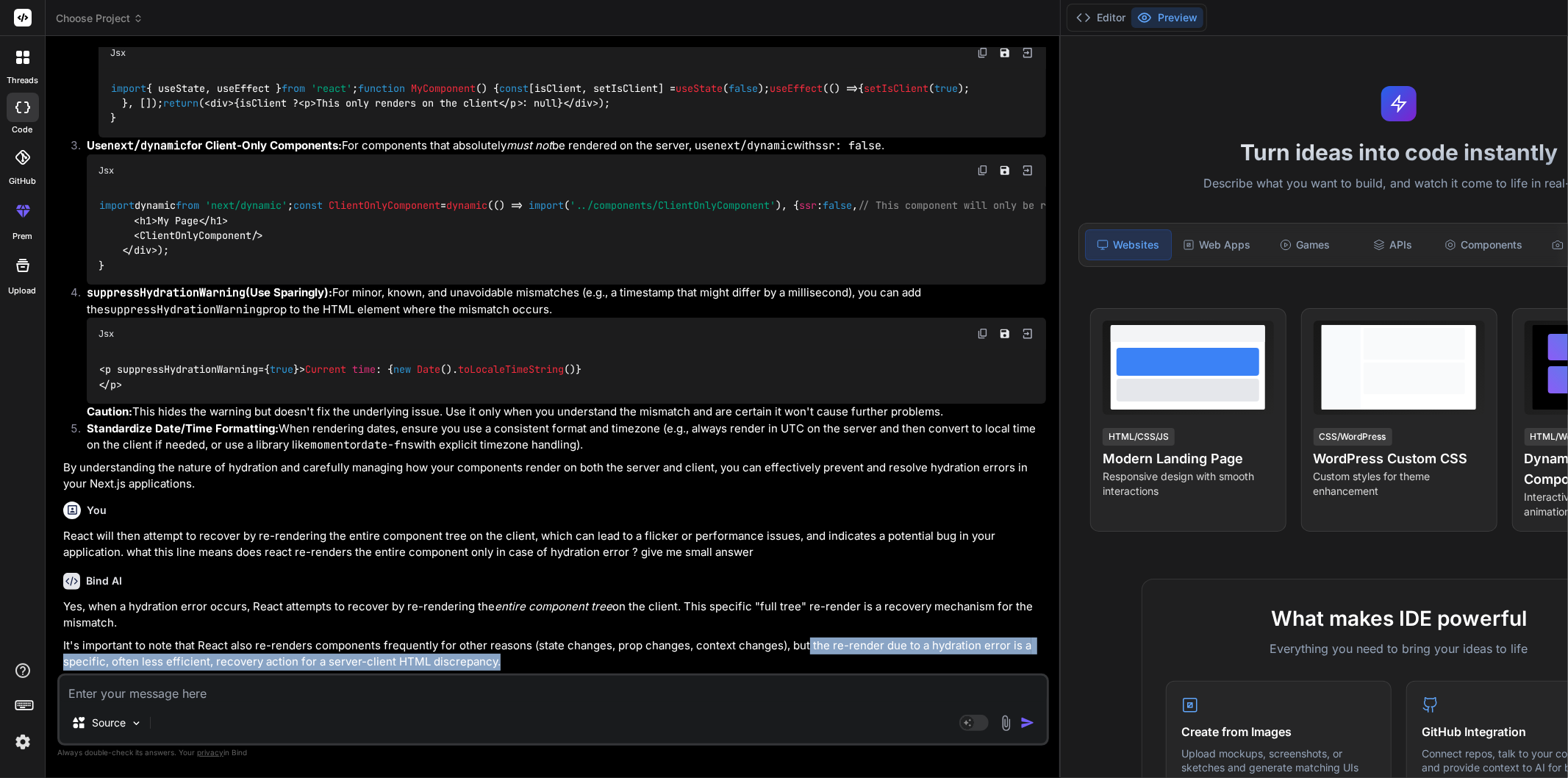
drag, startPoint x: 806, startPoint y: 652, endPoint x: 909, endPoint y: 657, distance: 103.1
click at [909, 657] on p "It's important to note that React also re-renders components frequently for oth…" at bounding box center [554, 653] width 983 height 33
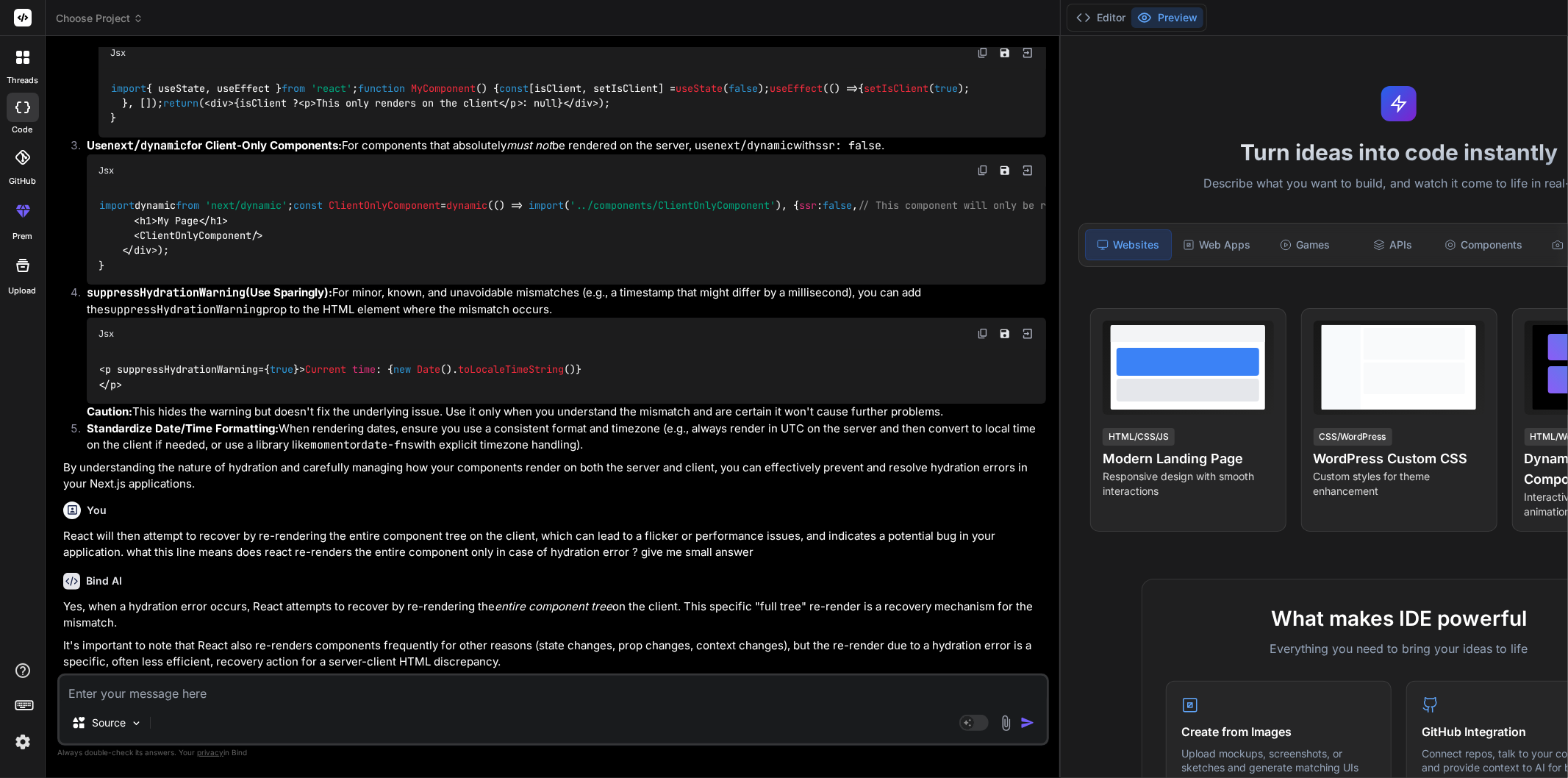
click at [209, 697] on textarea at bounding box center [553, 689] width 988 height 27
drag, startPoint x: 217, startPoint y: 668, endPoint x: 306, endPoint y: 668, distance: 89.0
click at [306, 668] on p "It's important to note that React also re-renders components frequently for oth…" at bounding box center [554, 653] width 983 height 33
click at [315, 665] on p "It's important to note that React also re-renders components frequently for oth…" at bounding box center [554, 653] width 983 height 33
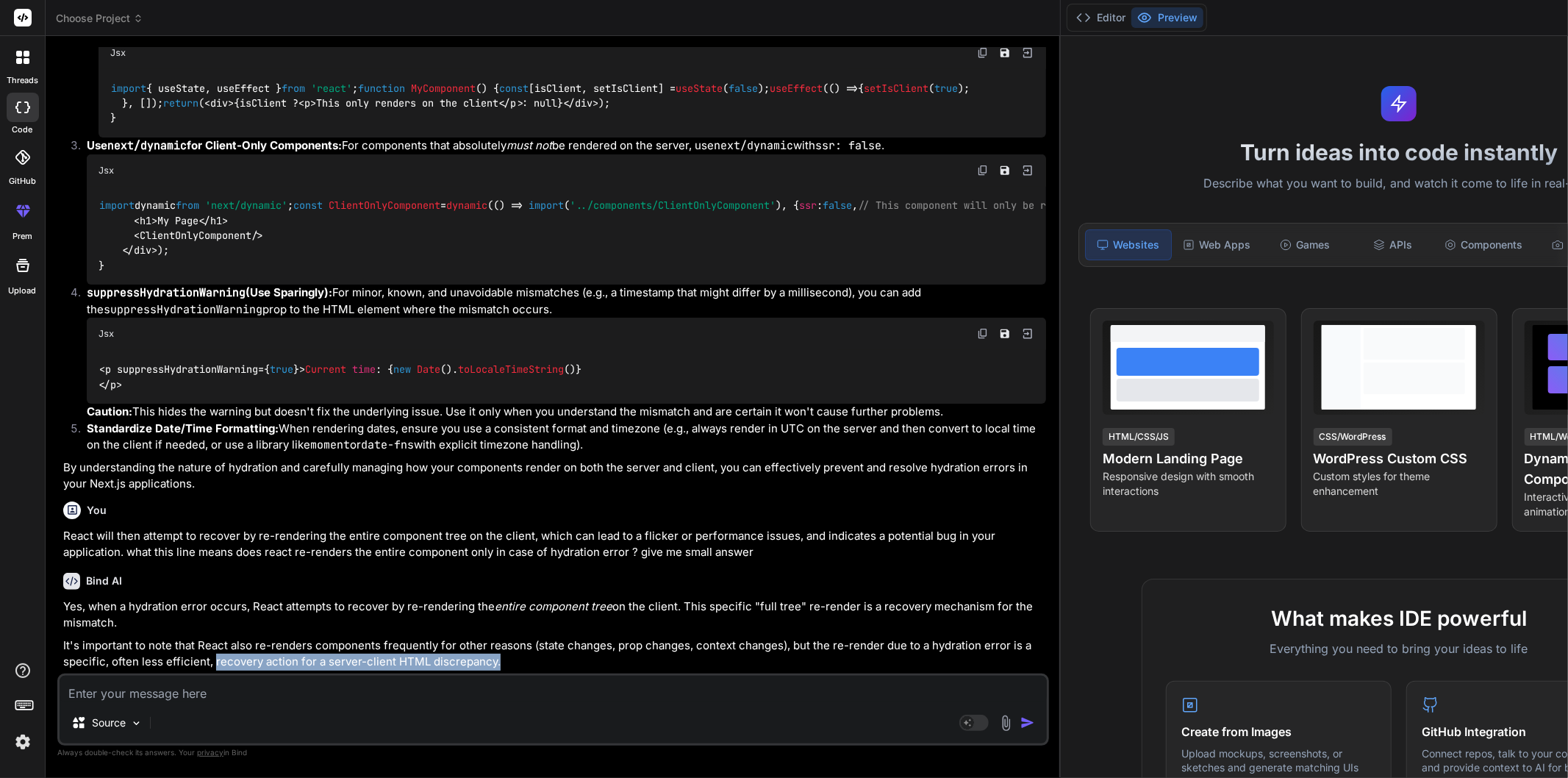
drag, startPoint x: 315, startPoint y: 665, endPoint x: 608, endPoint y: 666, distance: 293.0
click at [603, 663] on p "It's important to note that React also re-renders components frequently for oth…" at bounding box center [554, 653] width 983 height 33
click at [637, 669] on p "It's important to note that React also re-renders components frequently for oth…" at bounding box center [554, 653] width 983 height 33
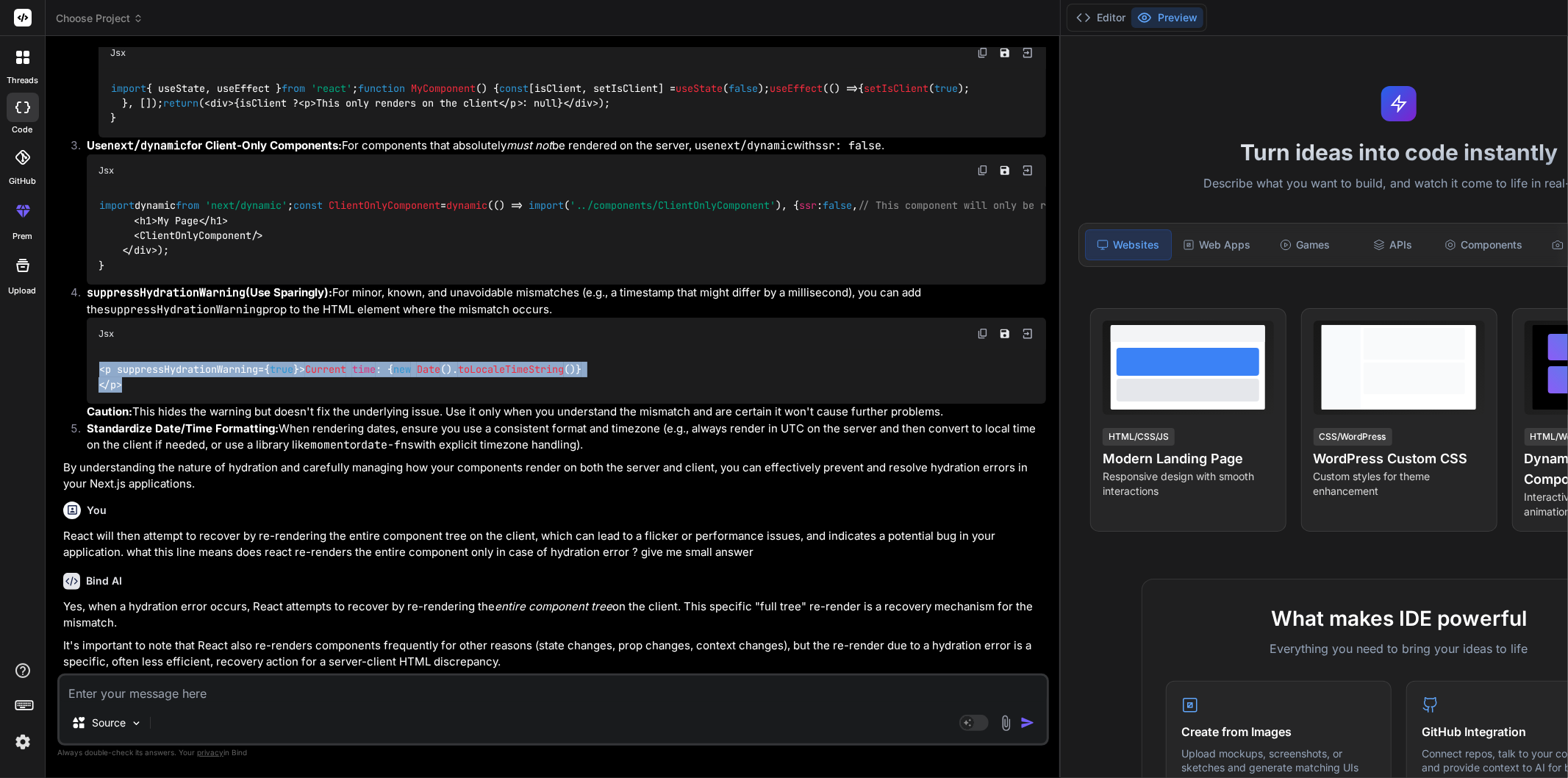
drag, startPoint x: 143, startPoint y: 378, endPoint x: 97, endPoint y: 341, distance: 59.0
click at [97, 350] on div "<p suppressHydrationWarning={ true }> Current time : { new Date (). toLocaleTim…" at bounding box center [566, 377] width 960 height 54
click at [579, 350] on div "<p suppressHydrationWarning={ true }> Current time : { new Date (). toLocaleTim…" at bounding box center [566, 377] width 960 height 54
click at [481, 366] on div "<p suppressHydrationWarning={ true }> Current time : { new Date (). toLocaleTim…" at bounding box center [566, 377] width 960 height 54
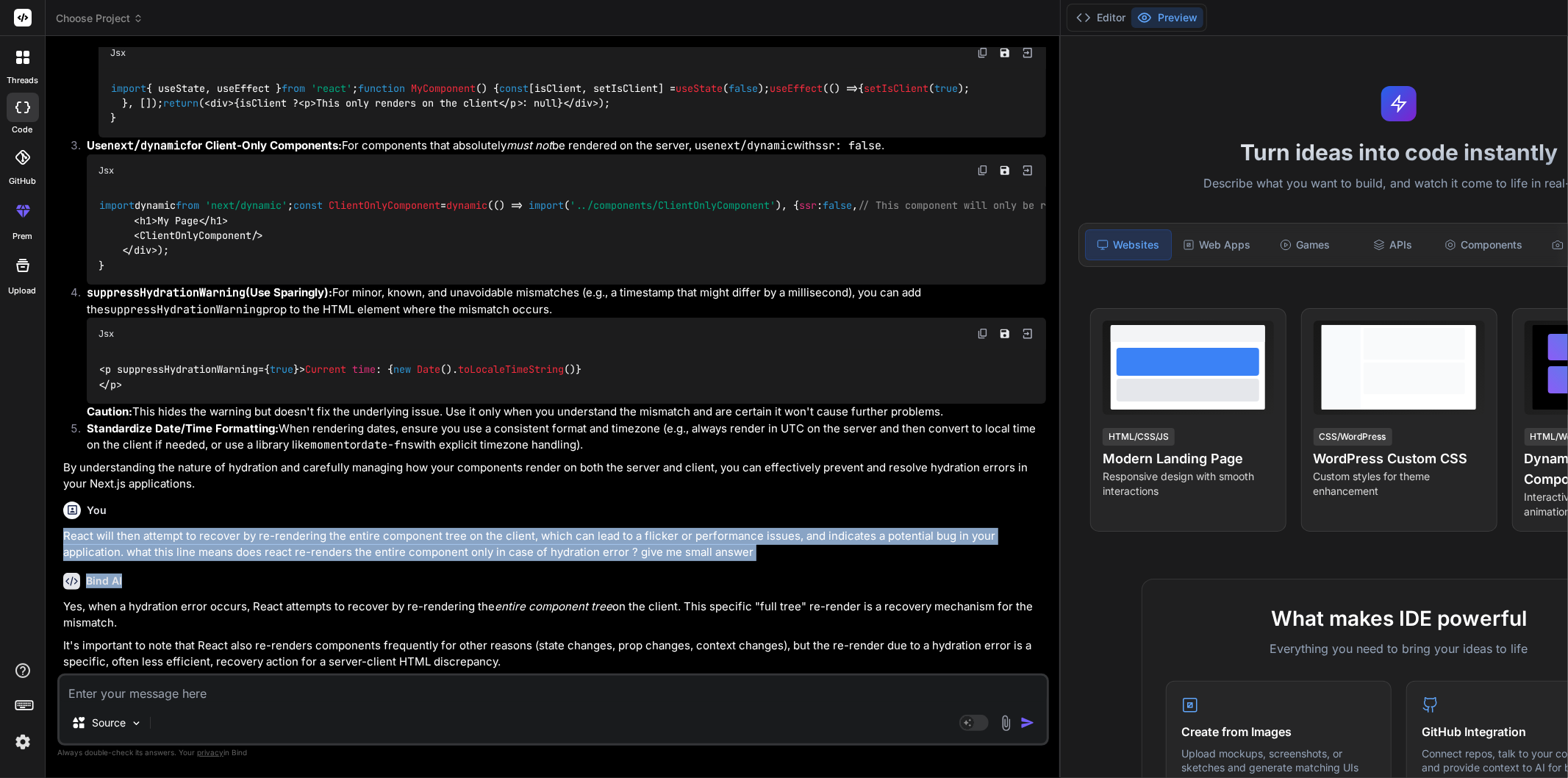
drag, startPoint x: 64, startPoint y: 536, endPoint x: 828, endPoint y: 562, distance: 764.4
click at [828, 562] on div "You hello Bind AI Hello! How can I assist you [DATE]? You how does hydration er…" at bounding box center [554, 361] width 989 height 626
copy div "React will then attempt to recover by re-rendering the entire component tree on…"
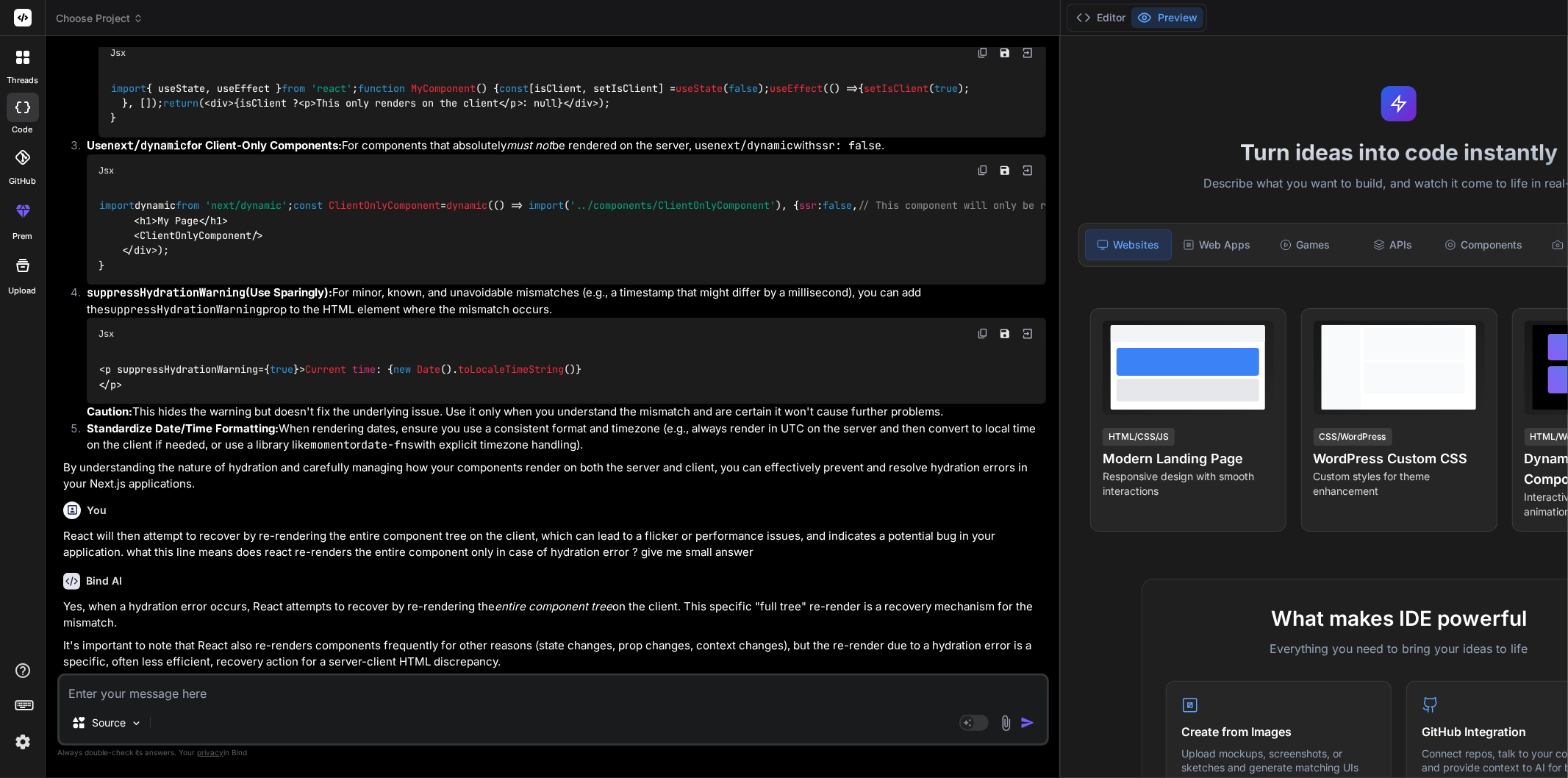
click at [279, 699] on textarea at bounding box center [553, 689] width 988 height 27
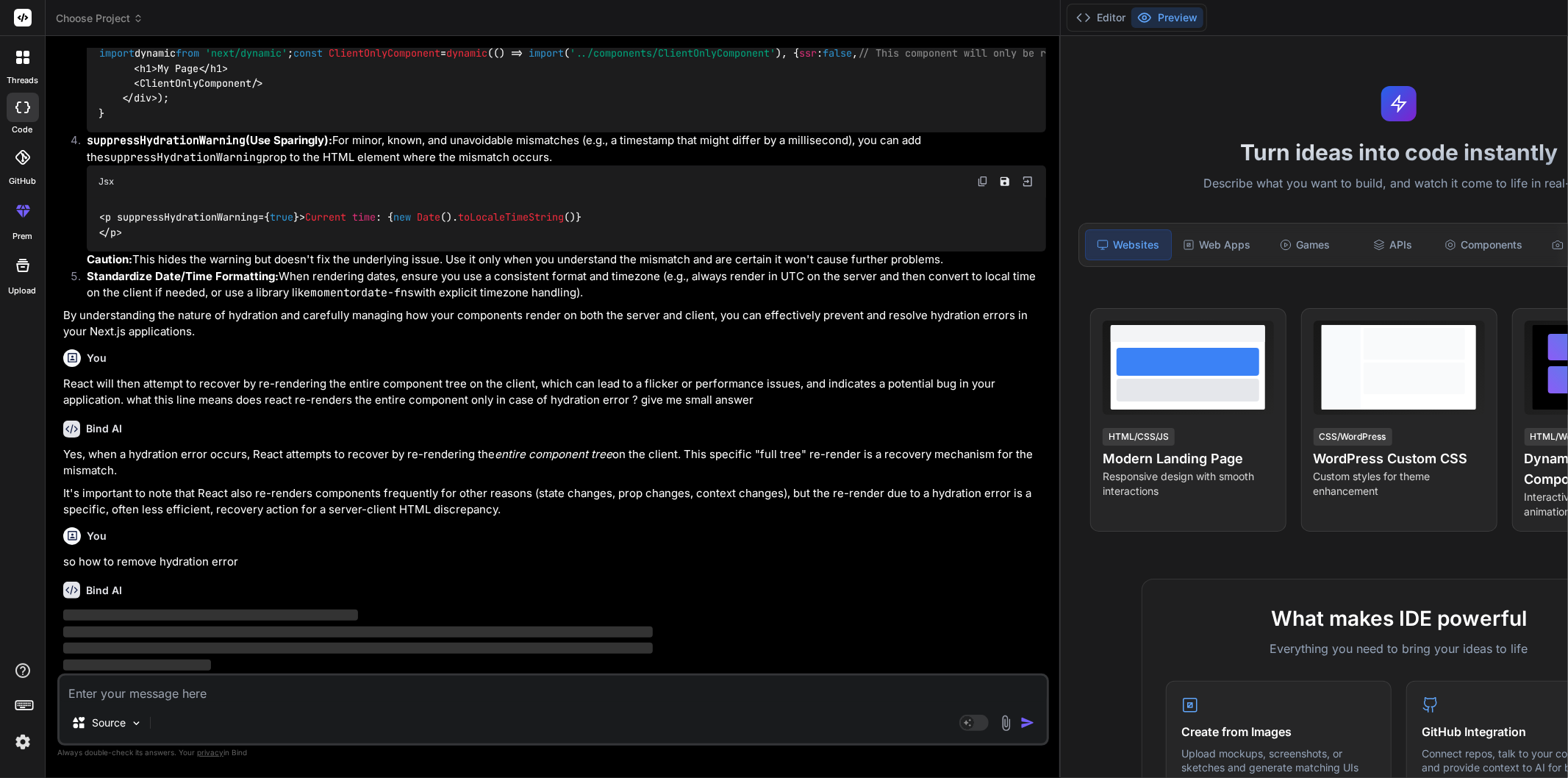
scroll to position [2145, 0]
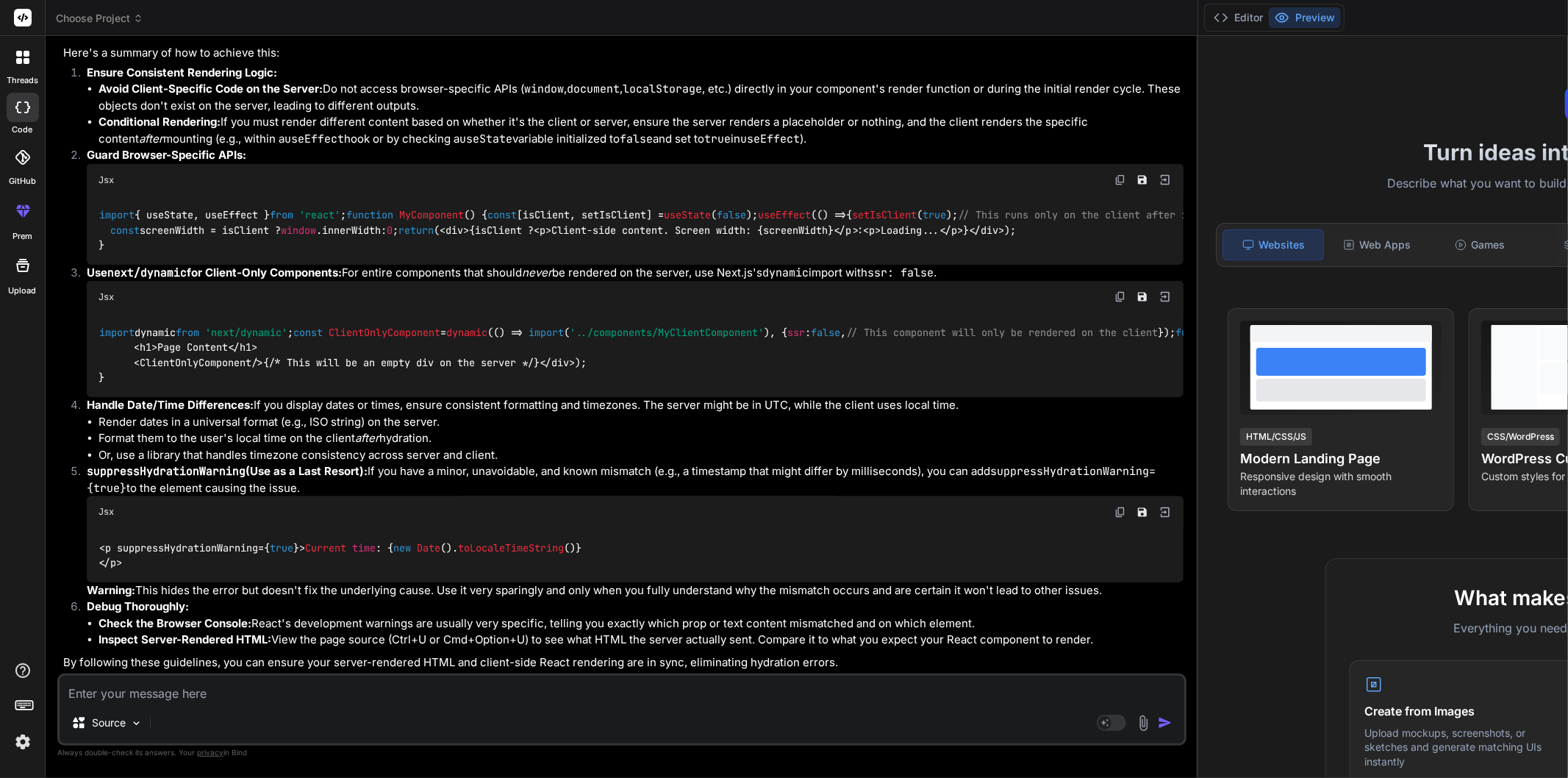
drag, startPoint x: 244, startPoint y: 618, endPoint x: 894, endPoint y: 627, distance: 650.1
click at [894, 40] on p "To remove hydration errors, the fundamental goal is to ensure that the HTML ren…" at bounding box center [624, 31] width 1121 height 17
click at [872, 570] on div "Bind AI To remove hydration errors, the fundamental goal is to ensure that the …" at bounding box center [624, 328] width 1121 height 686
drag, startPoint x: 250, startPoint y: 426, endPoint x: 84, endPoint y: 316, distance: 199.1
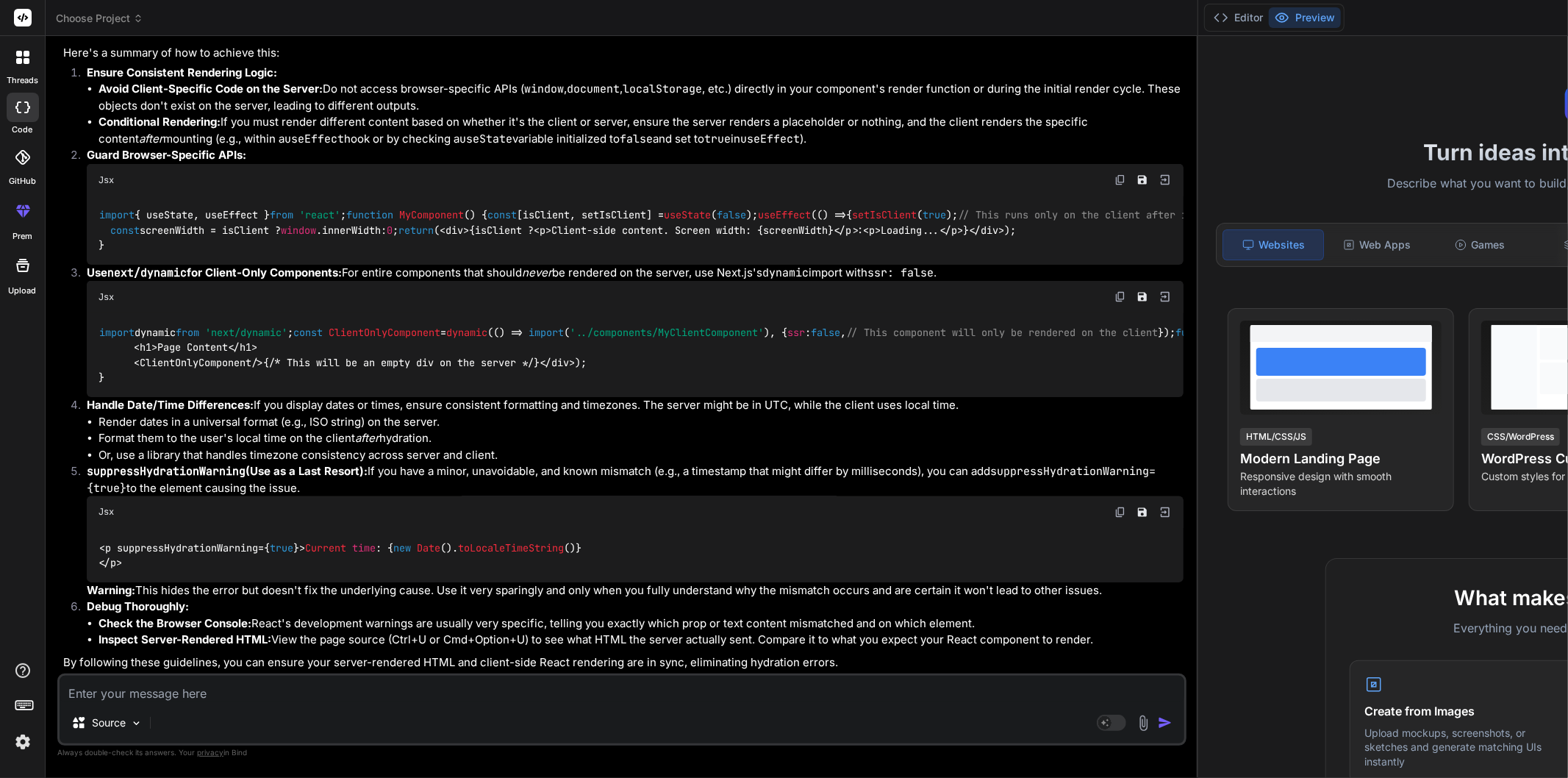
click at [84, 316] on ol "Ensure Consistent Rendering Logic: Avoid Client-Specific Code on the Server: Do…" at bounding box center [624, 356] width 1121 height 583
click at [341, 496] on div "Jsx" at bounding box center [635, 512] width 1097 height 33
